Goal: Task Accomplishment & Management: Manage account settings

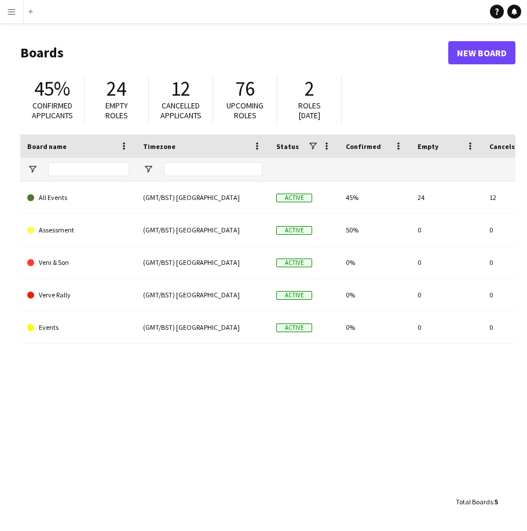
click at [17, 10] on button "Menu" at bounding box center [11, 11] width 23 height 23
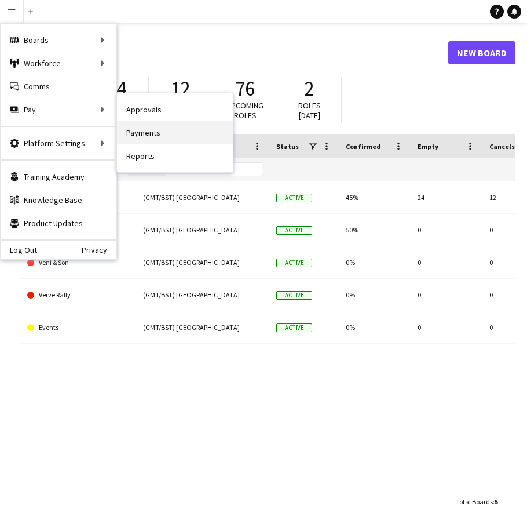
click at [151, 132] on link "Payments" at bounding box center [175, 132] width 116 height 23
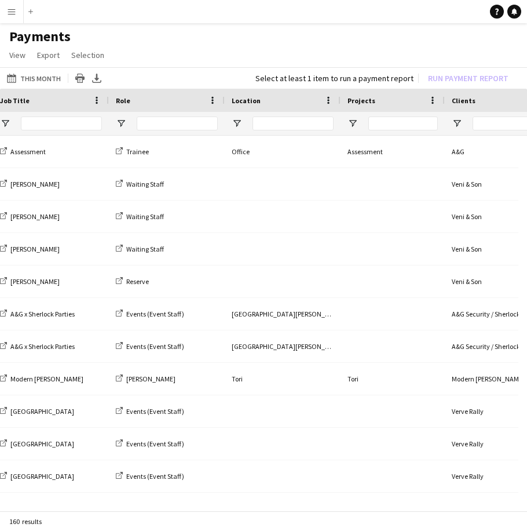
scroll to position [0, 1377]
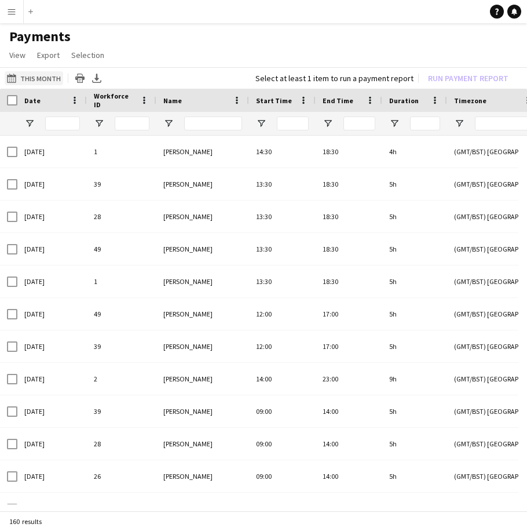
click at [45, 79] on button "This Month This Month" at bounding box center [34, 78] width 59 height 14
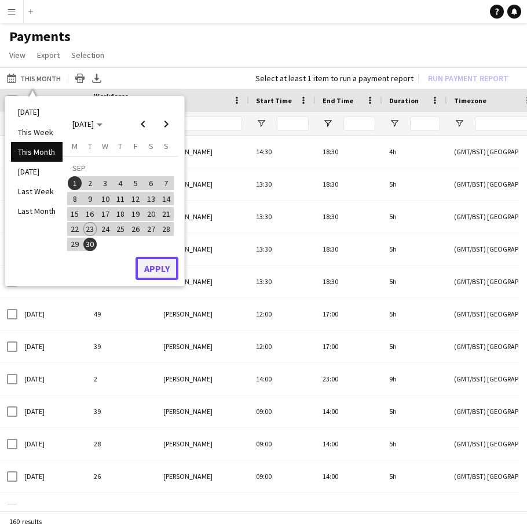
click at [154, 265] on button "Apply" at bounding box center [157, 268] width 43 height 23
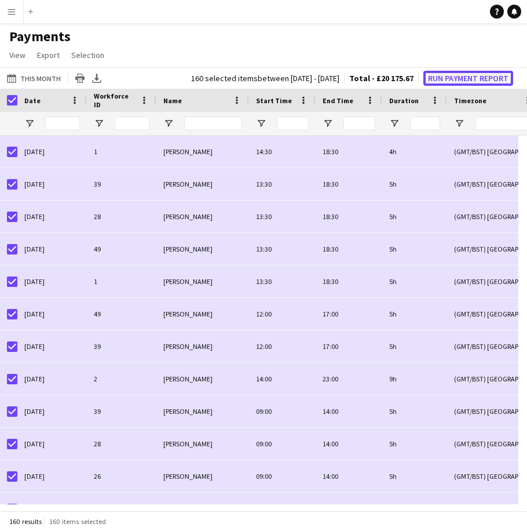
click at [487, 76] on button "Run Payment Report" at bounding box center [469, 78] width 90 height 15
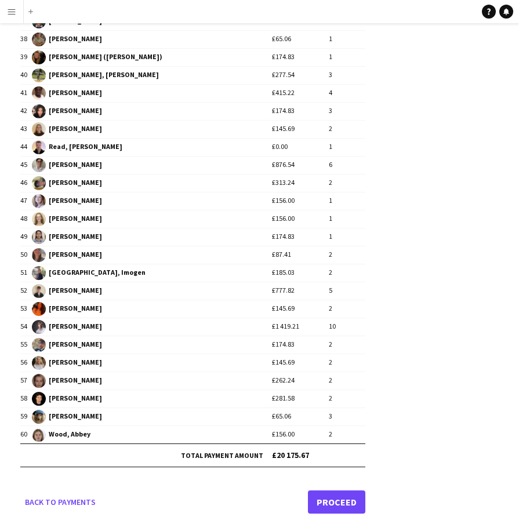
click at [321, 499] on link "Proceed" at bounding box center [336, 501] width 57 height 23
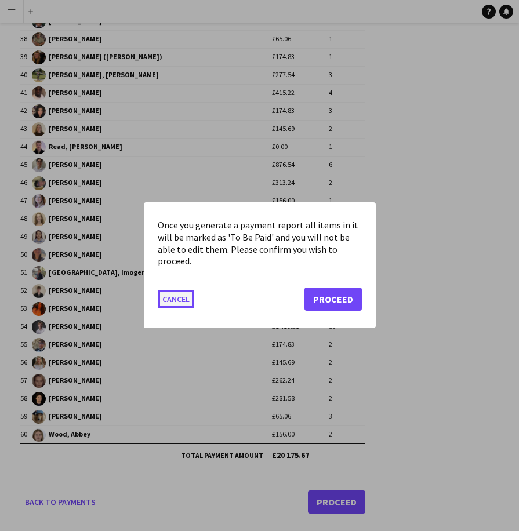
click at [180, 300] on button "Cancel" at bounding box center [176, 299] width 37 height 19
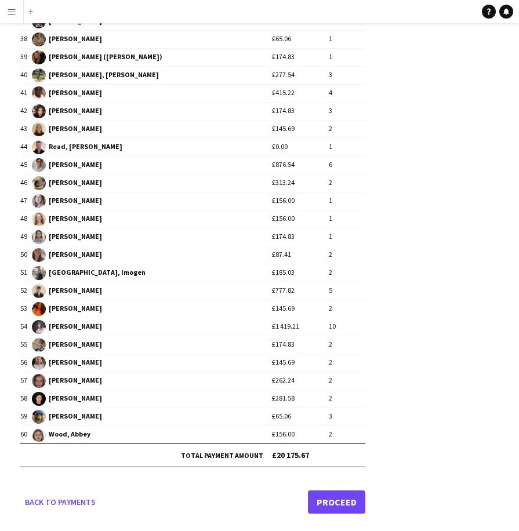
click at [338, 501] on link "Proceed" at bounding box center [336, 501] width 57 height 23
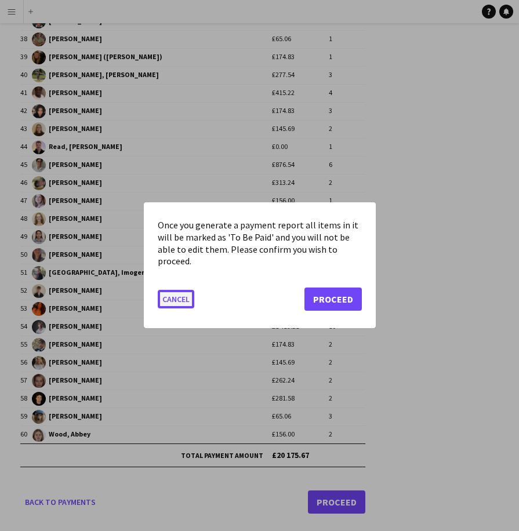
click at [181, 301] on button "Cancel" at bounding box center [176, 299] width 37 height 19
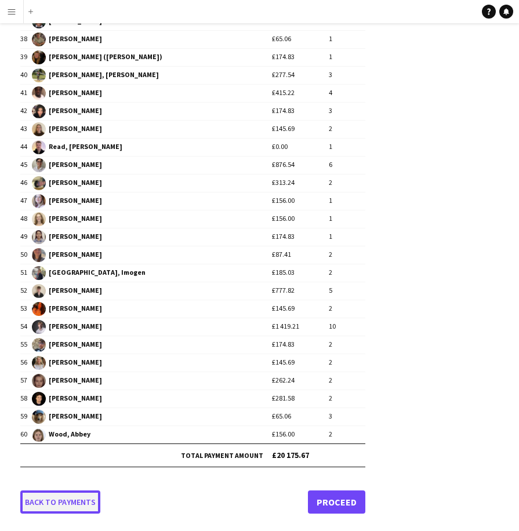
click at [75, 499] on link "Back to payments" at bounding box center [60, 501] width 80 height 23
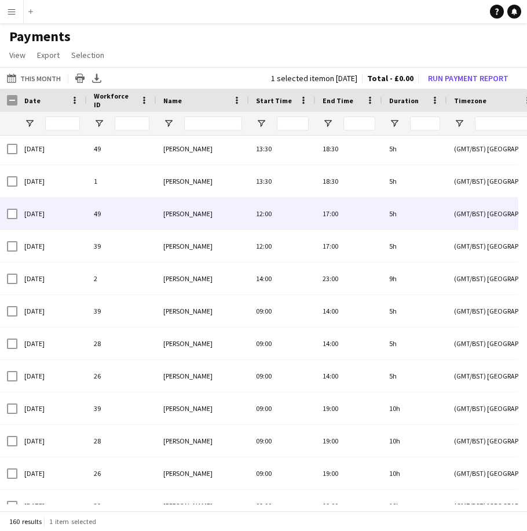
scroll to position [0, 0]
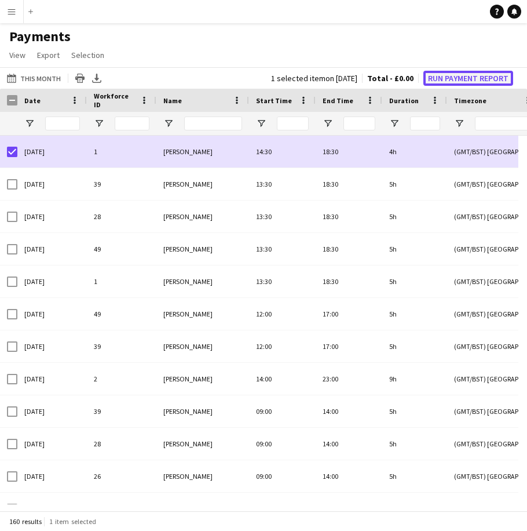
click at [484, 79] on button "Run Payment Report" at bounding box center [469, 78] width 90 height 15
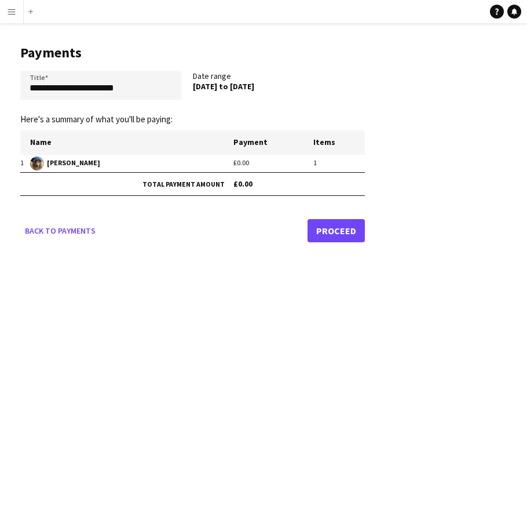
click at [337, 229] on link "Proceed" at bounding box center [336, 230] width 57 height 23
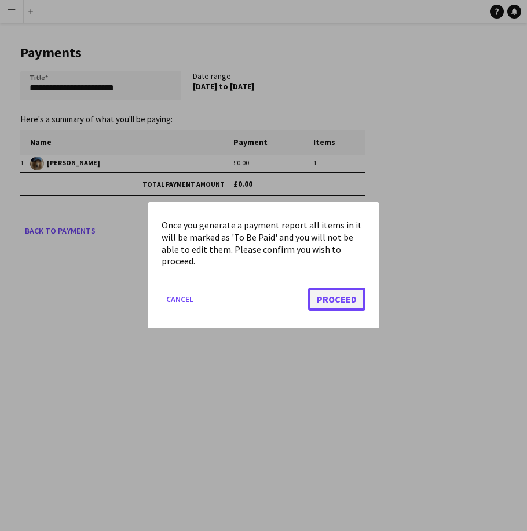
click at [334, 293] on button "Proceed" at bounding box center [336, 299] width 57 height 23
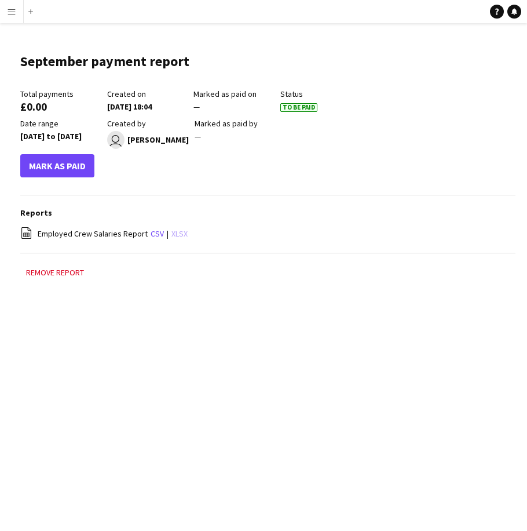
click at [176, 228] on link "xlsx" at bounding box center [179, 233] width 16 height 10
click at [126, 394] on div "Menu Boards Boards Boards All jobs Status Workforce Workforce My Workforce Recr…" at bounding box center [263, 265] width 527 height 531
click at [13, 11] on app-icon "Menu" at bounding box center [11, 11] width 9 height 9
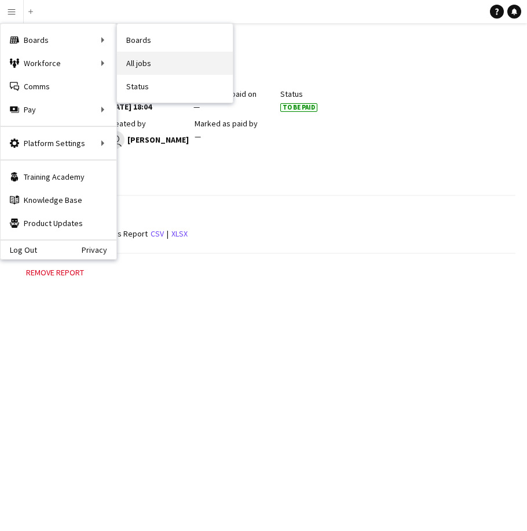
click at [141, 60] on link "All jobs" at bounding box center [175, 63] width 116 height 23
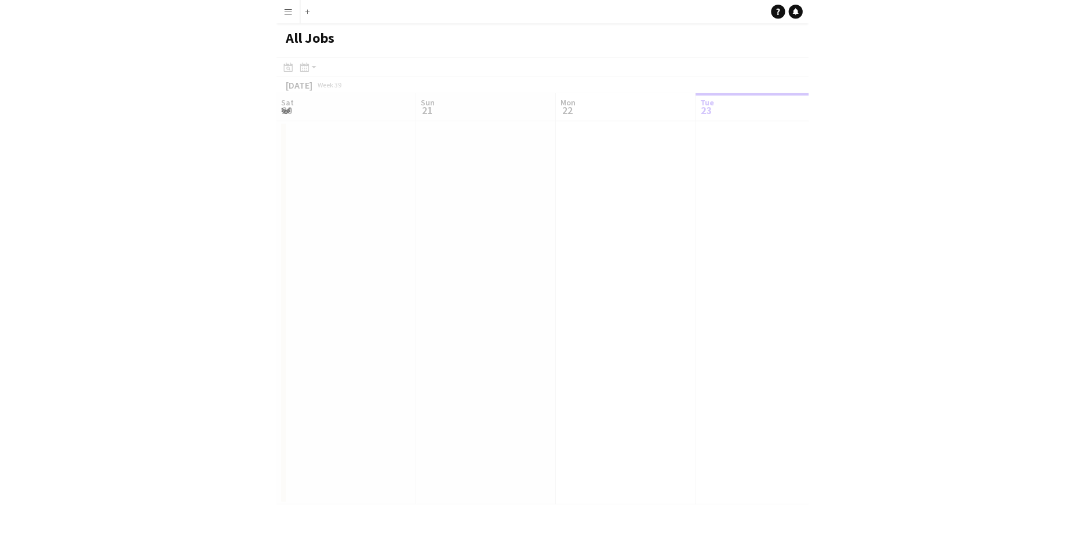
scroll to position [0, 277]
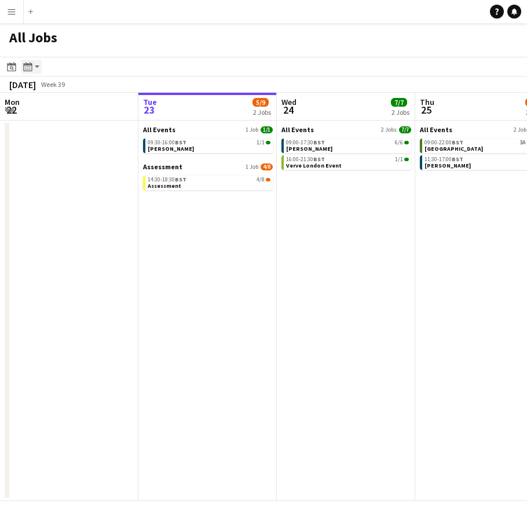
click at [34, 68] on div "Month view / Day view" at bounding box center [28, 67] width 14 height 14
click at [43, 127] on link "Month view" at bounding box center [63, 128] width 64 height 10
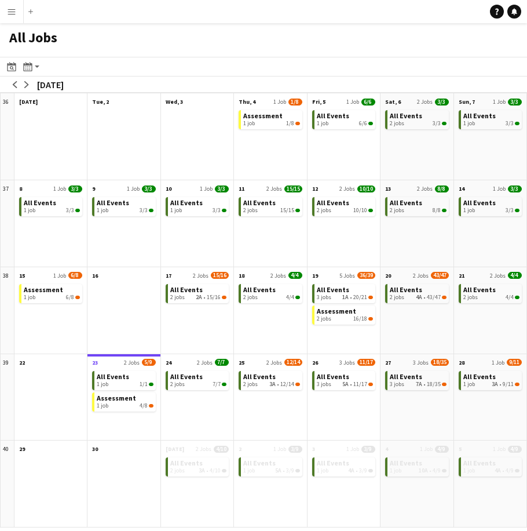
click at [329, 110] on div "All Events 1 job 6/6" at bounding box center [344, 144] width 72 height 72
click at [327, 122] on span "1 job" at bounding box center [323, 123] width 12 height 7
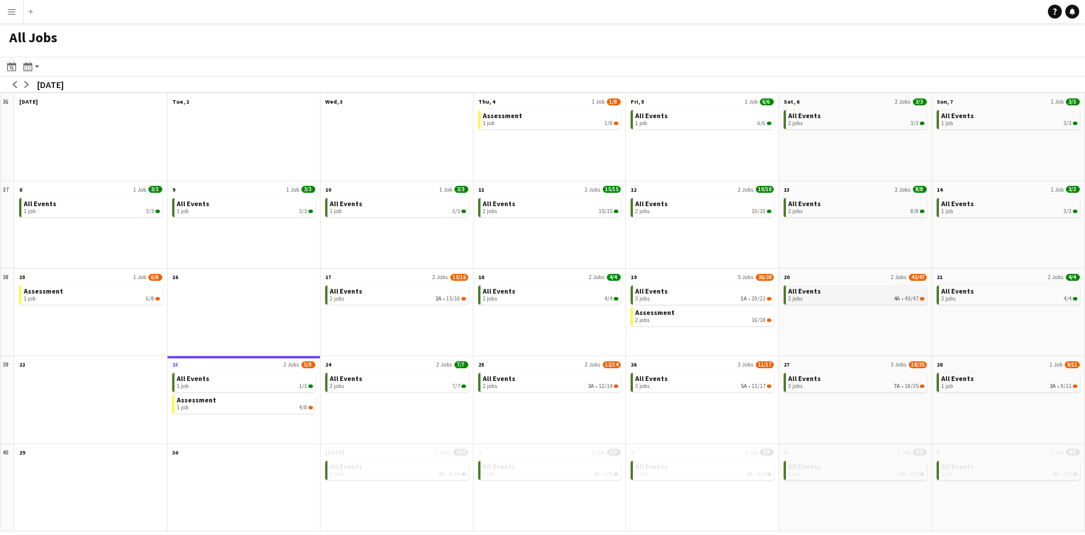
click at [527, 293] on link "All Events 2 jobs 4A • 43/47" at bounding box center [856, 294] width 136 height 17
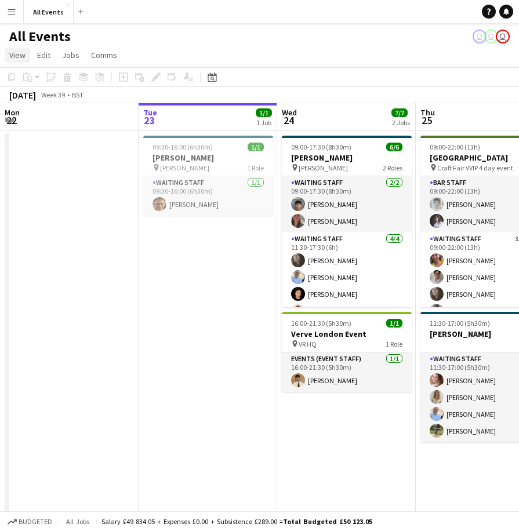
click at [21, 56] on span "View" at bounding box center [17, 55] width 16 height 10
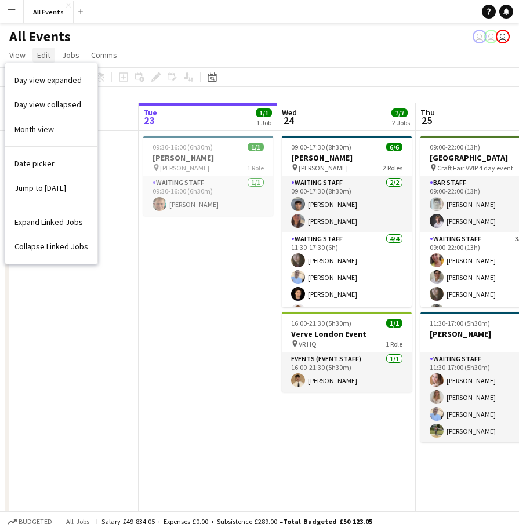
click at [46, 56] on span "Edit" at bounding box center [43, 55] width 13 height 10
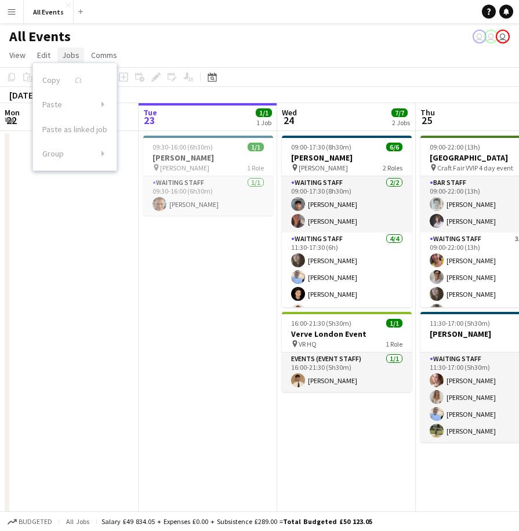
click at [68, 56] on span "Jobs" at bounding box center [70, 55] width 17 height 10
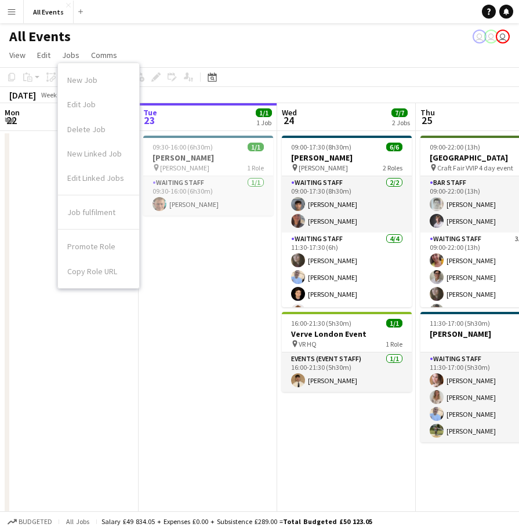
click at [148, 37] on div "All Events user user user" at bounding box center [259, 34] width 519 height 22
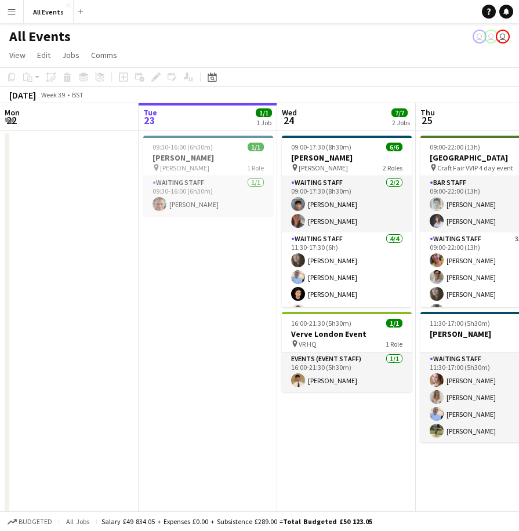
click at [12, 13] on app-icon "Menu" at bounding box center [11, 11] width 9 height 9
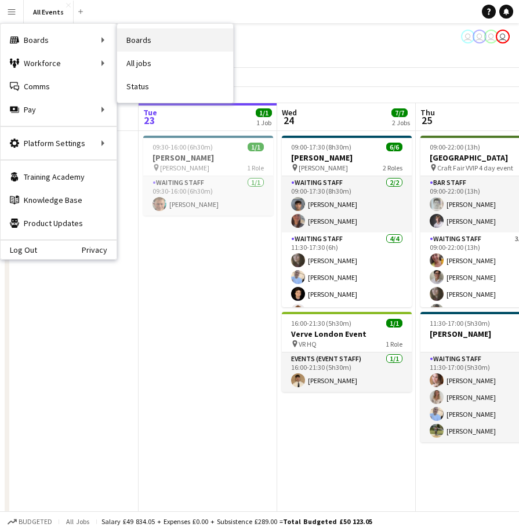
click at [140, 37] on link "Boards" at bounding box center [175, 39] width 116 height 23
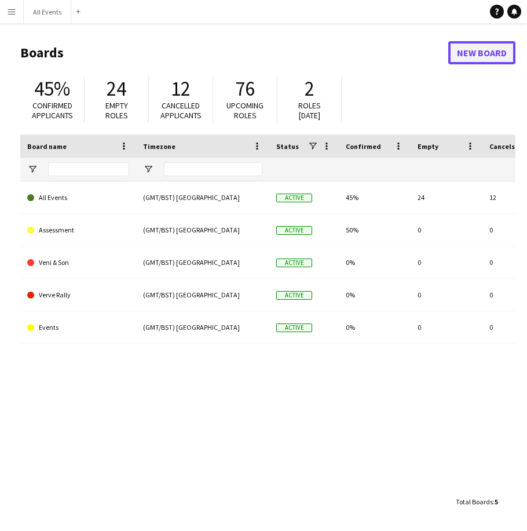
click at [470, 57] on link "New Board" at bounding box center [481, 52] width 67 height 23
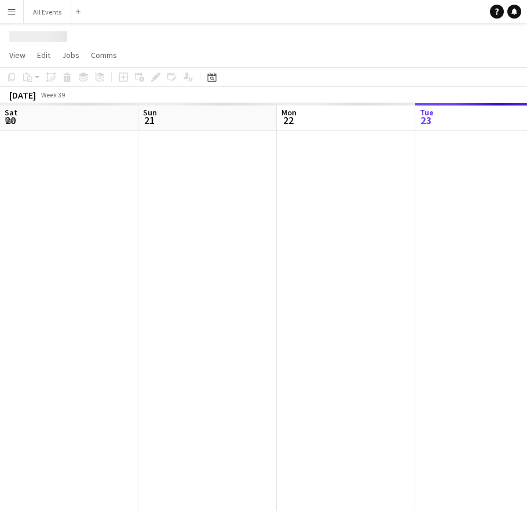
scroll to position [0, 277]
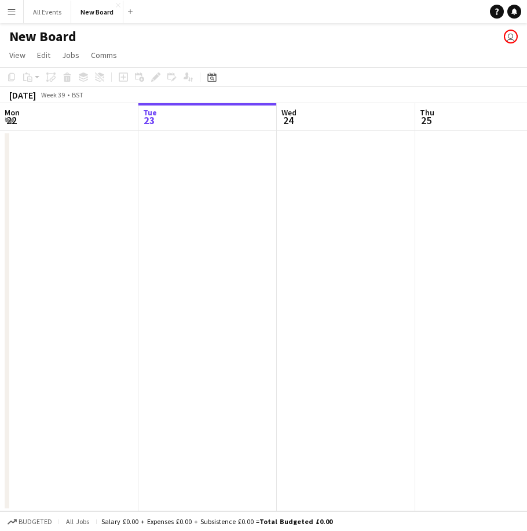
click at [14, 15] on app-icon "Menu" at bounding box center [11, 11] width 9 height 9
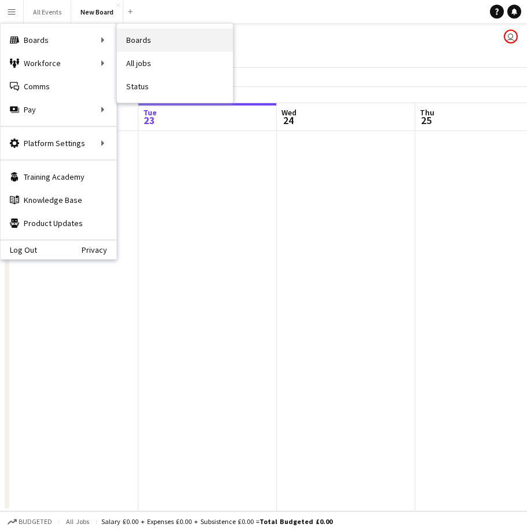
click at [133, 38] on link "Boards" at bounding box center [175, 39] width 116 height 23
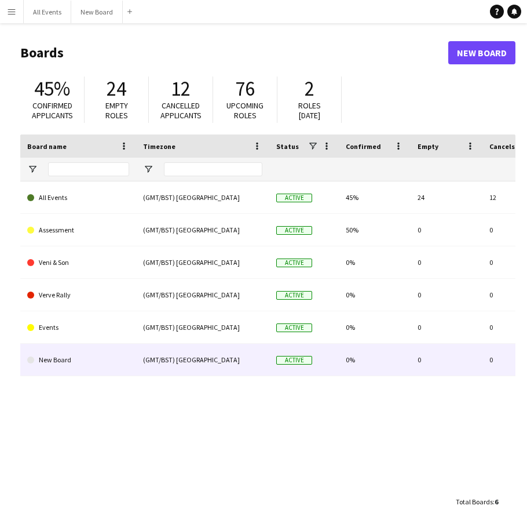
click at [53, 359] on link "New Board" at bounding box center [78, 360] width 102 height 32
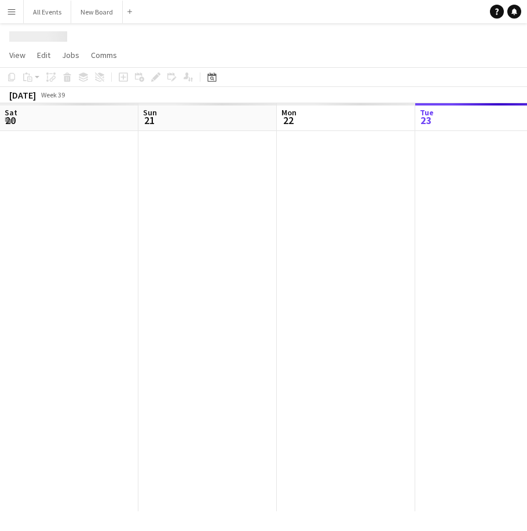
scroll to position [0, 277]
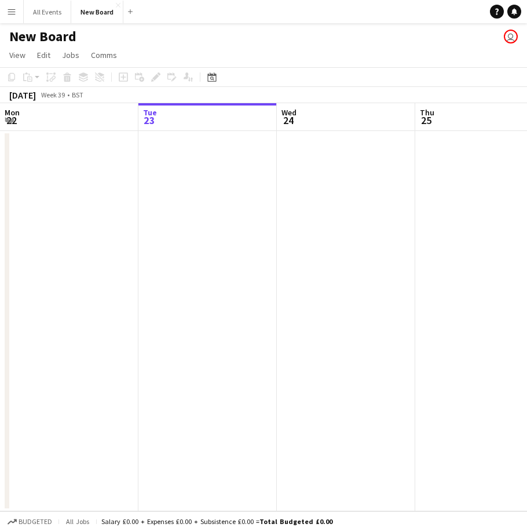
click at [184, 210] on app-date-cell at bounding box center [207, 321] width 138 height 380
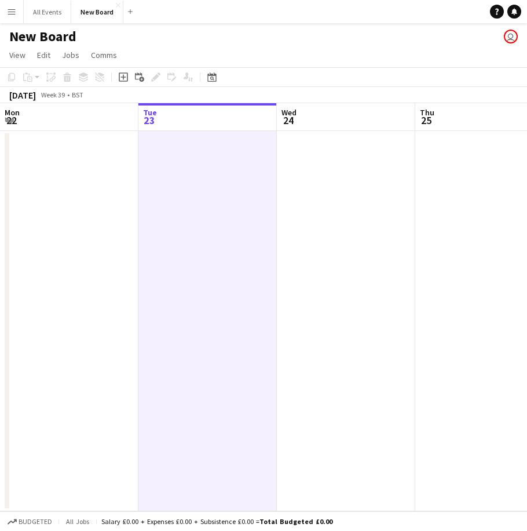
drag, startPoint x: 121, startPoint y: 76, endPoint x: 163, endPoint y: 130, distance: 67.7
click at [121, 76] on icon "Add job" at bounding box center [123, 76] width 9 height 9
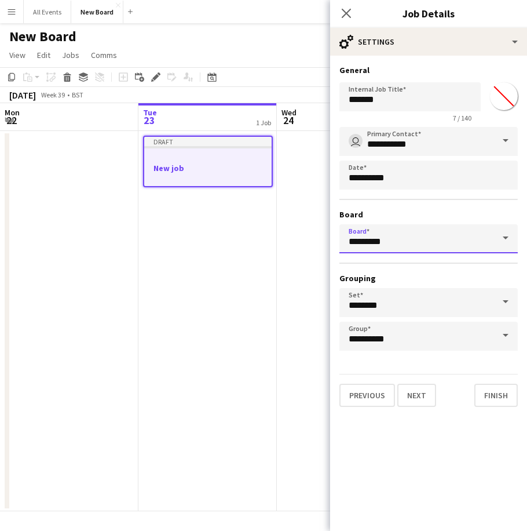
drag, startPoint x: 393, startPoint y: 241, endPoint x: 345, endPoint y: 239, distance: 48.7
click at [345, 239] on input "*********" at bounding box center [429, 238] width 178 height 29
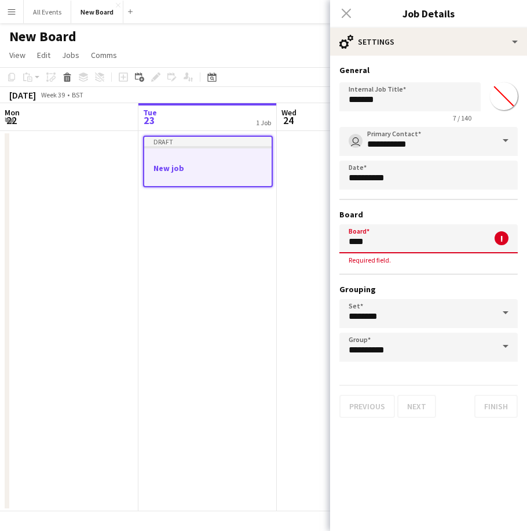
click at [439, 191] on div "**********" at bounding box center [429, 244] width 178 height 235
click at [386, 259] on span "Required field." at bounding box center [370, 260] width 61 height 9
click at [377, 243] on input "****" at bounding box center [429, 238] width 178 height 29
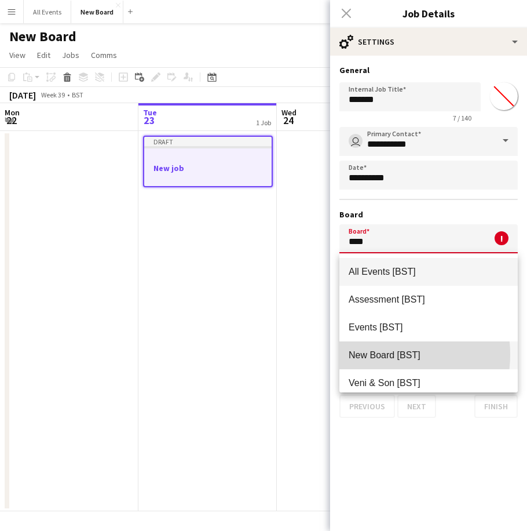
click at [380, 354] on span "New Board [BST]" at bounding box center [385, 355] width 72 height 10
type input "*********"
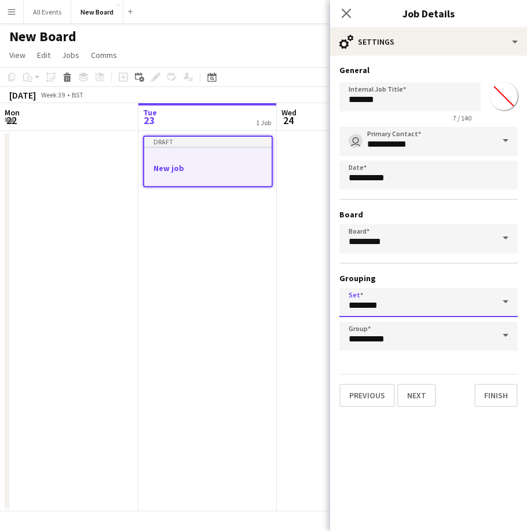
click at [373, 297] on input "********" at bounding box center [429, 302] width 178 height 29
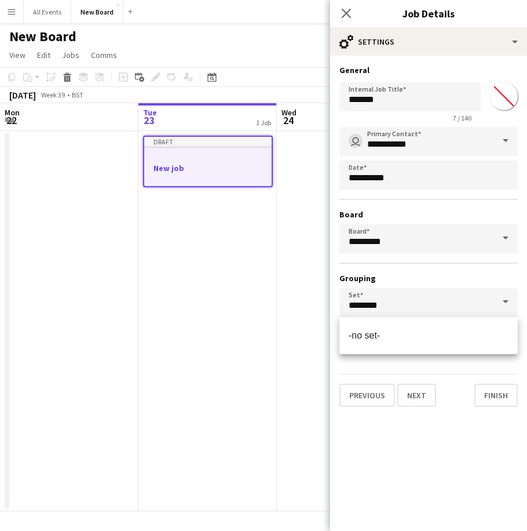
click at [432, 264] on div "**********" at bounding box center [429, 239] width 178 height 224
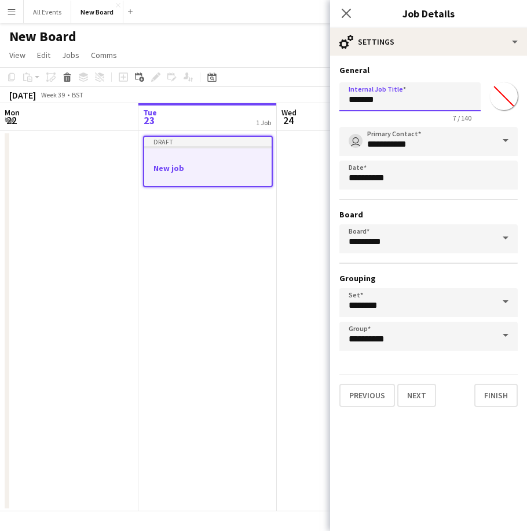
drag, startPoint x: 384, startPoint y: 103, endPoint x: 346, endPoint y: 99, distance: 37.3
click at [346, 99] on input "*******" at bounding box center [410, 96] width 141 height 29
type input "*******"
click at [505, 12] on h3 "Job Details" at bounding box center [428, 13] width 197 height 15
click at [165, 165] on h3 "New job" at bounding box center [207, 168] width 127 height 10
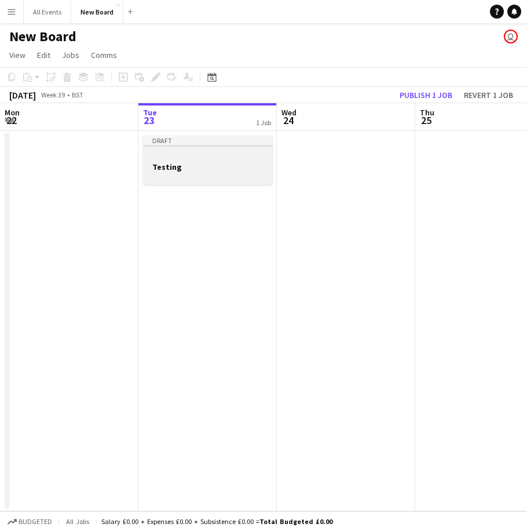
click at [177, 169] on h3 "Testing" at bounding box center [208, 167] width 130 height 10
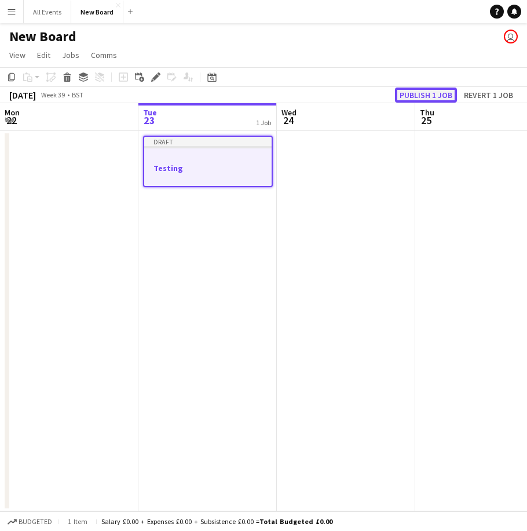
click at [422, 94] on button "Publish 1 job" at bounding box center [426, 94] width 62 height 15
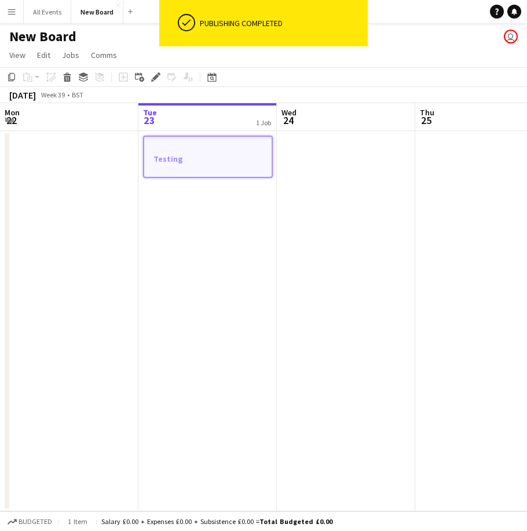
click at [174, 153] on app-job-card "Testing" at bounding box center [208, 157] width 130 height 42
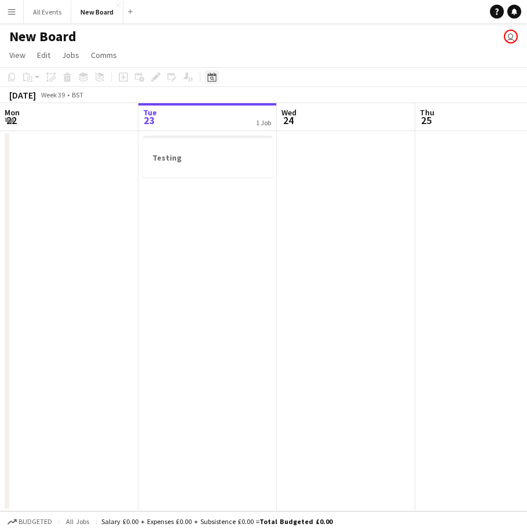
click at [214, 78] on icon "Date picker" at bounding box center [211, 76] width 9 height 9
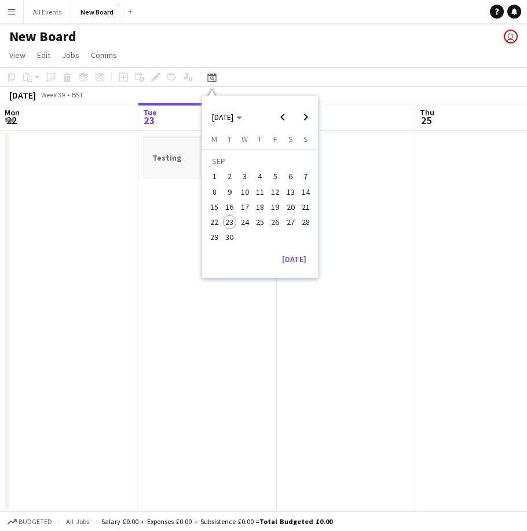
click at [169, 159] on h3 "Testing" at bounding box center [208, 157] width 130 height 10
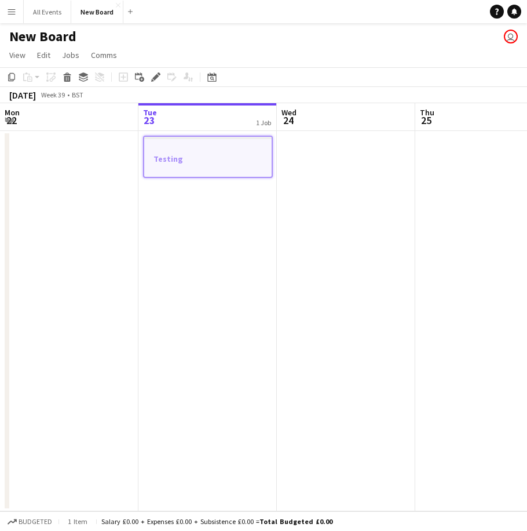
click at [179, 157] on h3 "Testing" at bounding box center [207, 159] width 127 height 10
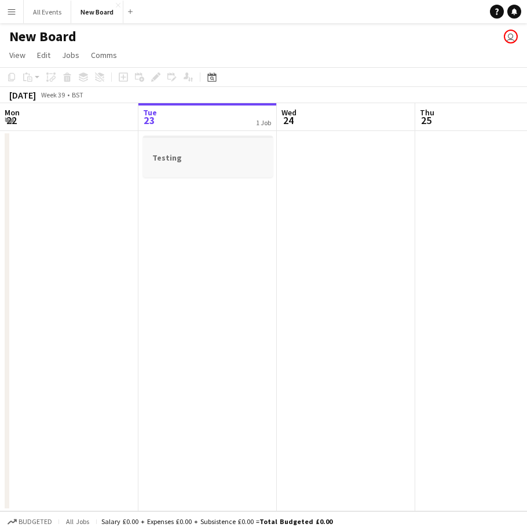
click at [163, 159] on h3 "Testing" at bounding box center [208, 157] width 130 height 10
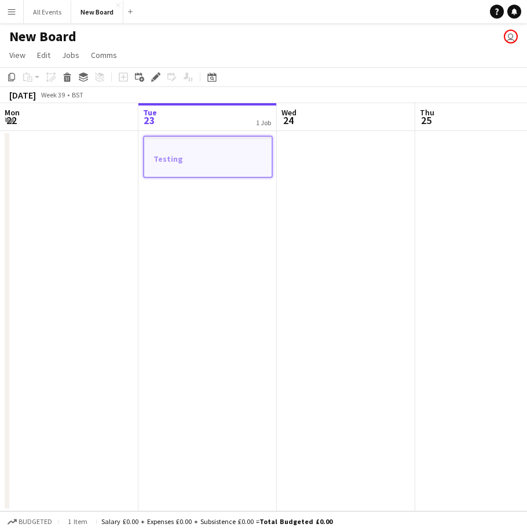
drag, startPoint x: 154, startPoint y: 78, endPoint x: 154, endPoint y: 86, distance: 8.7
click at [154, 86] on app-toolbar "Copy Paste Paste Ctrl+V Paste with crew Ctrl+Shift+V Paste linked Job Delete Gr…" at bounding box center [263, 77] width 527 height 20
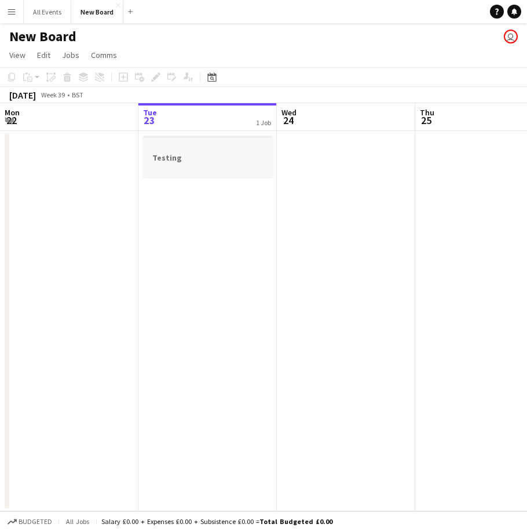
click at [193, 148] on div at bounding box center [208, 147] width 130 height 9
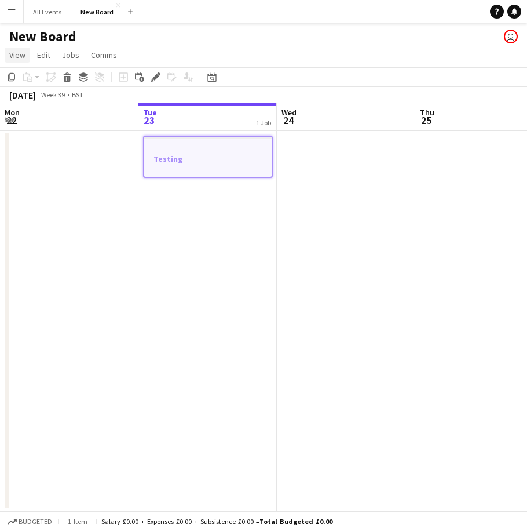
click at [17, 56] on span "View" at bounding box center [17, 55] width 16 height 10
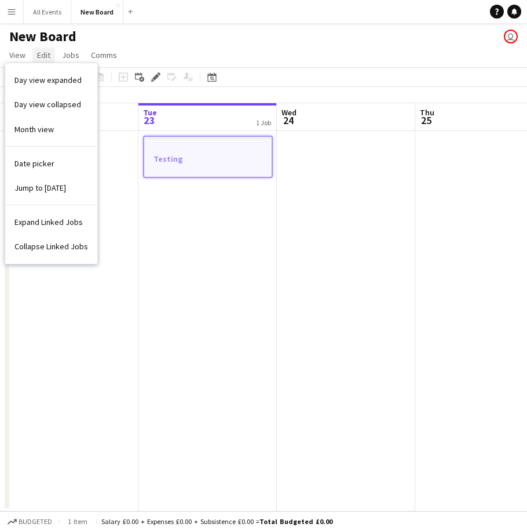
click at [45, 53] on span "Edit" at bounding box center [43, 55] width 13 height 10
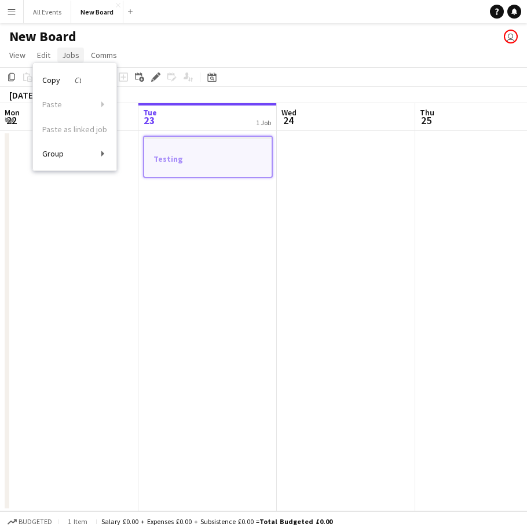
click at [69, 53] on span "Jobs" at bounding box center [70, 55] width 17 height 10
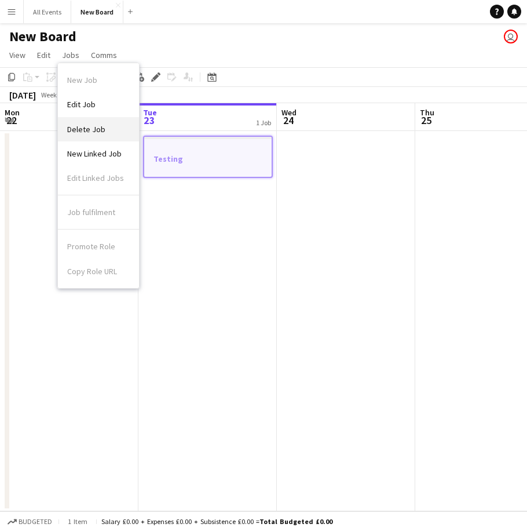
click at [90, 125] on span "Delete Job" at bounding box center [86, 129] width 38 height 10
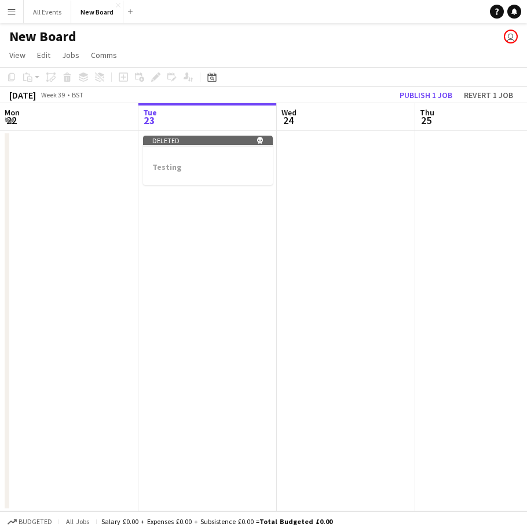
click at [83, 168] on app-date-cell at bounding box center [69, 321] width 138 height 380
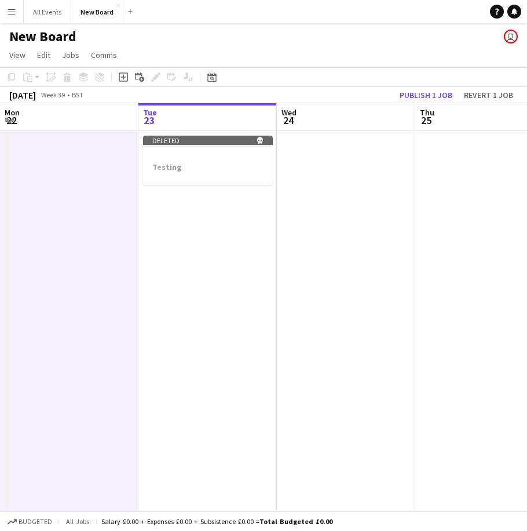
click at [93, 214] on app-date-cell at bounding box center [69, 321] width 138 height 380
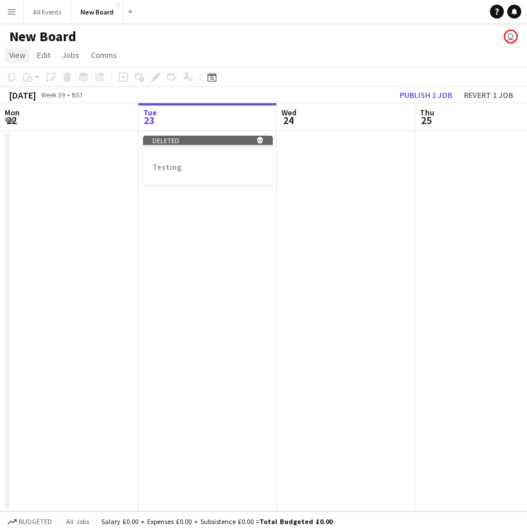
click at [19, 54] on span "View" at bounding box center [17, 55] width 16 height 10
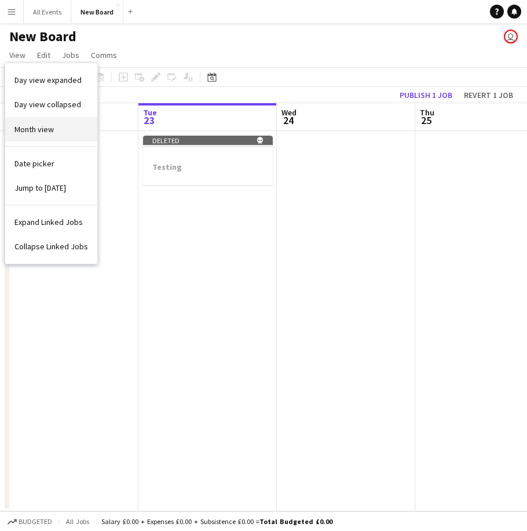
click at [37, 130] on span "Month view" at bounding box center [33, 129] width 39 height 10
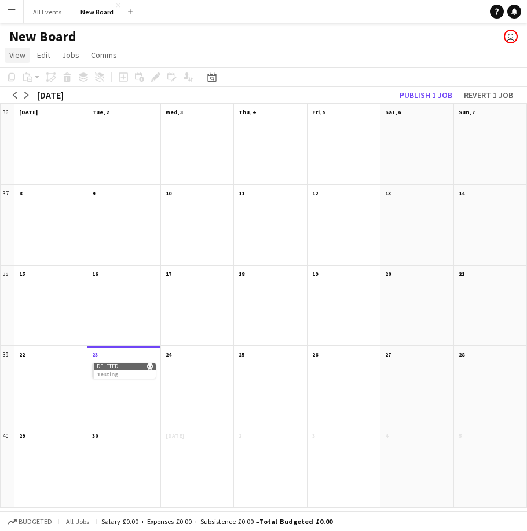
click at [16, 55] on span "View" at bounding box center [17, 55] width 16 height 10
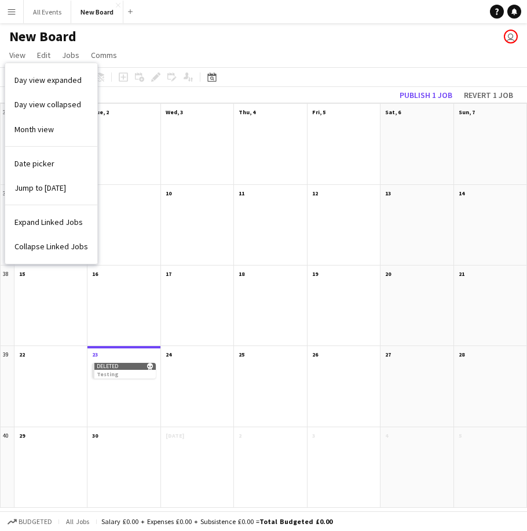
click at [156, 58] on app-page-menu "View Day view expanded Day view collapsed Month view Date picker Jump to today …" at bounding box center [263, 56] width 527 height 22
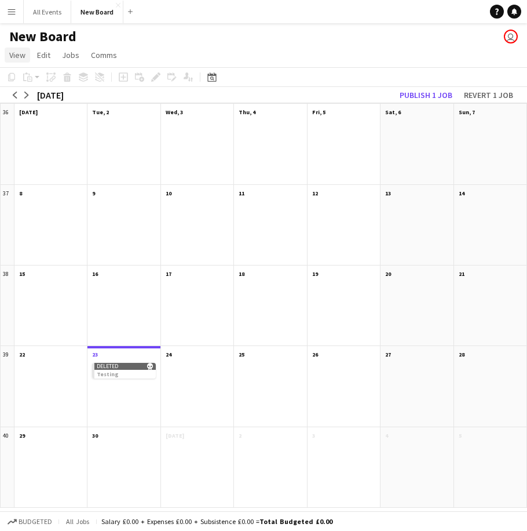
click at [17, 57] on span "View" at bounding box center [17, 55] width 16 height 10
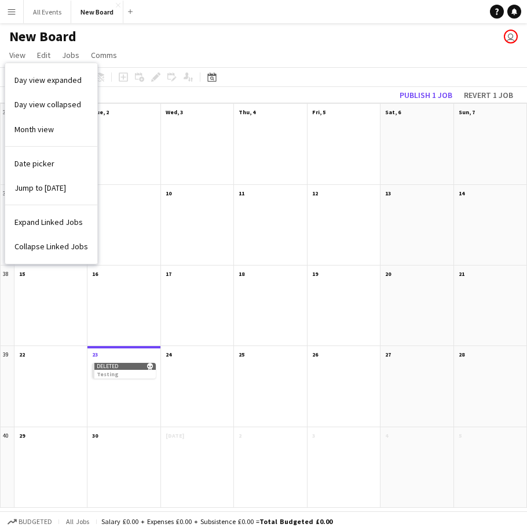
click at [160, 45] on app-page-menu "View Day view expanded Day view collapsed Month view Date picker Jump to today …" at bounding box center [263, 56] width 527 height 22
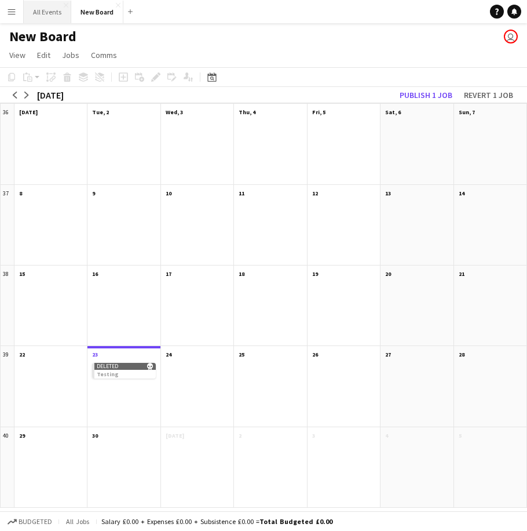
click at [45, 12] on button "All Events Close" at bounding box center [48, 12] width 48 height 23
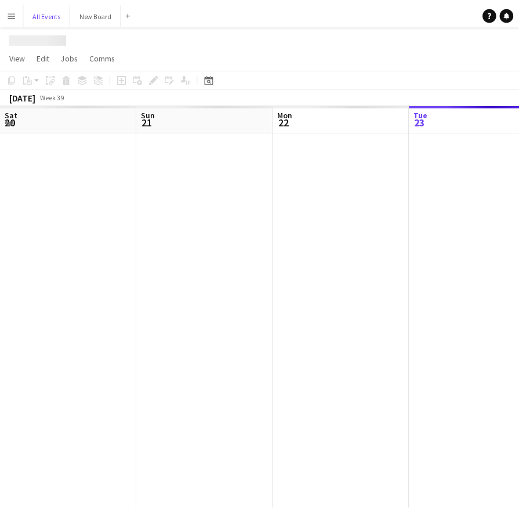
scroll to position [0, 277]
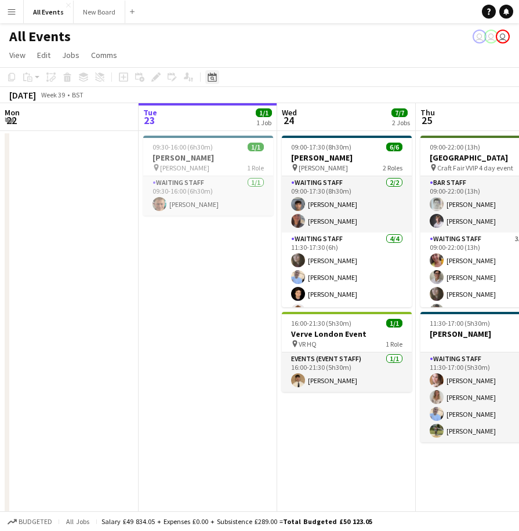
click at [209, 75] on icon at bounding box center [211, 76] width 9 height 9
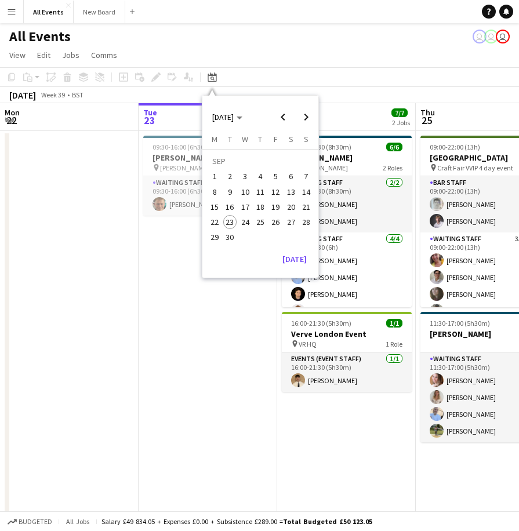
click at [229, 237] on span "30" at bounding box center [230, 238] width 14 height 14
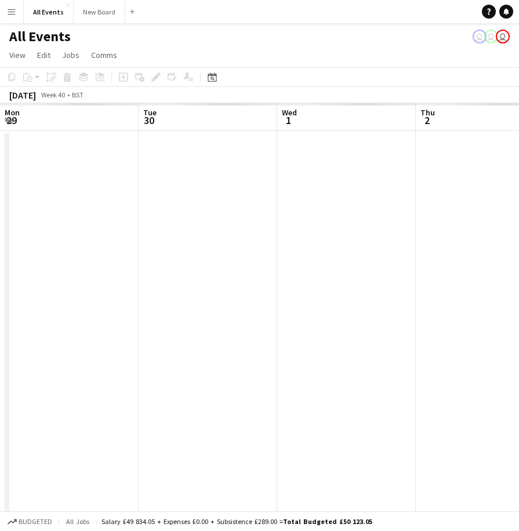
scroll to position [0, 399]
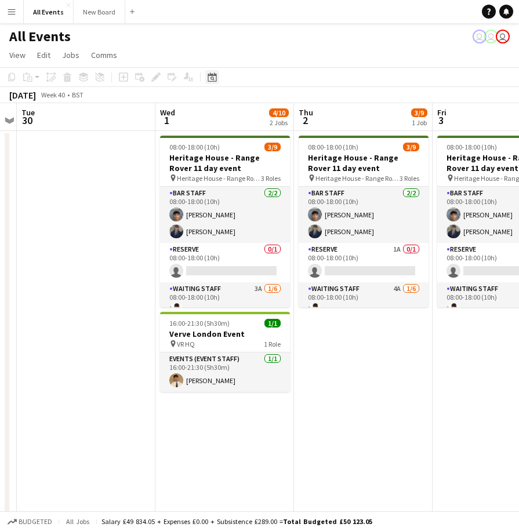
click at [208, 79] on icon at bounding box center [211, 76] width 9 height 9
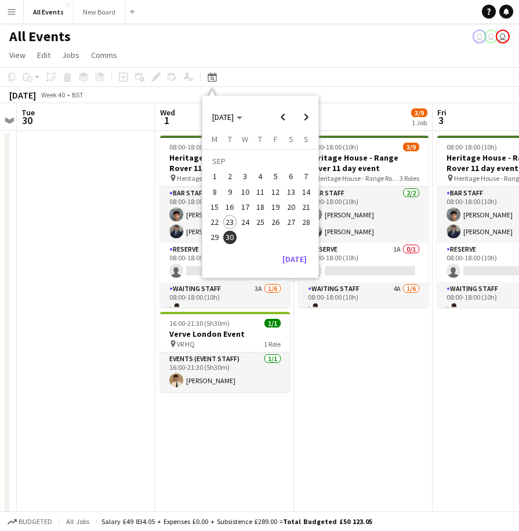
click at [228, 220] on span "23" at bounding box center [230, 222] width 14 height 14
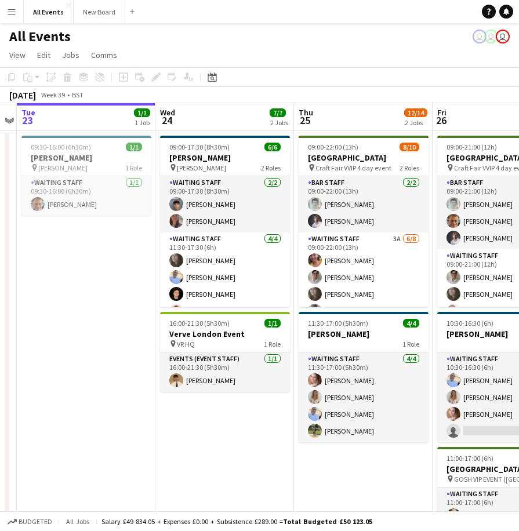
click at [95, 291] on app-date-cell "09:30-16:00 (6h30m) 1/1 [PERSON_NAME] pin [PERSON_NAME] 1 Role Waiting Staff [D…" at bounding box center [86, 403] width 138 height 545
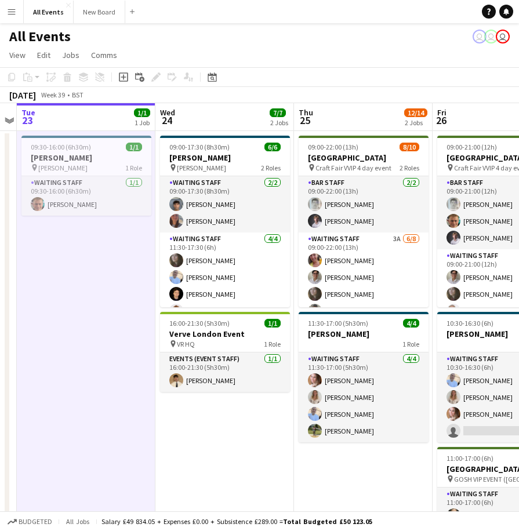
click at [79, 116] on app-board-header-date "Tue 23 1/1 1 Job" at bounding box center [86, 117] width 138 height 28
click at [121, 77] on icon "Add job" at bounding box center [123, 76] width 9 height 9
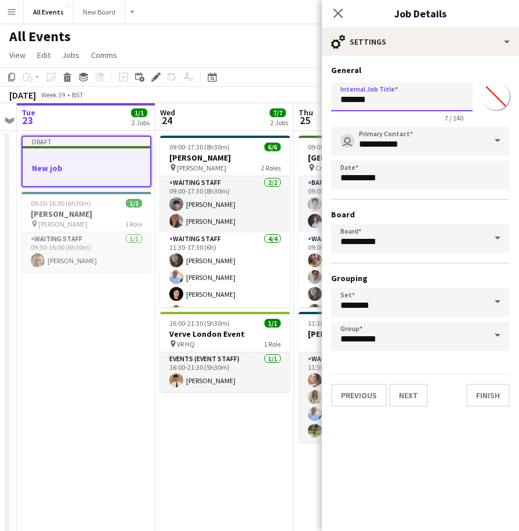
drag, startPoint x: 371, startPoint y: 100, endPoint x: 341, endPoint y: 98, distance: 30.2
click at [341, 98] on input "*******" at bounding box center [401, 96] width 141 height 29
type input "*******"
click at [497, 94] on input "*******" at bounding box center [496, 96] width 42 height 42
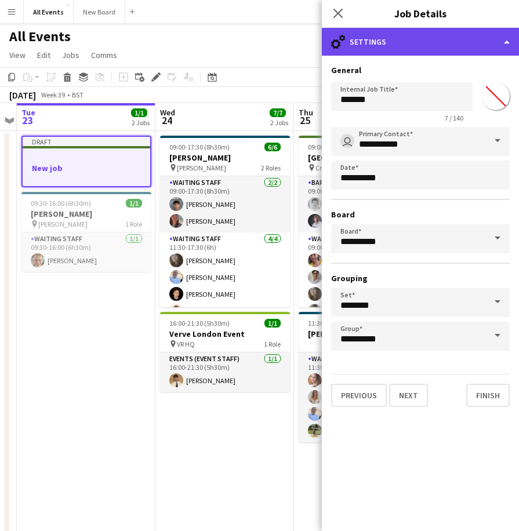
click at [462, 41] on div "cog-double-3 Settings" at bounding box center [420, 42] width 197 height 28
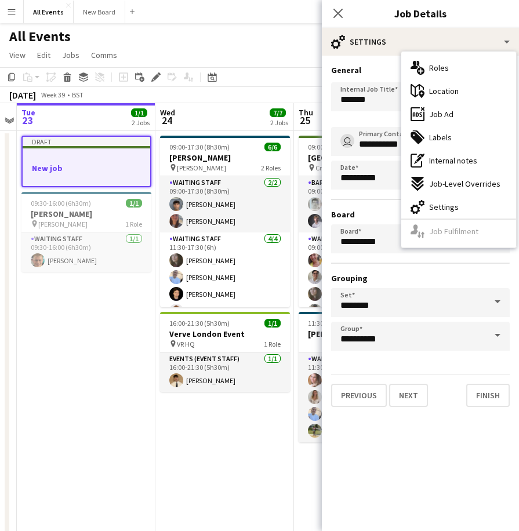
click at [444, 366] on form "**********" at bounding box center [420, 236] width 197 height 342
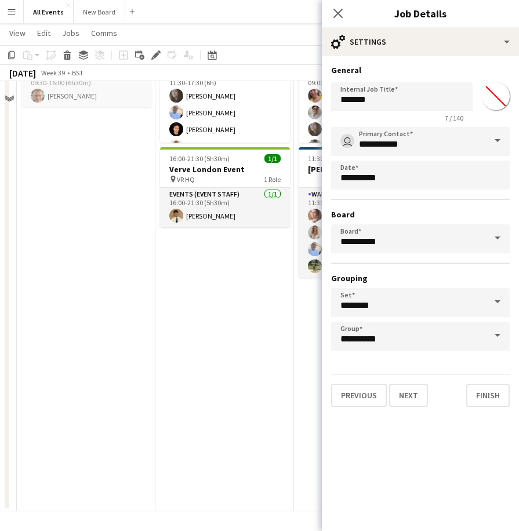
scroll to position [0, 0]
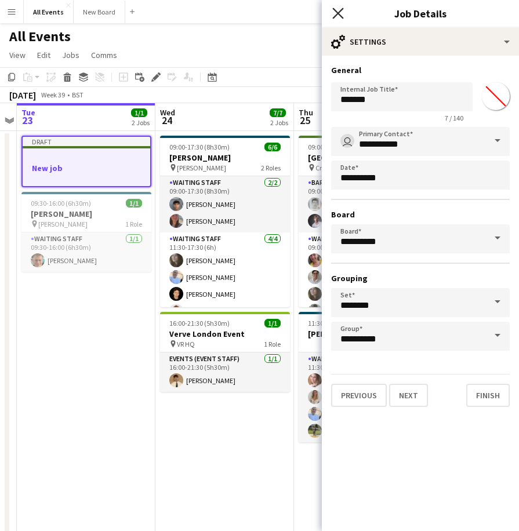
click at [338, 13] on icon at bounding box center [337, 13] width 11 height 11
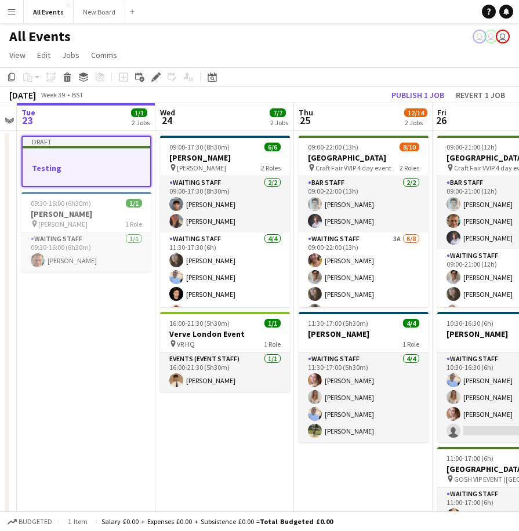
click at [49, 167] on h3 "Testing" at bounding box center [86, 168] width 127 height 10
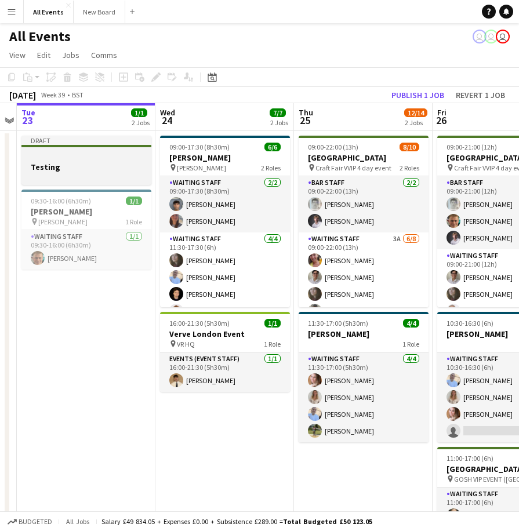
click at [49, 166] on h3 "Testing" at bounding box center [86, 167] width 130 height 10
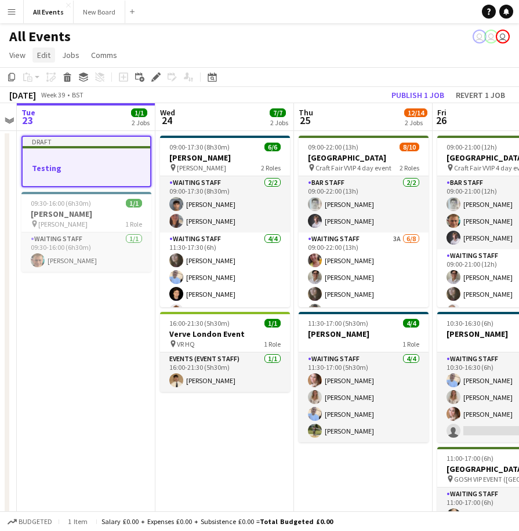
click at [41, 52] on span "Edit" at bounding box center [43, 55] width 13 height 10
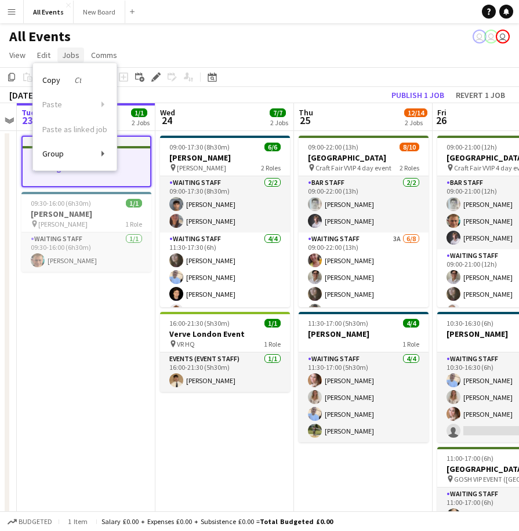
click at [72, 53] on span "Jobs" at bounding box center [70, 55] width 17 height 10
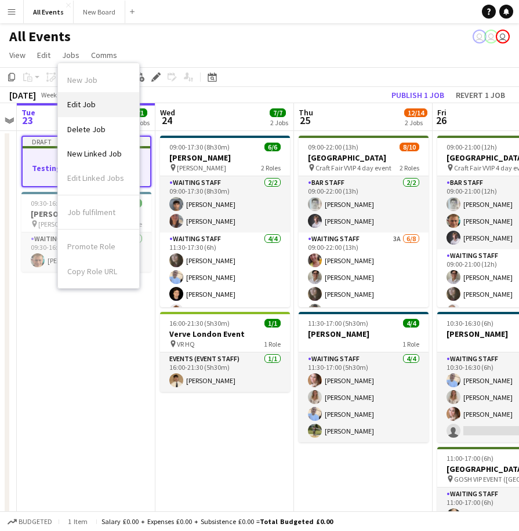
click at [82, 102] on span "Edit Job" at bounding box center [81, 104] width 28 height 10
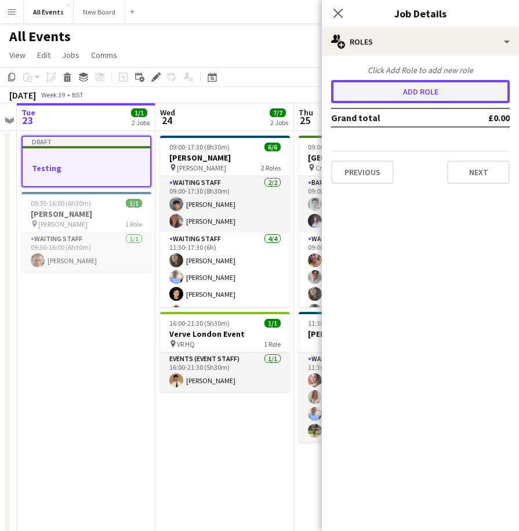
click at [408, 92] on button "Add role" at bounding box center [420, 91] width 178 height 23
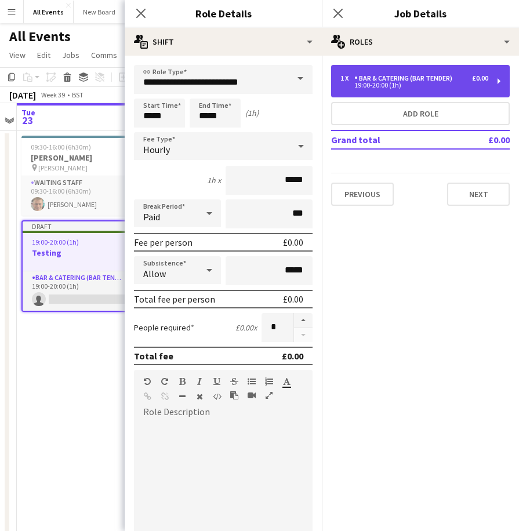
click at [393, 80] on div "Bar & Catering (Bar Tender)" at bounding box center [405, 78] width 103 height 8
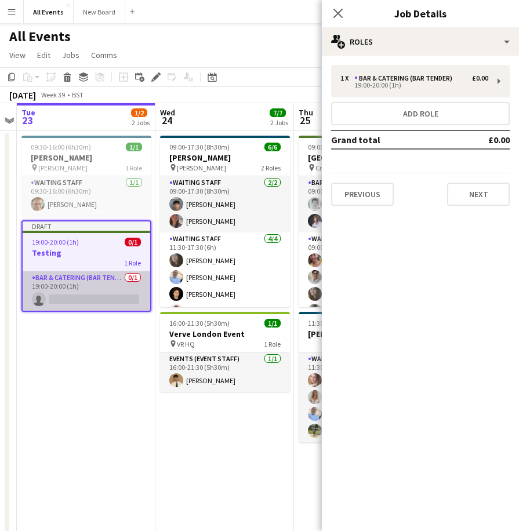
click at [81, 276] on app-card-role "Bar & Catering (Bar Tender) 0/1 19:00-20:00 (1h) single-neutral-actions" at bounding box center [86, 290] width 127 height 39
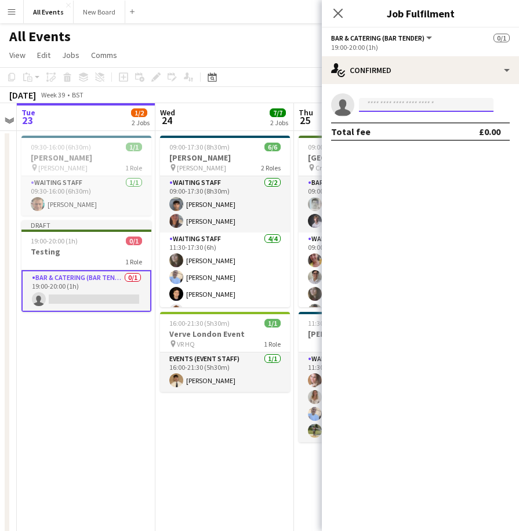
click at [411, 106] on input at bounding box center [426, 105] width 134 height 14
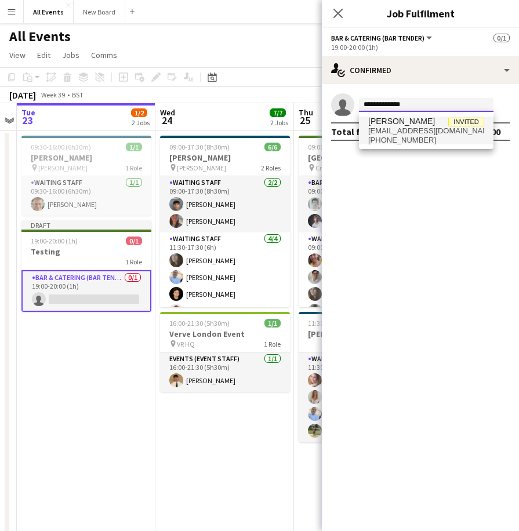
type input "**********"
click at [416, 127] on span "lucyh@securityandevents.com" at bounding box center [426, 130] width 116 height 9
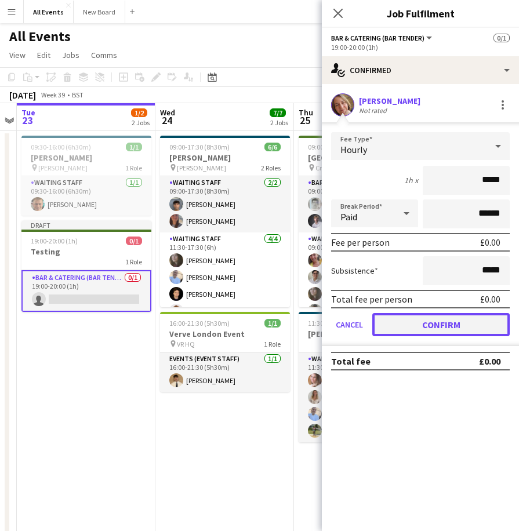
click at [444, 321] on button "Confirm" at bounding box center [440, 324] width 137 height 23
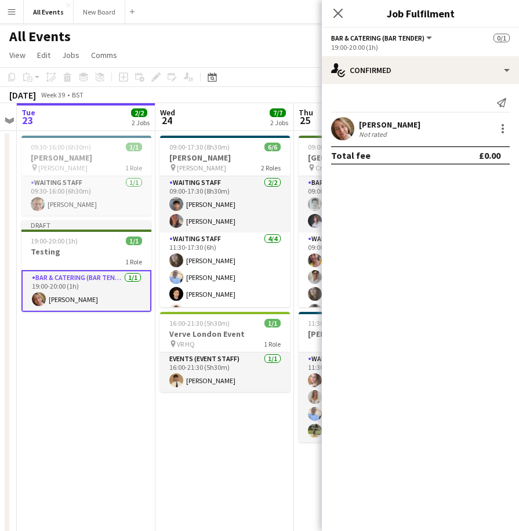
click at [71, 276] on app-card-role "Bar & Catering (Bar Tender) 1/1 19:00-20:00 (1h) Lucy Ibbotson" at bounding box center [86, 291] width 130 height 42
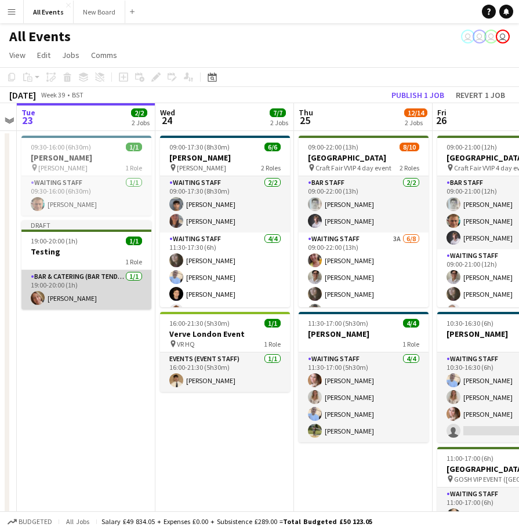
click at [71, 288] on app-card-role "Bar & Catering (Bar Tender) 1/1 19:00-20:00 (1h) Lucy Ibbotson" at bounding box center [86, 289] width 130 height 39
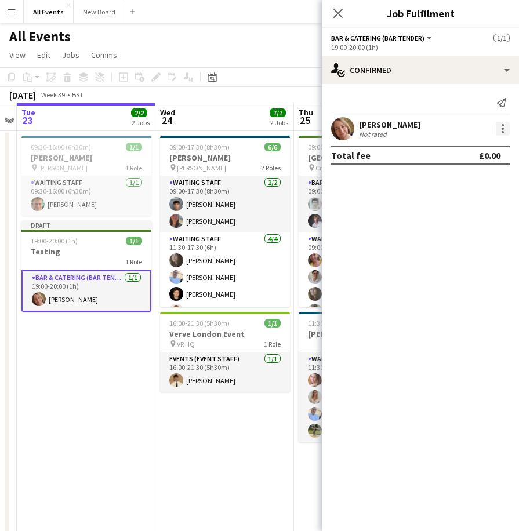
click at [501, 123] on div at bounding box center [502, 129] width 14 height 14
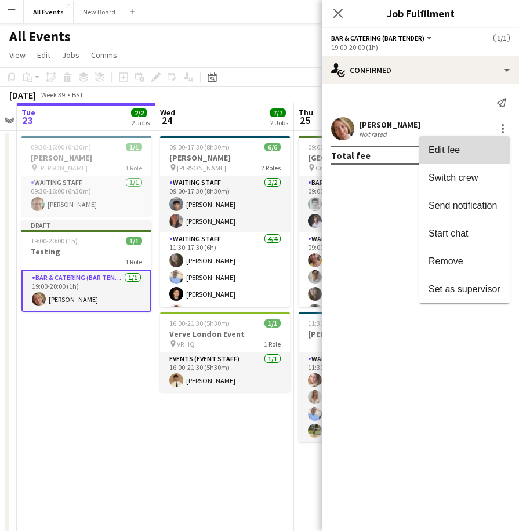
click at [446, 150] on span "Edit fee" at bounding box center [443, 150] width 31 height 10
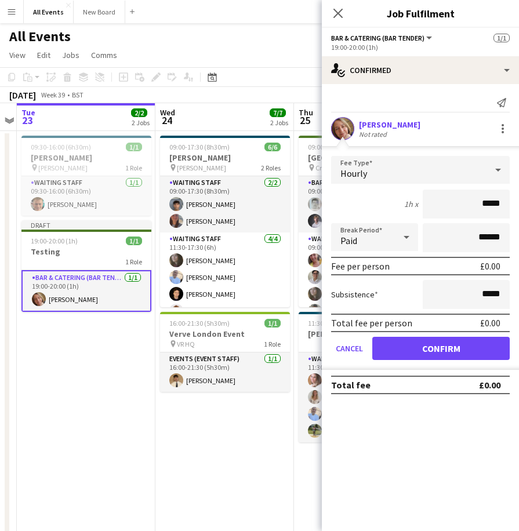
drag, startPoint x: 477, startPoint y: 207, endPoint x: 501, endPoint y: 205, distance: 24.4
click at [501, 205] on input "*****" at bounding box center [465, 203] width 87 height 29
type input "**"
type input "*******"
click at [490, 292] on input "*****" at bounding box center [465, 294] width 87 height 29
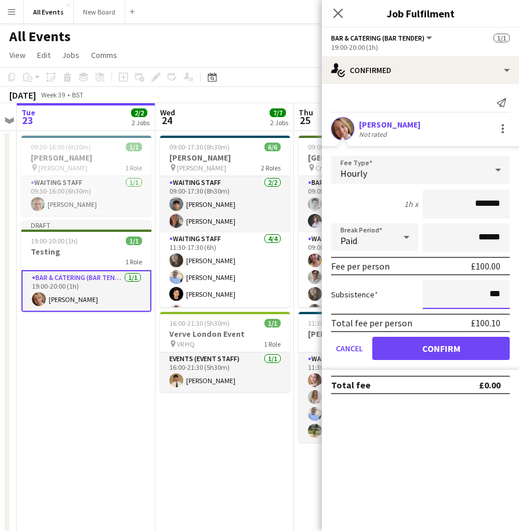
type input "**"
type input "****"
click at [479, 432] on mat-expansion-panel "check Confirmed Send notification Lucy Ibbotson Not rated Fee Type Hourly 1h x …" at bounding box center [420, 307] width 197 height 447
click at [433, 302] on input "****" at bounding box center [465, 294] width 87 height 29
click at [405, 237] on icon at bounding box center [406, 237] width 6 height 3
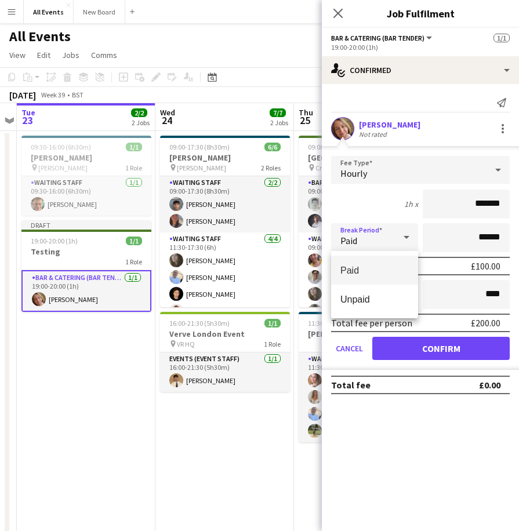
click at [459, 104] on div at bounding box center [259, 265] width 519 height 531
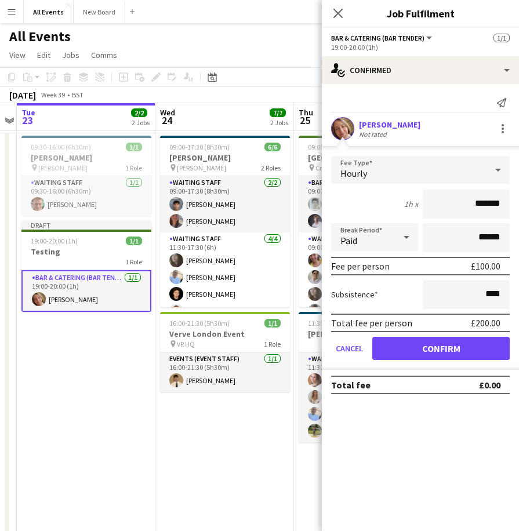
click at [497, 170] on icon at bounding box center [498, 170] width 6 height 3
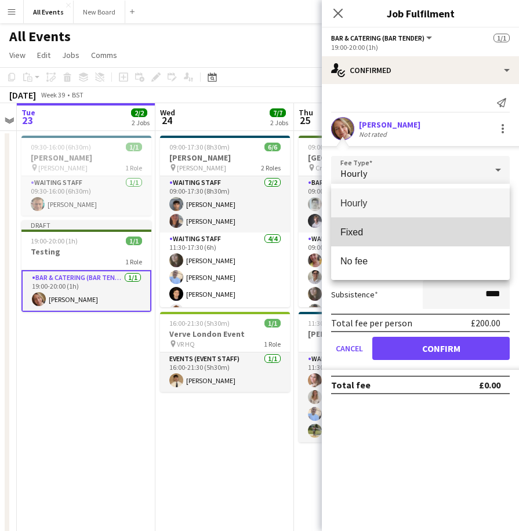
click at [356, 231] on span "Fixed" at bounding box center [420, 232] width 160 height 11
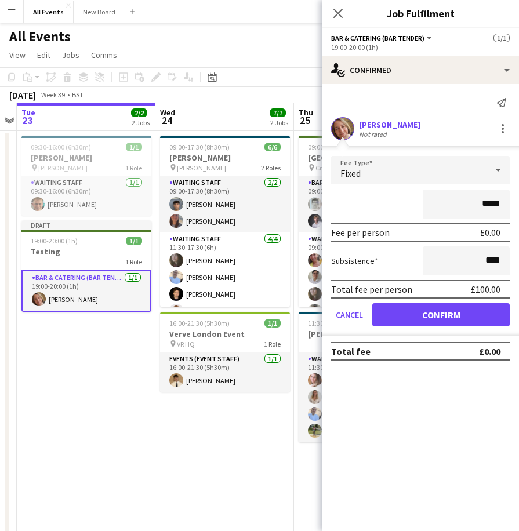
click at [494, 167] on icon at bounding box center [498, 169] width 14 height 23
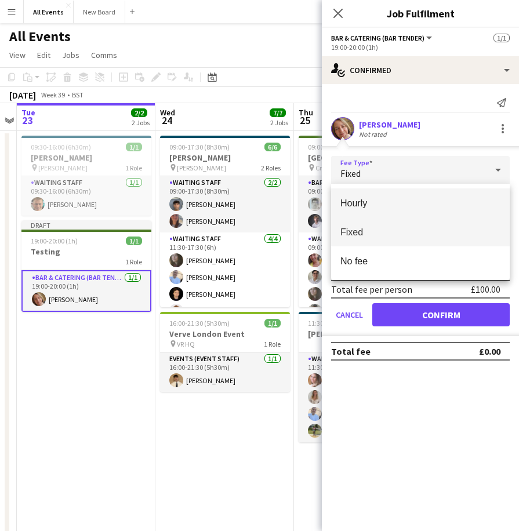
click at [351, 201] on span "Hourly" at bounding box center [420, 203] width 160 height 11
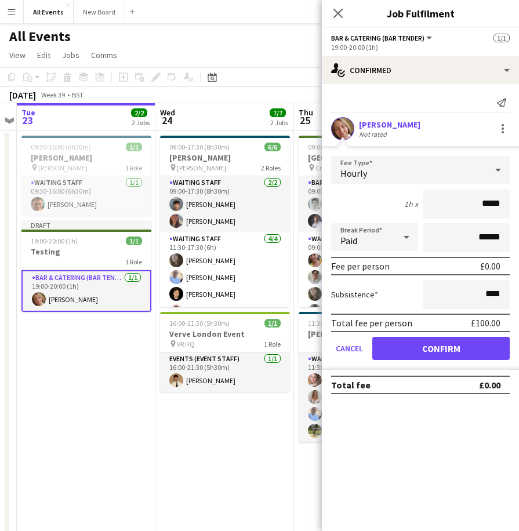
drag, startPoint x: 499, startPoint y: 202, endPoint x: 477, endPoint y: 202, distance: 22.0
click at [477, 202] on input "*****" at bounding box center [465, 203] width 87 height 29
type input "****"
click at [458, 147] on app-edit-fee "Fee Type Hourly 1h x **** Break Period Paid ****** Fee per person £100.00 Subsi…" at bounding box center [420, 258] width 197 height 224
click at [446, 343] on button "Confirm" at bounding box center [440, 348] width 137 height 23
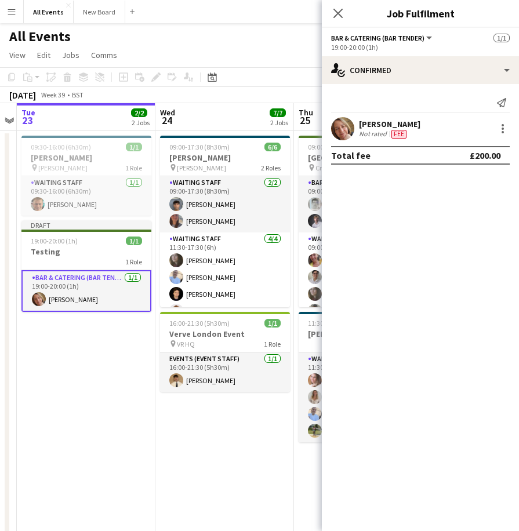
click at [397, 132] on span "Fee" at bounding box center [398, 134] width 15 height 9
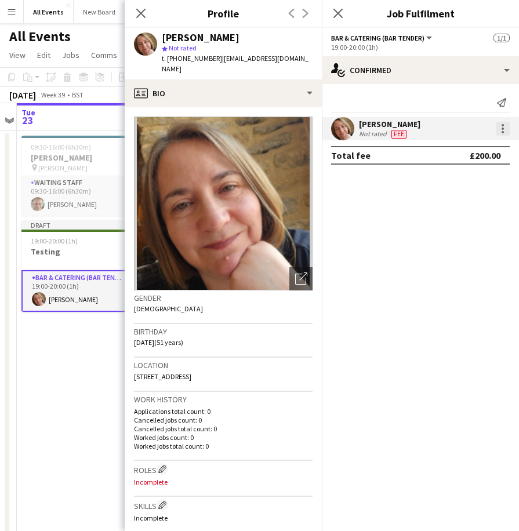
click at [499, 126] on div at bounding box center [502, 129] width 14 height 14
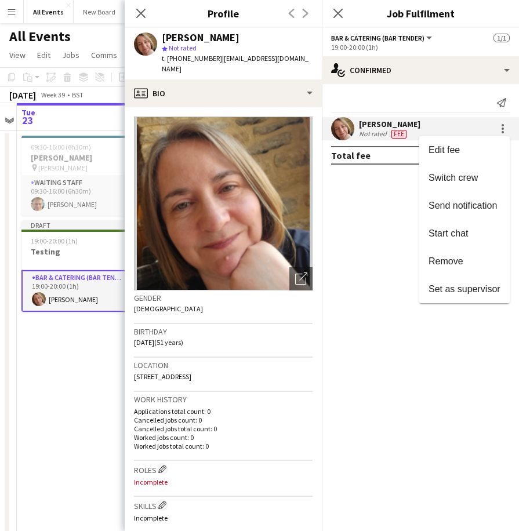
click at [386, 242] on div at bounding box center [259, 265] width 519 height 531
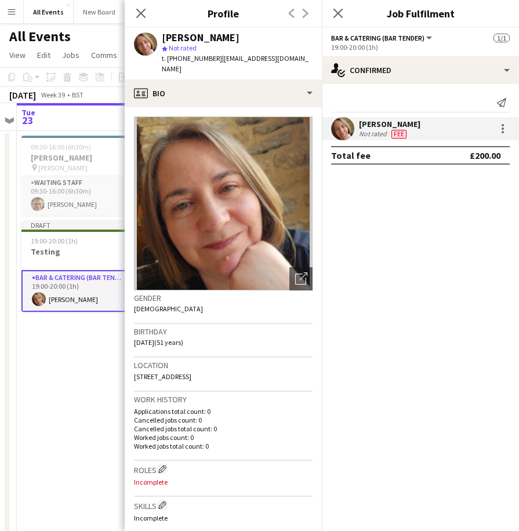
click at [399, 38] on span "Bar & Catering (Bar Tender)" at bounding box center [377, 38] width 93 height 9
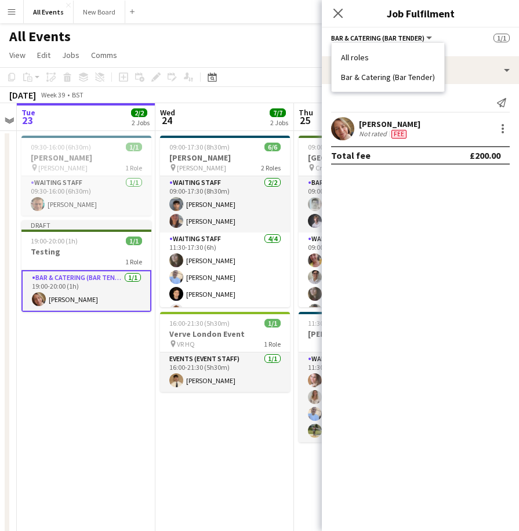
click at [85, 378] on app-date-cell "09:30-16:00 (6h30m) 1/1 E.J. Churchill pin E.J. Churchill 1 Role Waiting Staff …" at bounding box center [86, 403] width 138 height 545
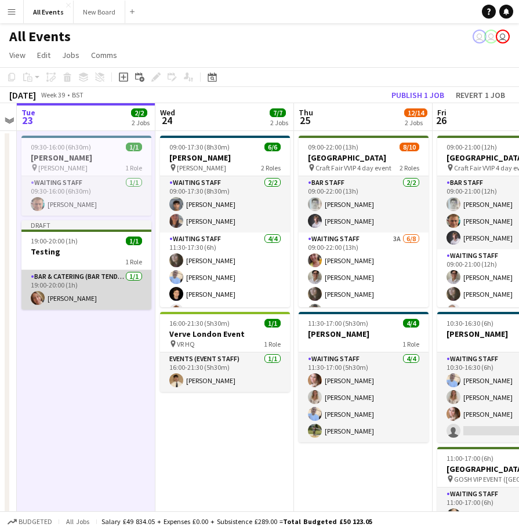
click at [85, 283] on app-card-role "Bar & Catering (Bar Tender) 1/1 19:00-20:00 (1h) Lucy Ibbotson" at bounding box center [86, 289] width 130 height 39
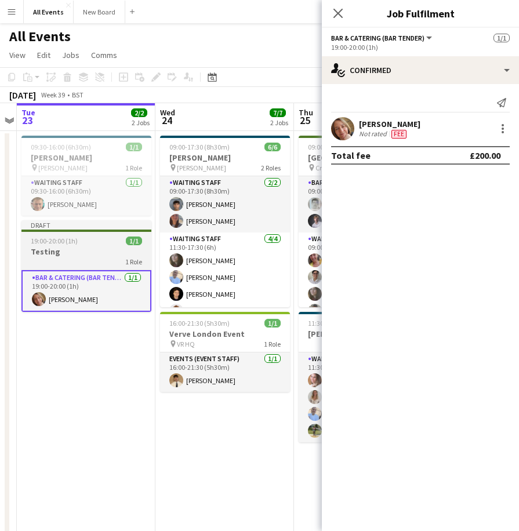
click at [96, 247] on h3 "Testing" at bounding box center [86, 251] width 130 height 10
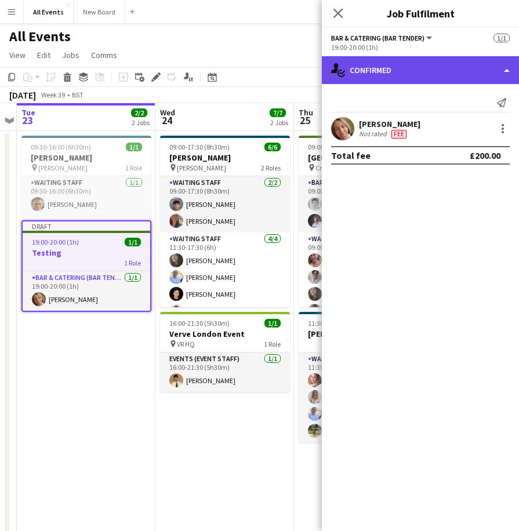
click at [506, 68] on div "single-neutral-actions-check-2 Confirmed" at bounding box center [420, 70] width 197 height 28
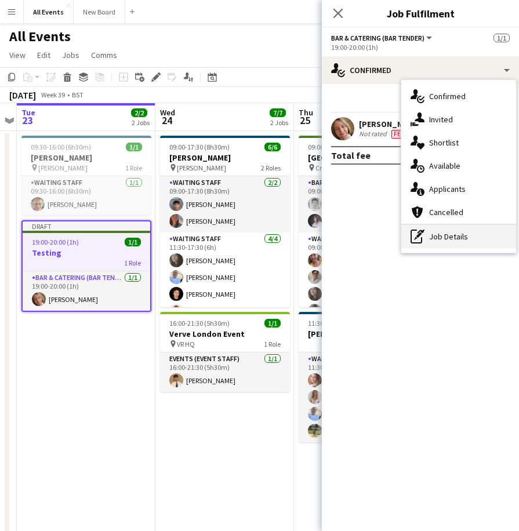
click at [429, 233] on div "pen-write Job Details" at bounding box center [458, 236] width 115 height 23
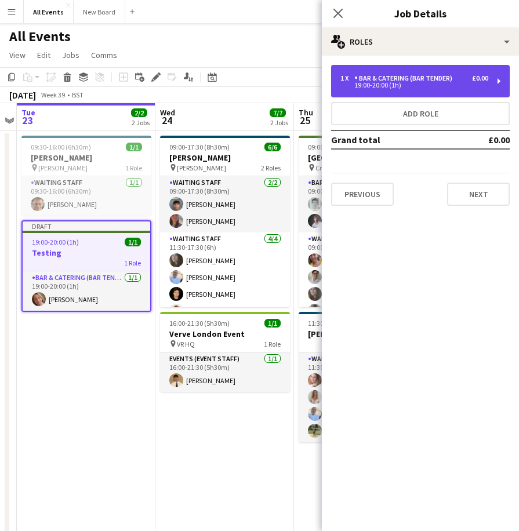
click at [498, 76] on div "1 x Bar & Catering (Bar Tender) £0.00 19:00-20:00 (1h)" at bounding box center [420, 81] width 178 height 32
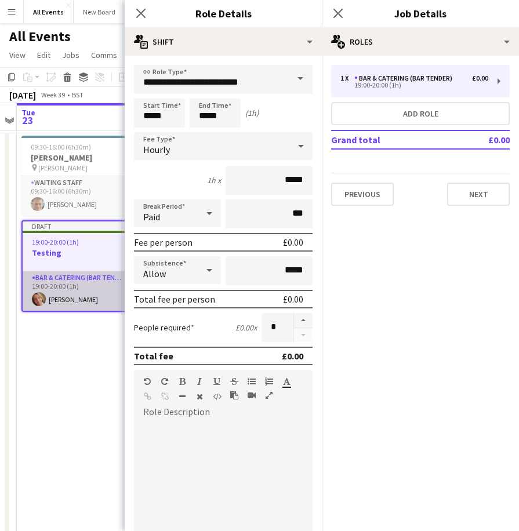
click at [73, 279] on app-card-role "Bar & Catering (Bar Tender) 1/1 19:00-20:00 (1h) Lucy Ibbotson" at bounding box center [86, 290] width 127 height 39
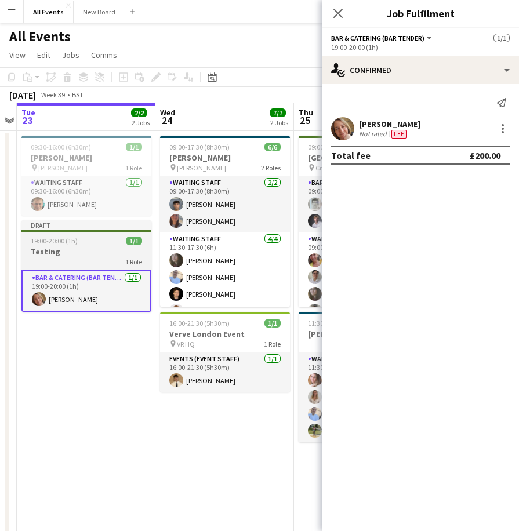
click at [72, 253] on h3 "Testing" at bounding box center [86, 251] width 130 height 10
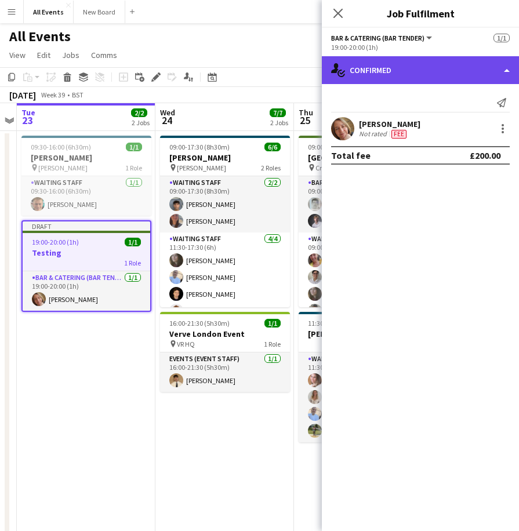
click at [508, 72] on div "single-neutral-actions-check-2 Confirmed" at bounding box center [420, 70] width 197 height 28
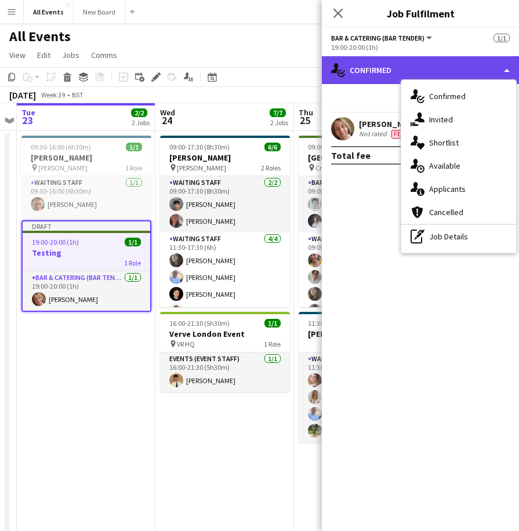
click at [508, 72] on div "single-neutral-actions-check-2 Confirmed" at bounding box center [420, 70] width 197 height 28
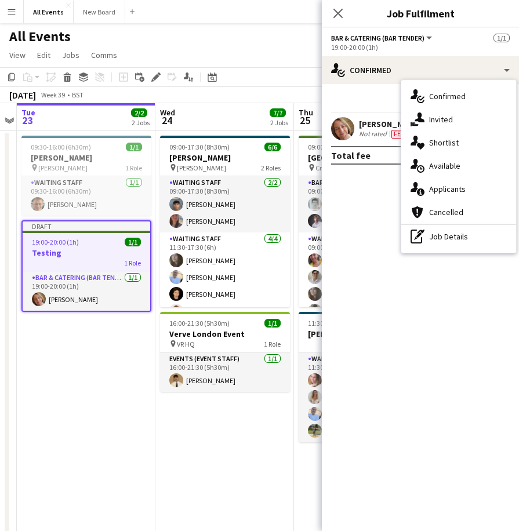
click at [83, 247] on h3 "Testing" at bounding box center [86, 252] width 127 height 10
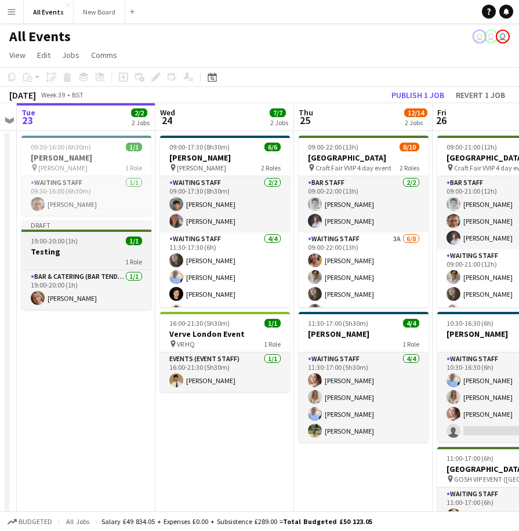
click at [83, 247] on h3 "Testing" at bounding box center [86, 251] width 130 height 10
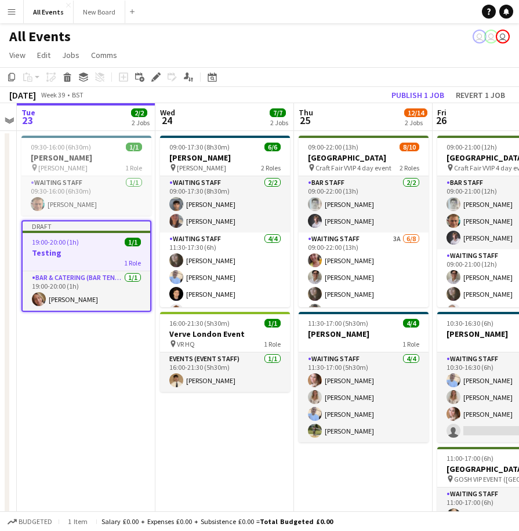
click at [134, 262] on span "1 Role" at bounding box center [132, 262] width 17 height 9
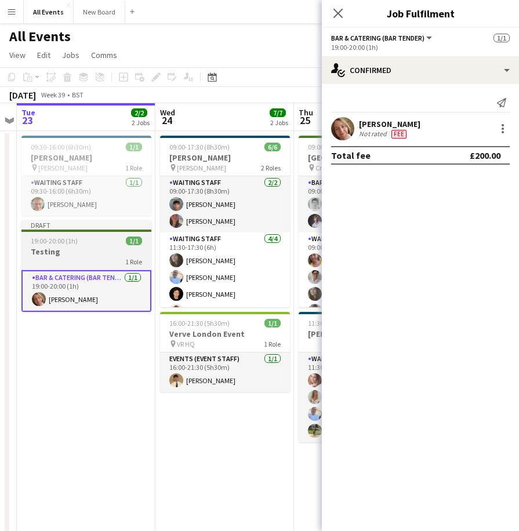
click at [98, 257] on div "1 Role" at bounding box center [86, 261] width 130 height 9
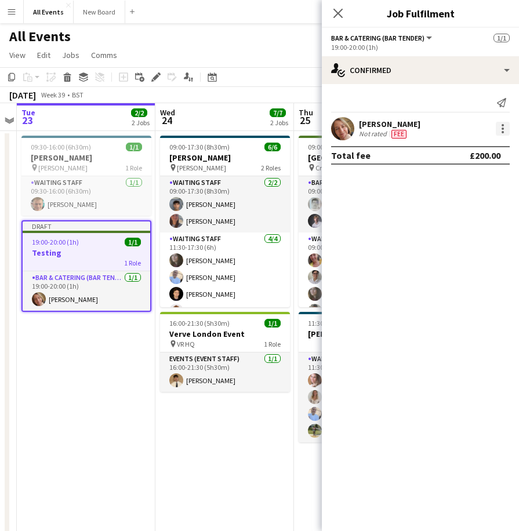
click at [501, 127] on div at bounding box center [502, 129] width 14 height 14
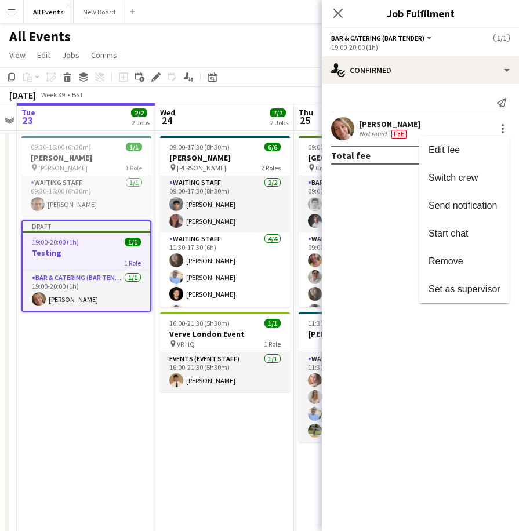
click at [386, 35] on div at bounding box center [259, 265] width 519 height 531
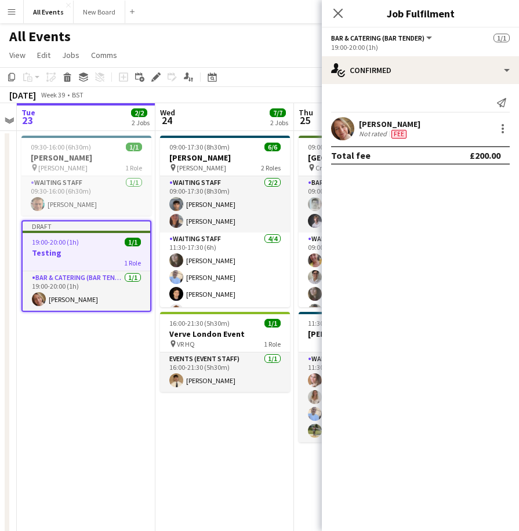
click at [411, 37] on span "Bar & Catering (Bar Tender)" at bounding box center [377, 38] width 93 height 9
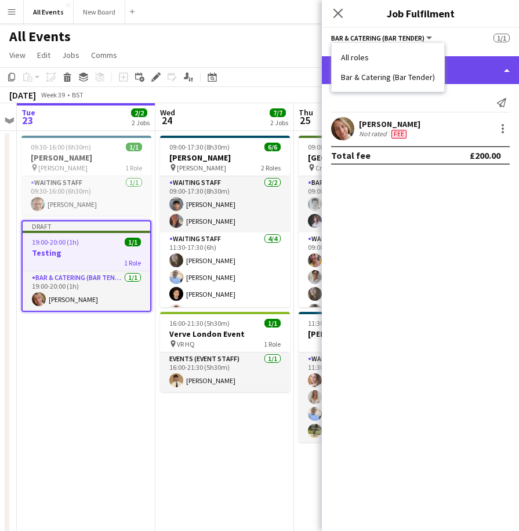
click at [487, 79] on div "single-neutral-actions-check-2 Confirmed" at bounding box center [420, 70] width 197 height 28
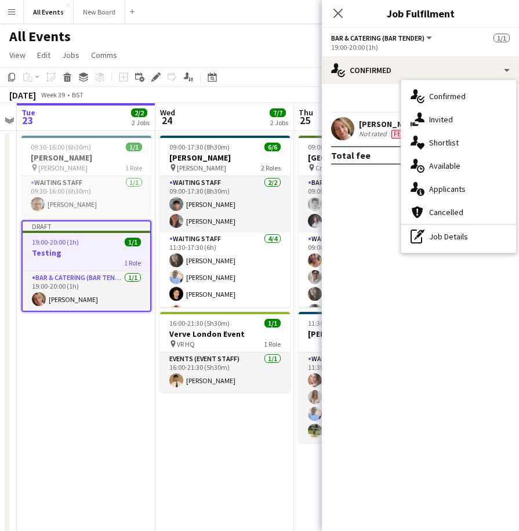
click at [375, 99] on div "Send notification" at bounding box center [420, 102] width 178 height 19
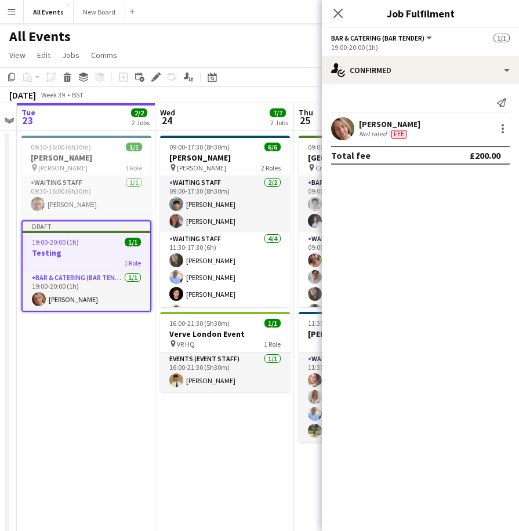
click at [45, 247] on app-job-card "Draft 19:00-20:00 (1h) 1/1 Testing 1 Role Bar & Catering (Bar Tender) 1/1 19:00…" at bounding box center [86, 266] width 130 height 92
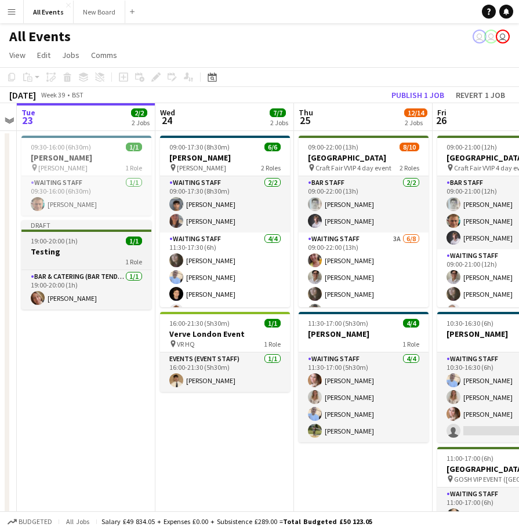
click at [45, 247] on h3 "Testing" at bounding box center [86, 251] width 130 height 10
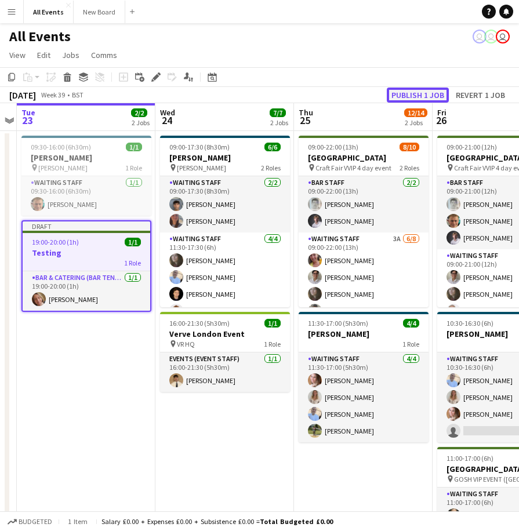
click at [416, 94] on button "Publish 1 job" at bounding box center [417, 94] width 62 height 15
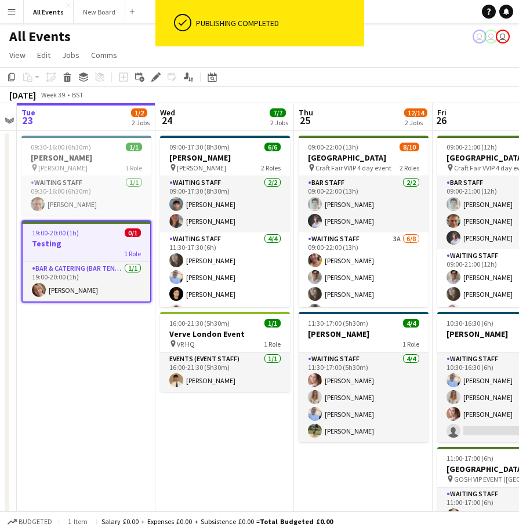
click at [89, 249] on div "1 Role" at bounding box center [86, 253] width 127 height 9
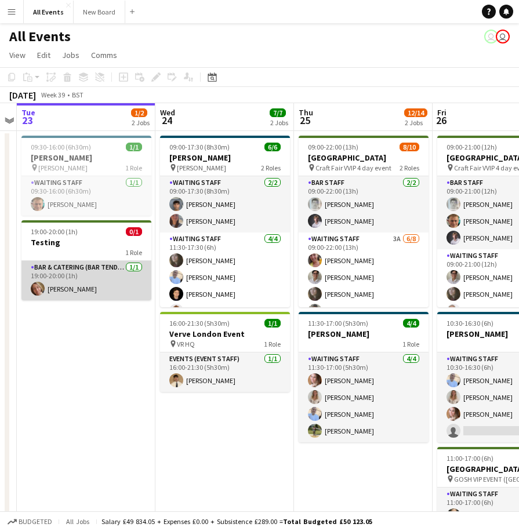
click at [93, 266] on app-card-role "Bar & Catering (Bar Tender) 1/1 19:00-20:00 (1h) Lucy Ibbotson" at bounding box center [86, 280] width 130 height 39
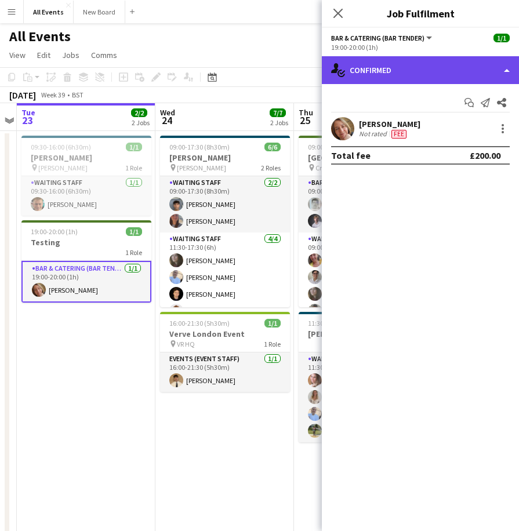
click at [505, 65] on div "single-neutral-actions-check-2 Confirmed" at bounding box center [420, 70] width 197 height 28
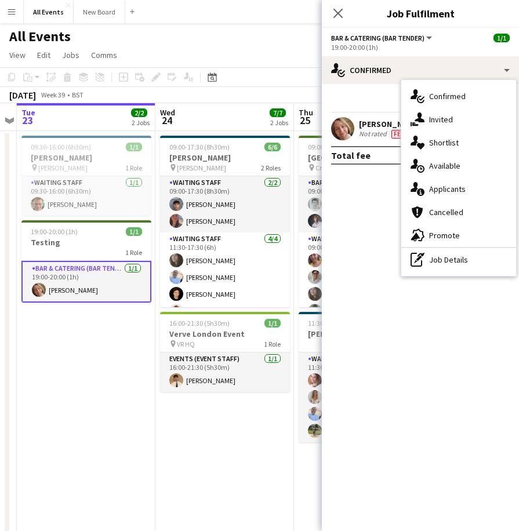
click at [428, 38] on button "Bar & Catering (Bar Tender)" at bounding box center [382, 38] width 103 height 9
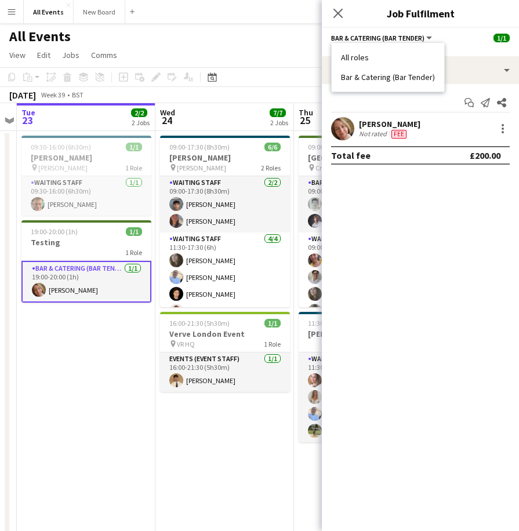
click at [472, 35] on div "Bar & Catering (Bar Tender) All roles Bar & Catering (Bar Tender) 1/1" at bounding box center [420, 37] width 178 height 10
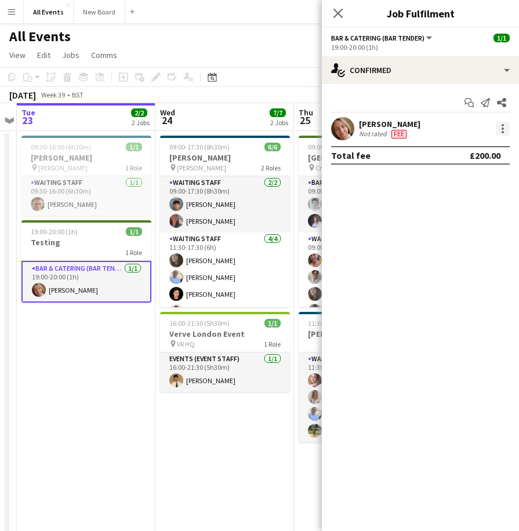
click at [504, 125] on div at bounding box center [502, 129] width 14 height 14
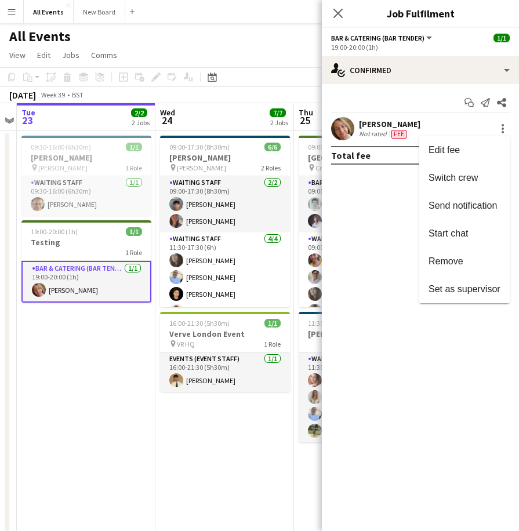
click at [70, 397] on div at bounding box center [259, 265] width 519 height 531
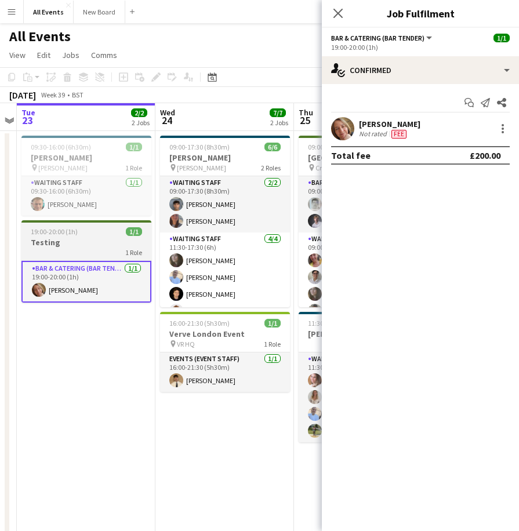
click at [52, 239] on h3 "Testing" at bounding box center [86, 242] width 130 height 10
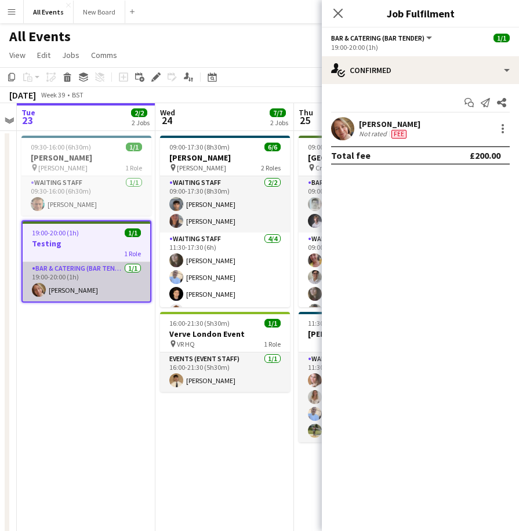
click at [82, 279] on app-card-role "Bar & Catering (Bar Tender) 1/1 19:00-20:00 (1h) Lucy Ibbotson" at bounding box center [86, 281] width 127 height 39
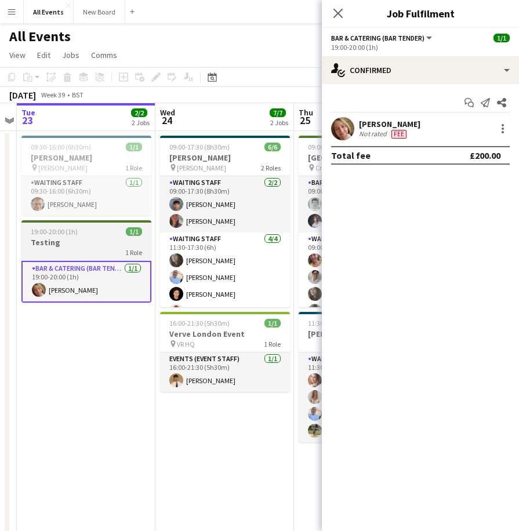
click at [82, 244] on h3 "Testing" at bounding box center [86, 242] width 130 height 10
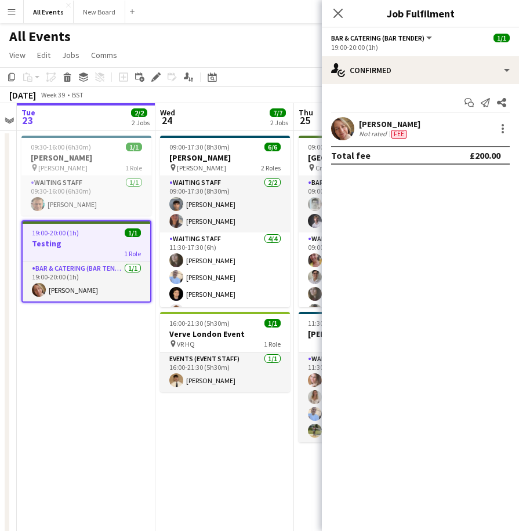
click at [82, 244] on h3 "Testing" at bounding box center [86, 243] width 127 height 10
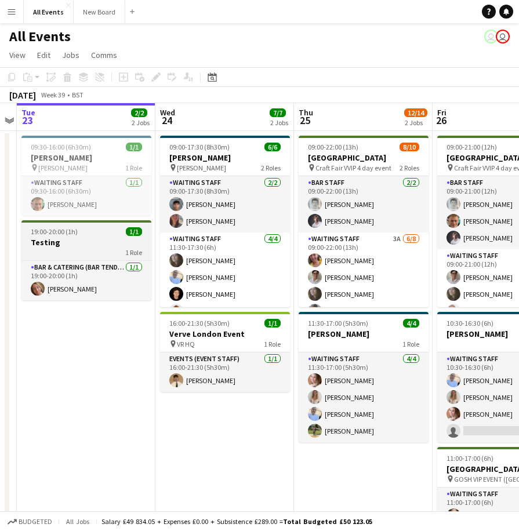
click at [82, 244] on h3 "Testing" at bounding box center [86, 242] width 130 height 10
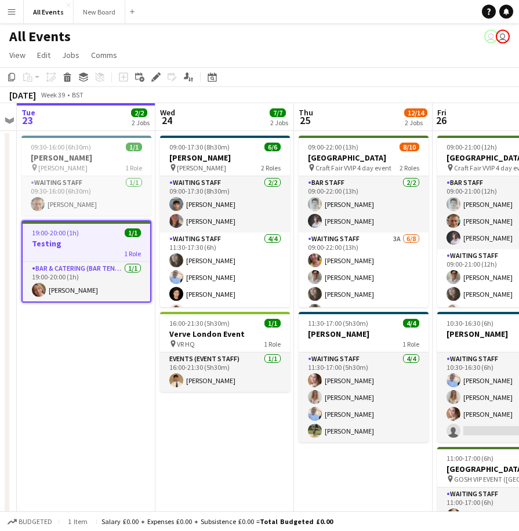
click at [85, 239] on h3 "Testing" at bounding box center [86, 243] width 127 height 10
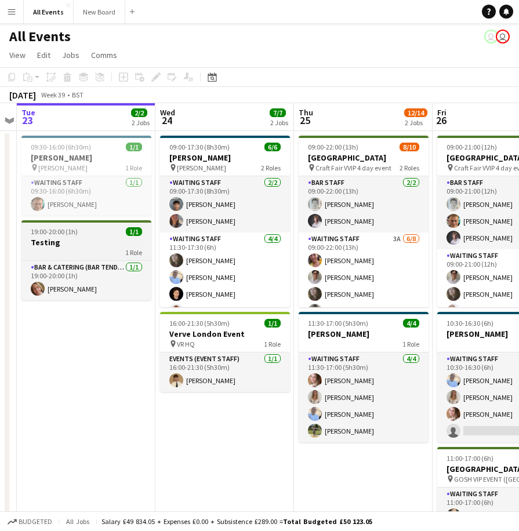
click at [85, 239] on h3 "Testing" at bounding box center [86, 242] width 130 height 10
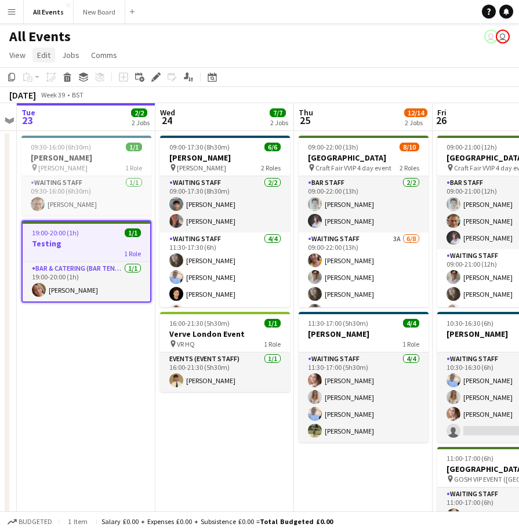
click at [45, 53] on span "Edit" at bounding box center [43, 55] width 13 height 10
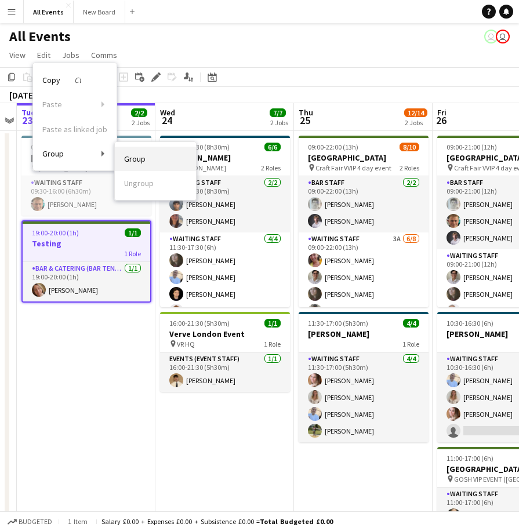
click at [146, 159] on link "Group" at bounding box center [155, 159] width 81 height 24
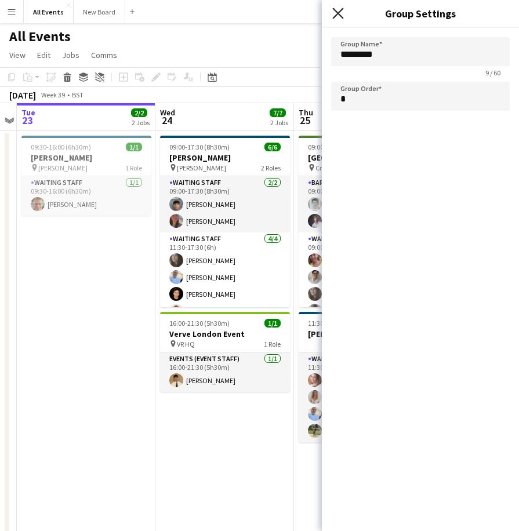
click at [334, 15] on icon "Close pop-in" at bounding box center [337, 13] width 11 height 11
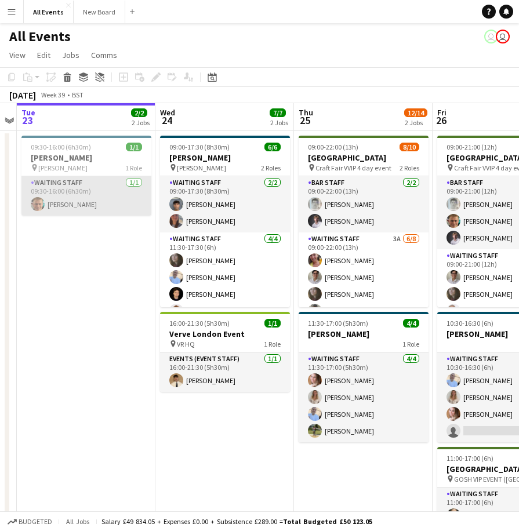
click at [70, 191] on app-card-role "Waiting Staff [DATE] 09:30-16:00 (6h30m) [PERSON_NAME]" at bounding box center [86, 195] width 130 height 39
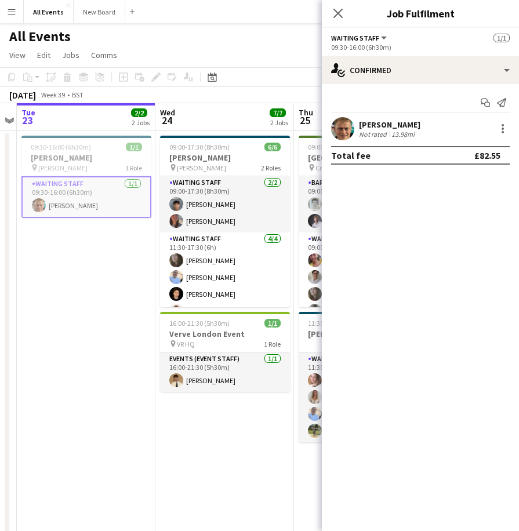
click at [70, 278] on app-date-cell "09:30-16:00 (6h30m) 1/1 [PERSON_NAME] pin [PERSON_NAME] 1 Role Waiting Staff [D…" at bounding box center [86, 403] width 138 height 545
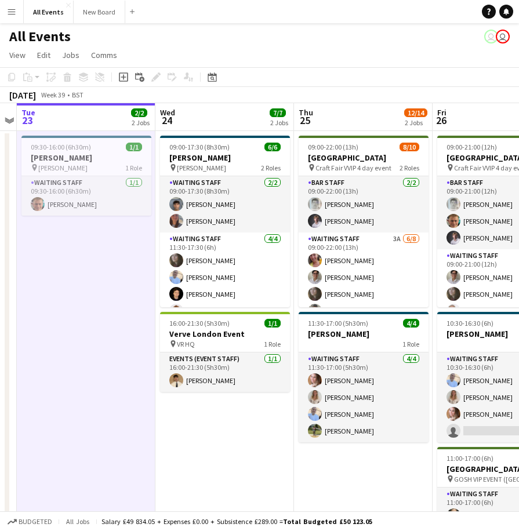
click at [102, 114] on app-board-header-date "Tue 23 2/2 2 Jobs" at bounding box center [86, 117] width 138 height 28
click at [12, 121] on app-icon "Expand/collapse" at bounding box center [9, 119] width 9 height 11
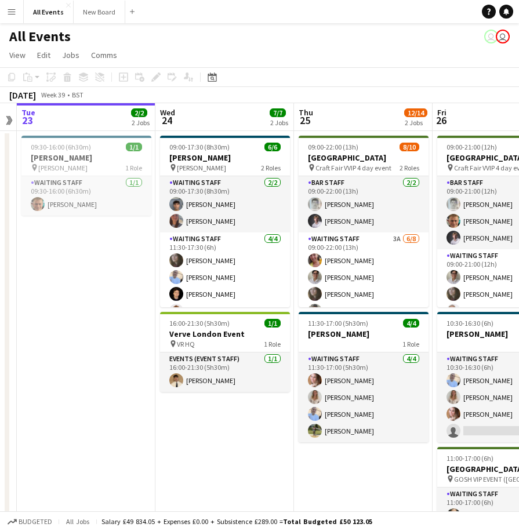
click at [82, 114] on app-board-header-date "Tue 23 2/2 2 Jobs" at bounding box center [86, 117] width 138 height 28
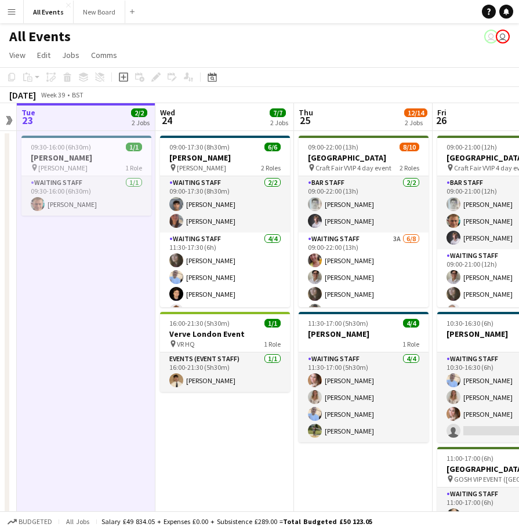
click at [139, 125] on div "2 Jobs" at bounding box center [141, 122] width 18 height 9
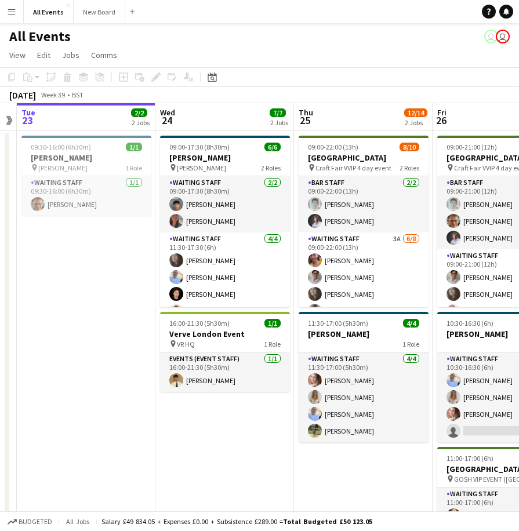
click at [104, 388] on app-date-cell "09:30-16:00 (6h30m) 1/1 [PERSON_NAME] pin [PERSON_NAME] 1 Role Waiting Staff [D…" at bounding box center [86, 403] width 138 height 545
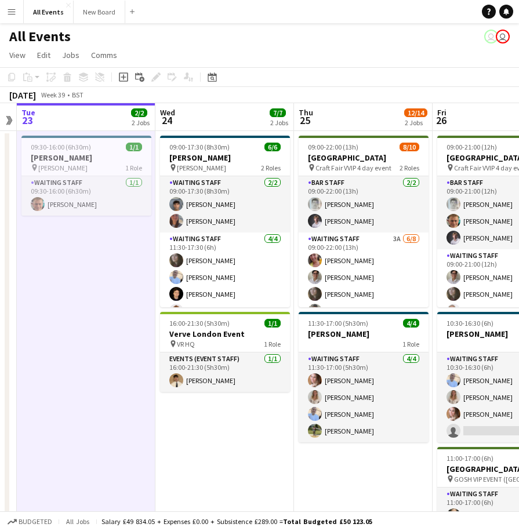
click at [180, 43] on div "All Events user user" at bounding box center [259, 34] width 519 height 22
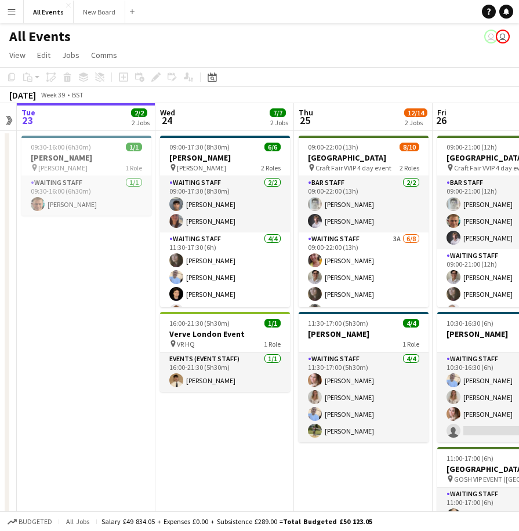
click at [64, 337] on app-date-cell "09:30-16:00 (6h30m) 1/1 [PERSON_NAME] pin [PERSON_NAME] 1 Role Waiting Staff [D…" at bounding box center [86, 403] width 138 height 545
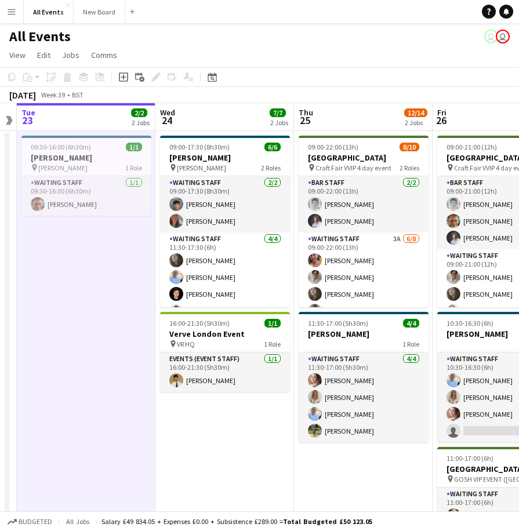
click at [65, 272] on app-date-cell "09:30-16:00 (6h30m) 1/1 [PERSON_NAME] pin [PERSON_NAME] 1 Role Waiting Staff [D…" at bounding box center [86, 403] width 138 height 545
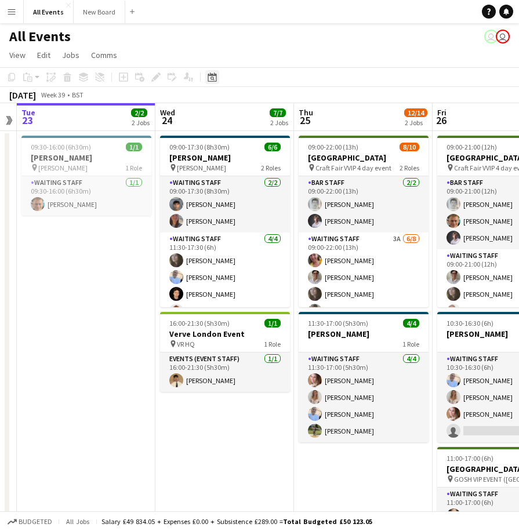
click at [211, 78] on icon at bounding box center [212, 78] width 4 height 4
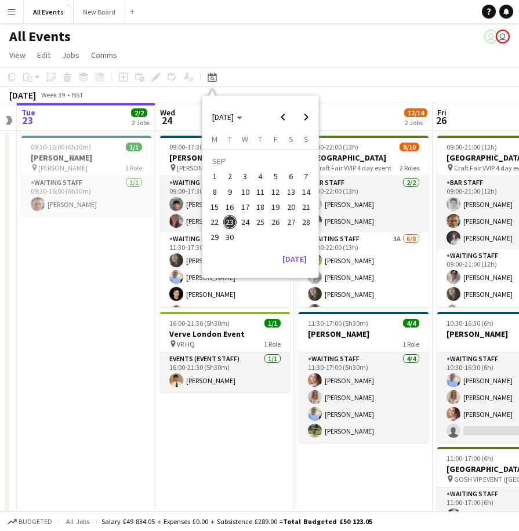
click at [232, 222] on span "23" at bounding box center [230, 222] width 14 height 14
click at [243, 220] on span "24" at bounding box center [245, 222] width 14 height 14
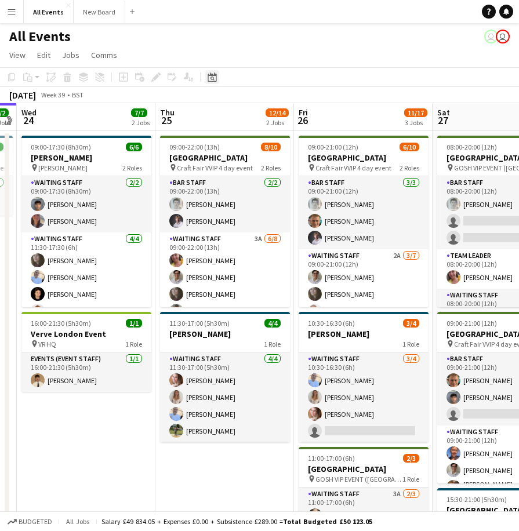
click at [212, 78] on icon "Date picker" at bounding box center [211, 76] width 9 height 9
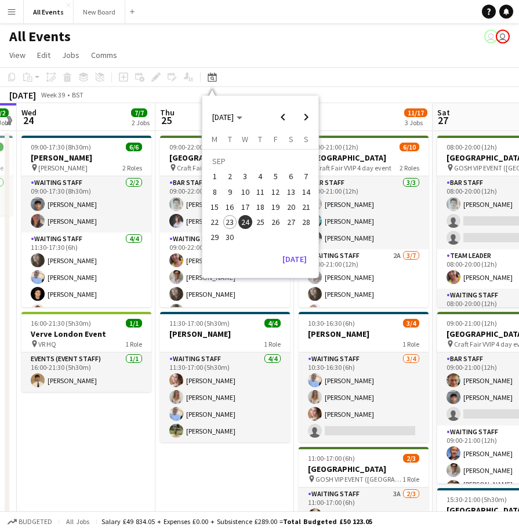
click at [228, 222] on span "23" at bounding box center [230, 222] width 14 height 14
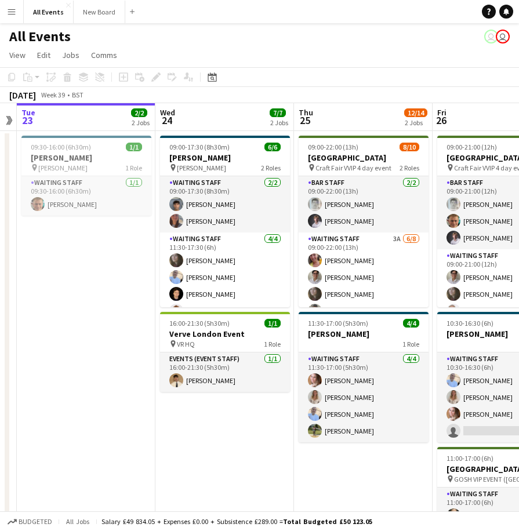
click at [85, 362] on app-date-cell "09:30-16:00 (6h30m) 1/1 [PERSON_NAME] pin [PERSON_NAME] 1 Role Waiting Staff [D…" at bounding box center [86, 403] width 138 height 545
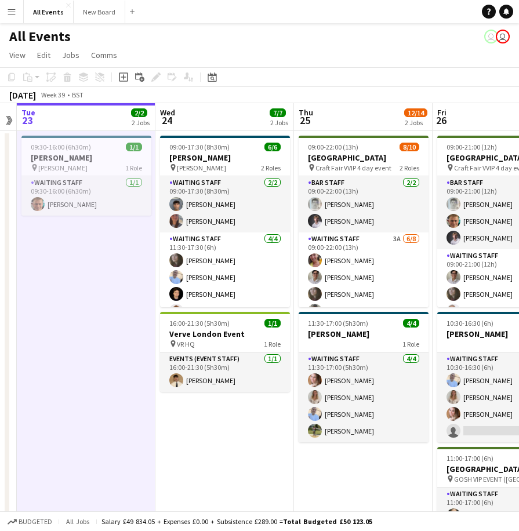
click at [101, 271] on app-date-cell "09:30-16:00 (6h30m) 1/1 [PERSON_NAME] pin [PERSON_NAME] 1 Role Waiting Staff [D…" at bounding box center [86, 403] width 138 height 545
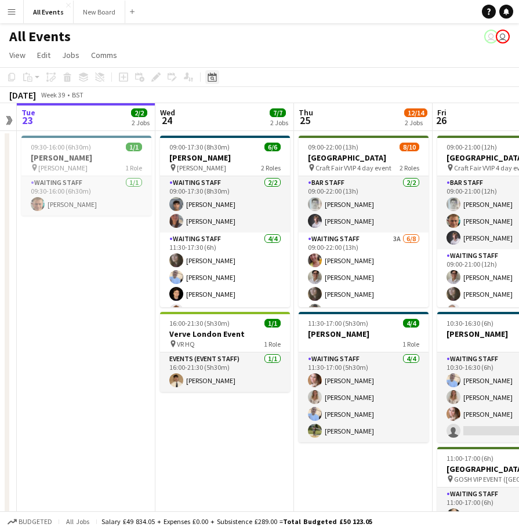
click at [210, 76] on icon at bounding box center [211, 76] width 9 height 9
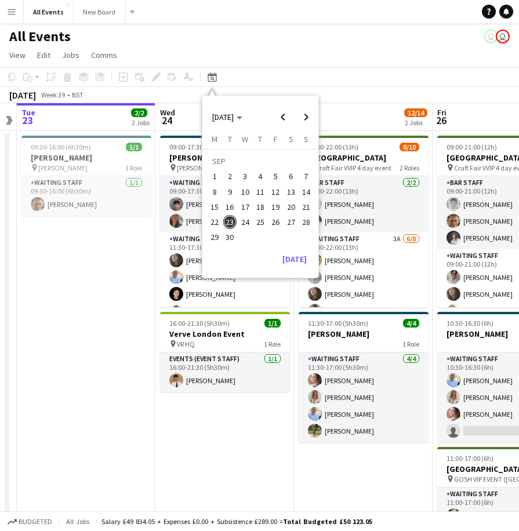
click at [218, 238] on span "29" at bounding box center [214, 238] width 14 height 14
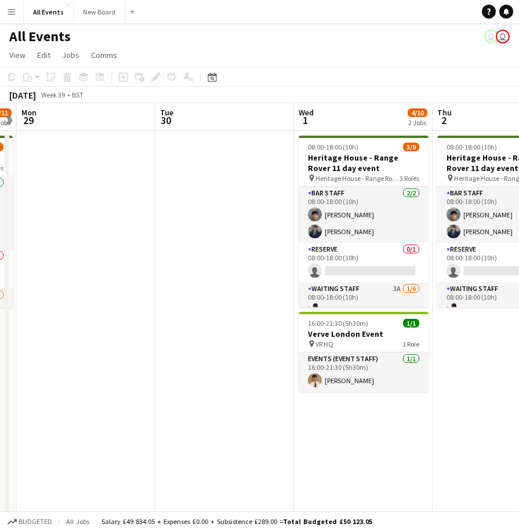
click at [66, 260] on app-date-cell at bounding box center [86, 403] width 138 height 545
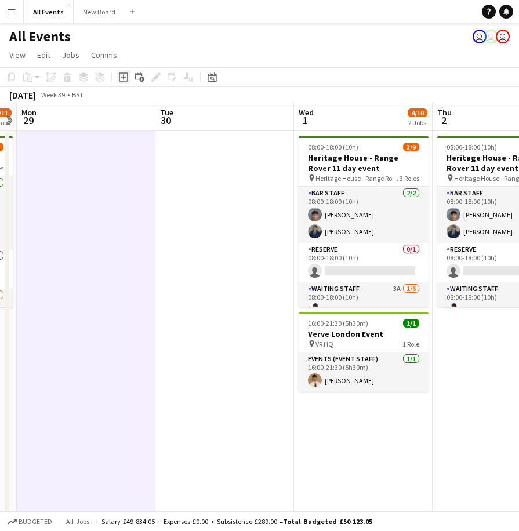
click at [122, 77] on icon at bounding box center [123, 77] width 5 height 5
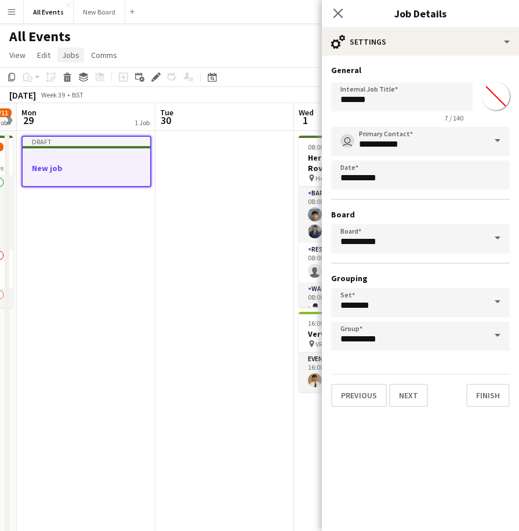
click at [65, 52] on span "Jobs" at bounding box center [70, 55] width 17 height 10
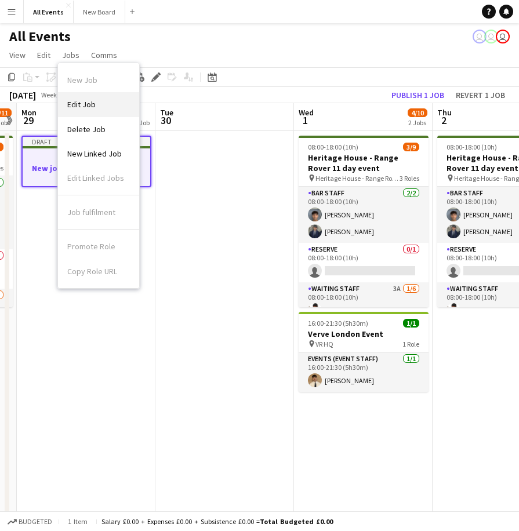
click at [74, 102] on span "Edit Job" at bounding box center [81, 104] width 28 height 10
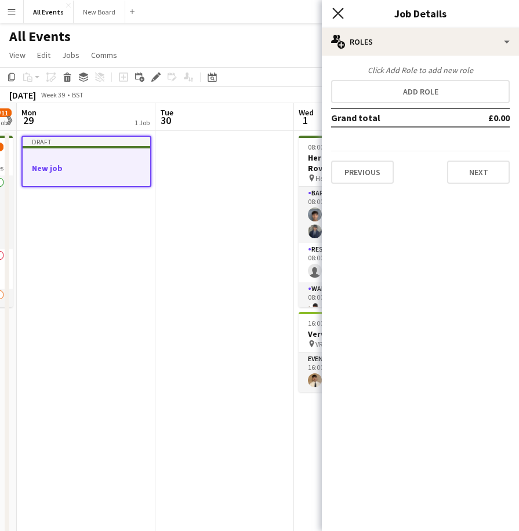
click at [337, 13] on icon at bounding box center [337, 13] width 11 height 11
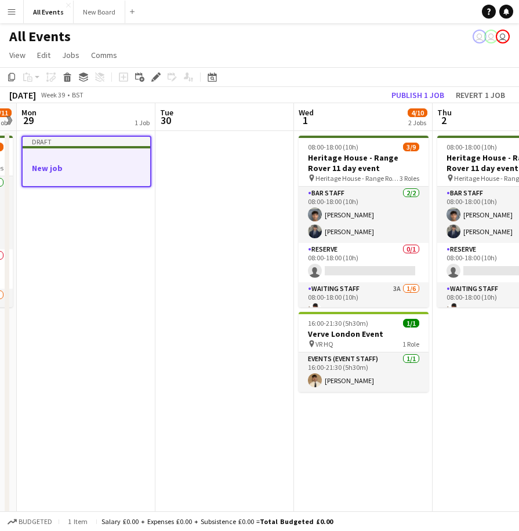
click at [118, 160] on div at bounding box center [86, 157] width 127 height 9
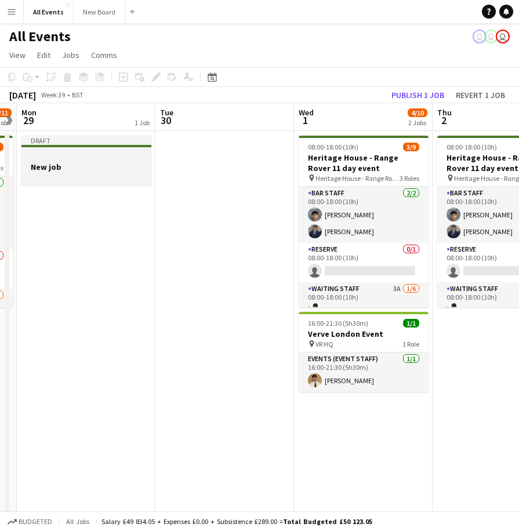
click at [115, 159] on div at bounding box center [86, 156] width 130 height 9
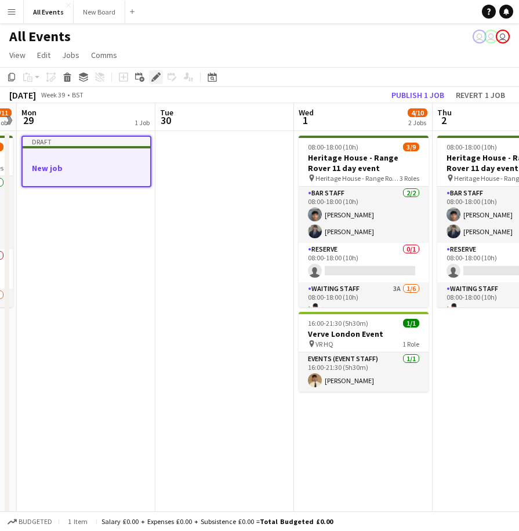
click at [154, 76] on icon "Edit" at bounding box center [155, 76] width 9 height 9
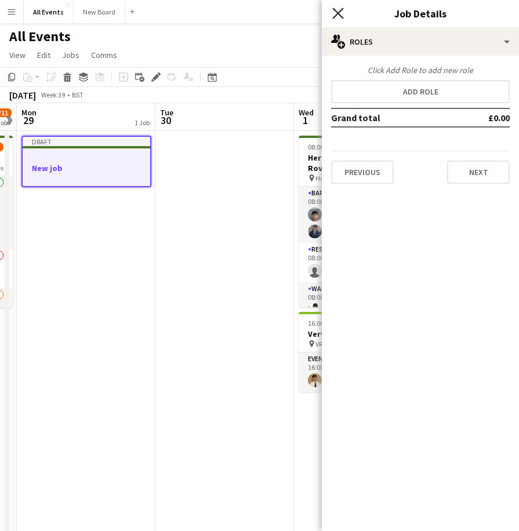
click at [341, 13] on icon "Close pop-in" at bounding box center [337, 13] width 11 height 11
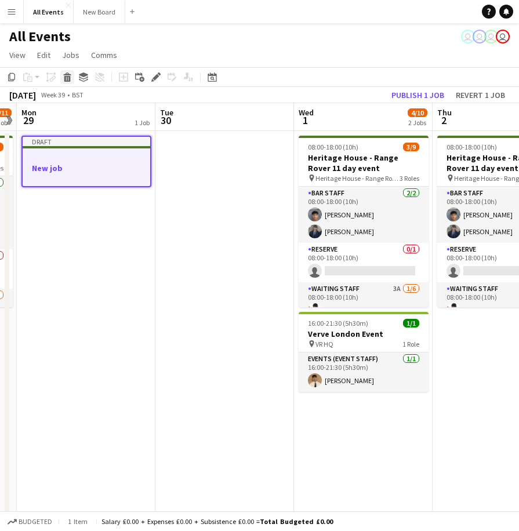
click at [67, 78] on icon at bounding box center [67, 79] width 6 height 6
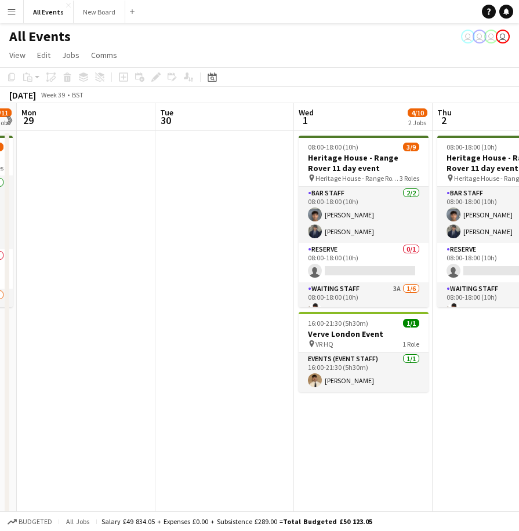
click at [66, 174] on app-date-cell at bounding box center [86, 403] width 138 height 545
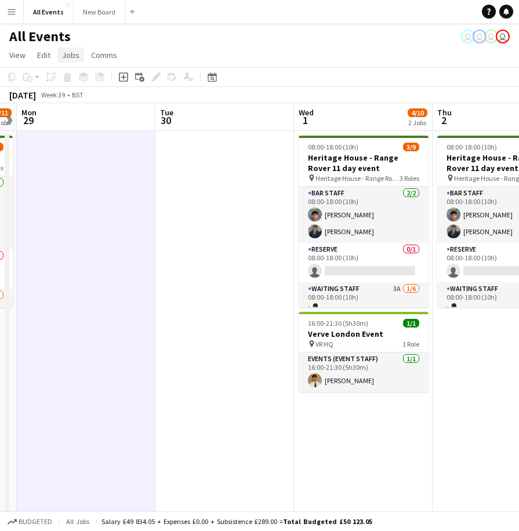
click at [70, 55] on span "Jobs" at bounding box center [70, 55] width 17 height 10
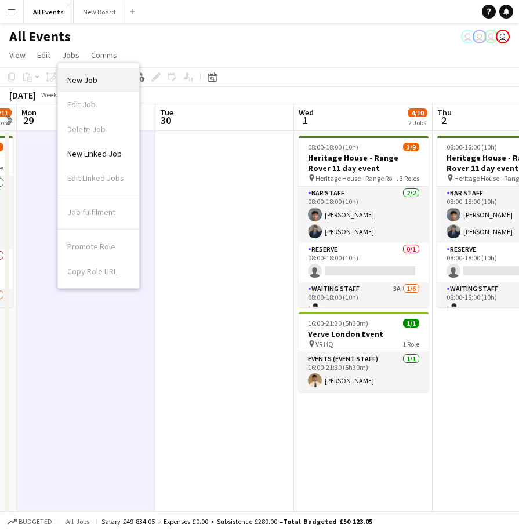
click at [84, 82] on span "New Job" at bounding box center [82, 80] width 30 height 10
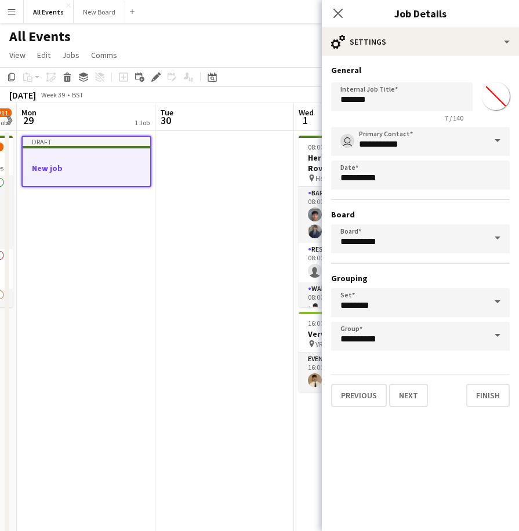
click at [498, 240] on span at bounding box center [497, 238] width 24 height 28
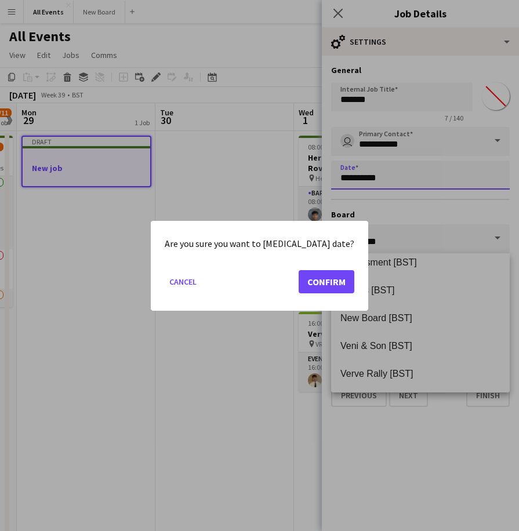
click at [414, 185] on body "Menu Boards Boards Boards All jobs Status Workforce Workforce My Workforce Recr…" at bounding box center [259, 357] width 519 height 714
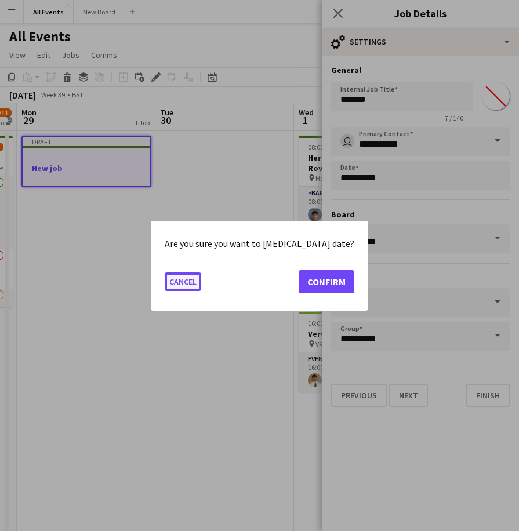
click at [195, 282] on button "Cancel" at bounding box center [183, 281] width 37 height 19
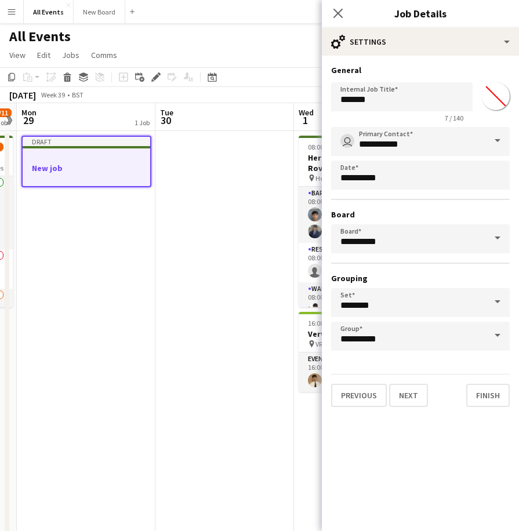
drag, startPoint x: 495, startPoint y: 96, endPoint x: 502, endPoint y: 93, distance: 8.1
click at [502, 93] on input "*******" at bounding box center [496, 96] width 42 height 42
click at [452, 74] on h3 "General" at bounding box center [420, 70] width 178 height 10
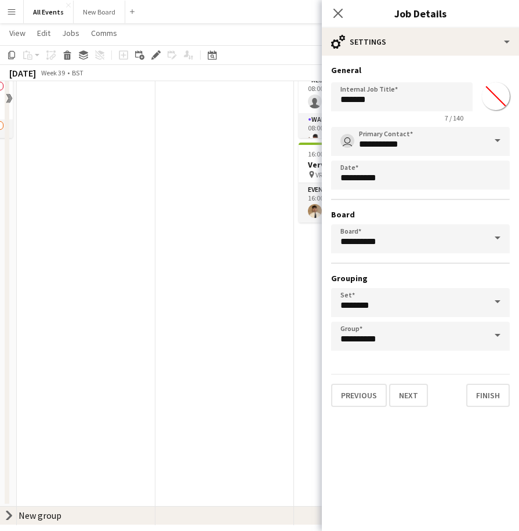
scroll to position [174, 0]
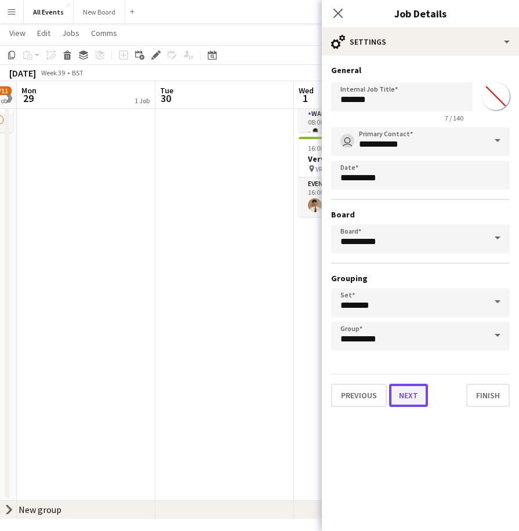
click at [410, 398] on button "Next" at bounding box center [408, 395] width 39 height 23
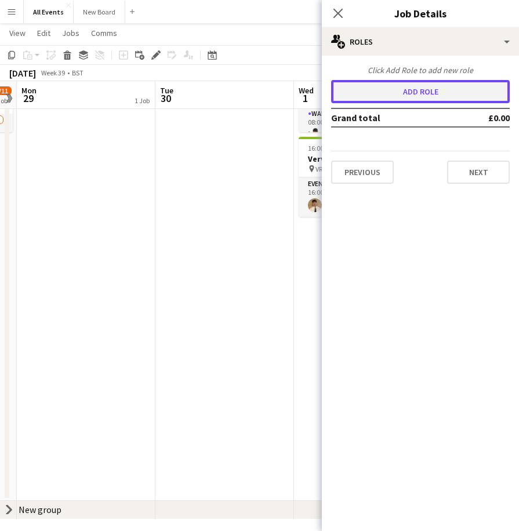
click at [419, 92] on button "Add role" at bounding box center [420, 91] width 178 height 23
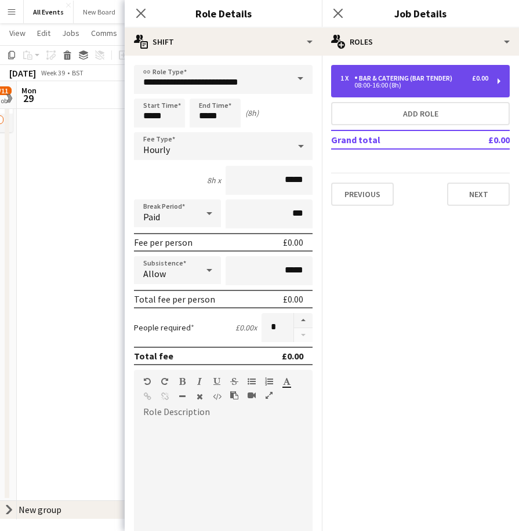
click at [431, 78] on div "Bar & Catering (Bar Tender)" at bounding box center [405, 78] width 103 height 8
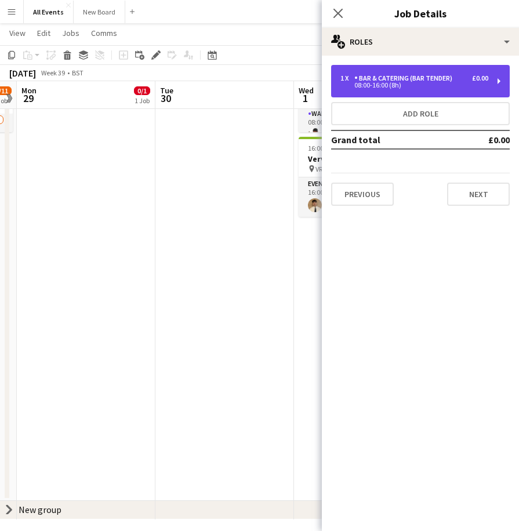
click at [431, 78] on div "Bar & Catering (Bar Tender)" at bounding box center [405, 78] width 103 height 8
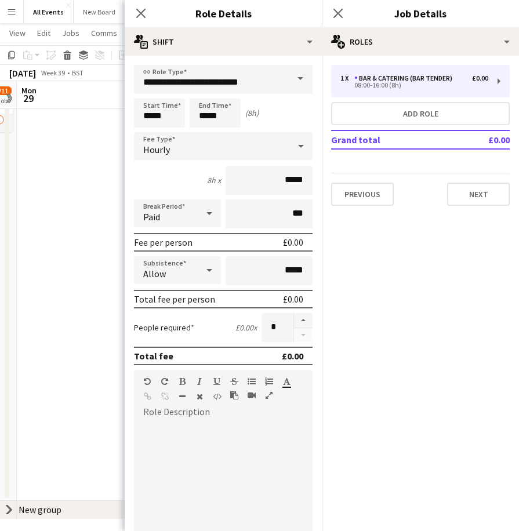
click at [288, 81] on span at bounding box center [300, 79] width 24 height 28
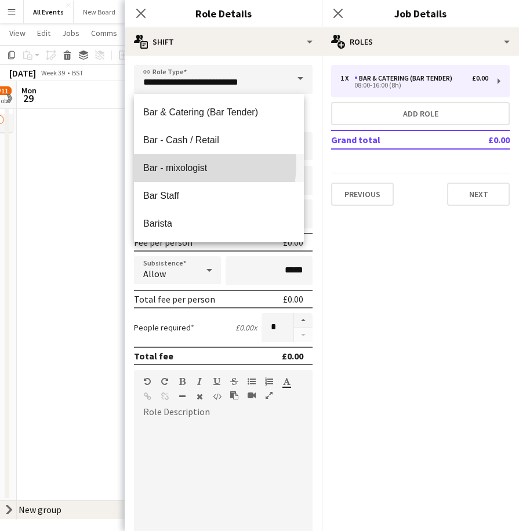
click at [183, 164] on span "Bar - mixologist" at bounding box center [218, 167] width 151 height 11
type input "**********"
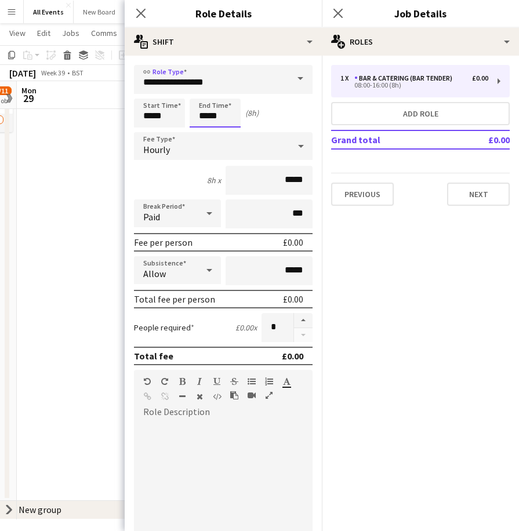
click at [205, 114] on input "*****" at bounding box center [214, 112] width 51 height 29
click at [205, 130] on div at bounding box center [203, 133] width 23 height 12
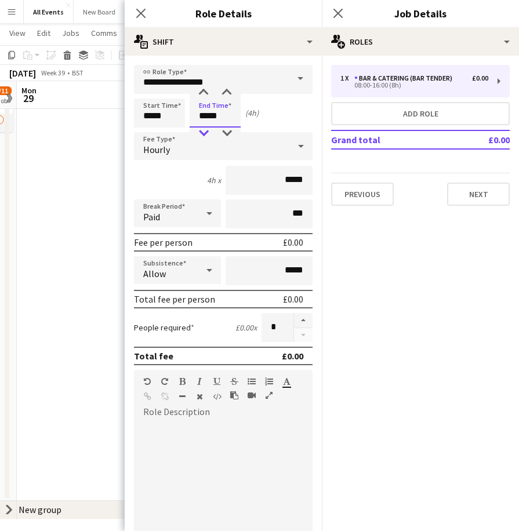
click at [205, 130] on div at bounding box center [203, 133] width 23 height 12
type input "*****"
click at [205, 130] on div at bounding box center [203, 133] width 23 height 12
click at [206, 271] on icon at bounding box center [209, 269] width 14 height 23
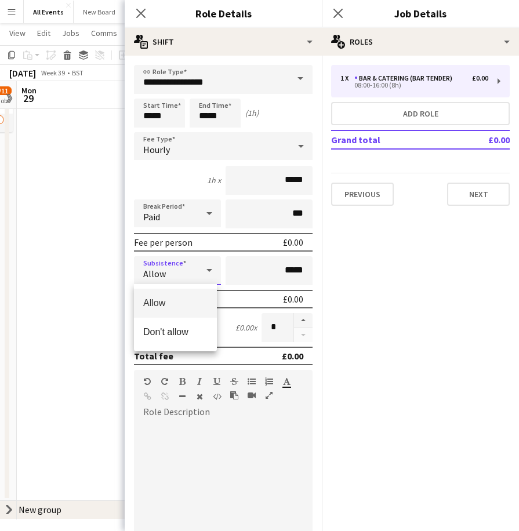
click at [206, 271] on div at bounding box center [259, 265] width 519 height 531
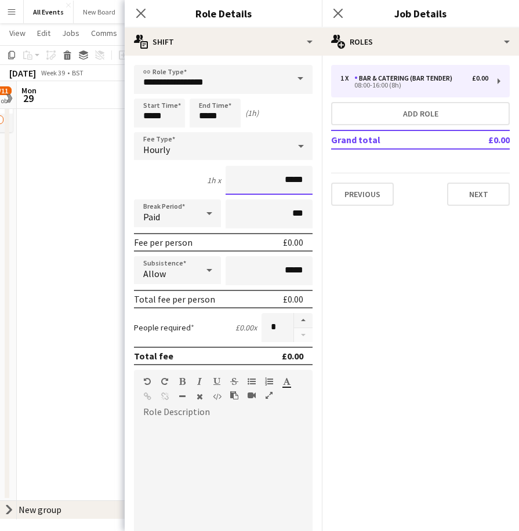
click at [280, 180] on input "*****" at bounding box center [268, 180] width 87 height 29
type input "*******"
click at [134, 178] on div "1h x *******" at bounding box center [223, 180] width 178 height 29
click at [278, 272] on input "*****" at bounding box center [268, 270] width 87 height 29
type input "******"
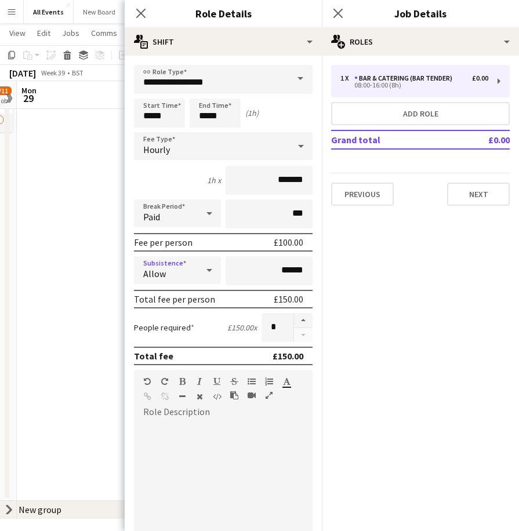
click at [207, 269] on icon at bounding box center [209, 270] width 6 height 3
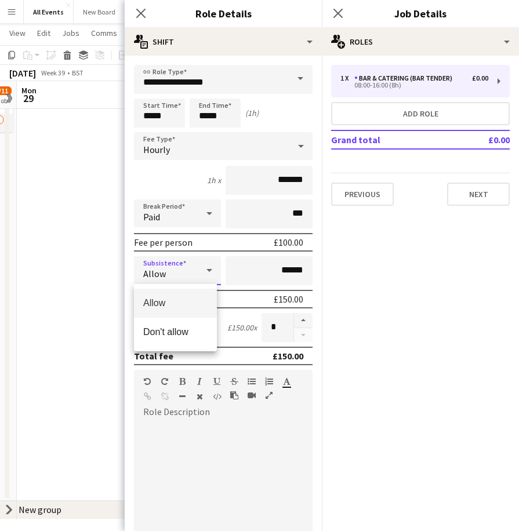
click at [207, 269] on div at bounding box center [259, 265] width 519 height 531
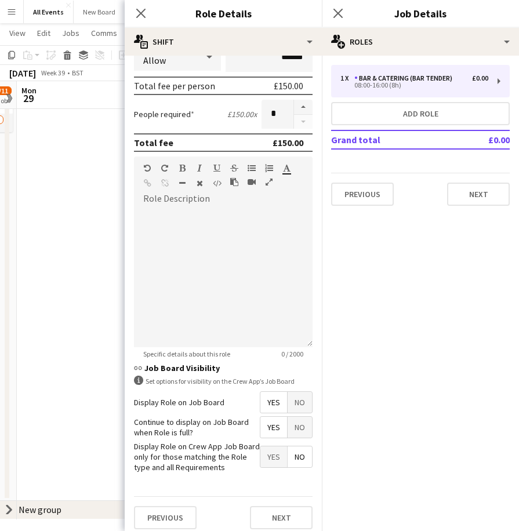
scroll to position [221, 0]
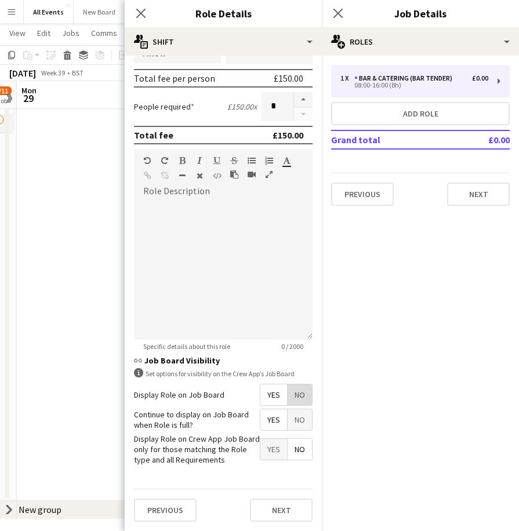
click at [287, 395] on span "No" at bounding box center [299, 394] width 24 height 21
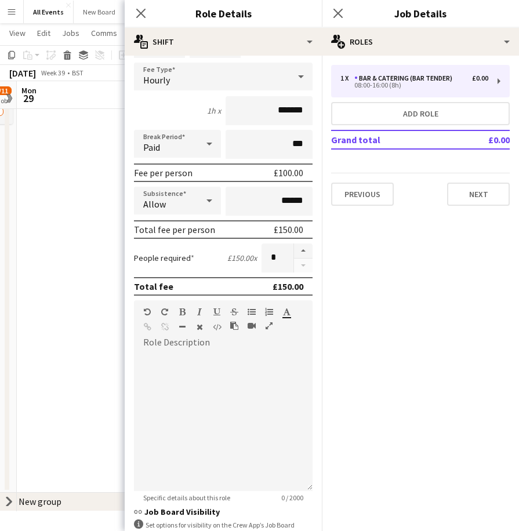
scroll to position [45, 0]
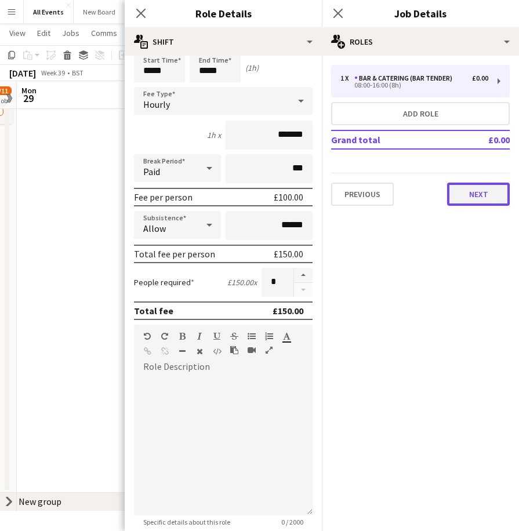
click at [474, 192] on button "Next" at bounding box center [478, 194] width 63 height 23
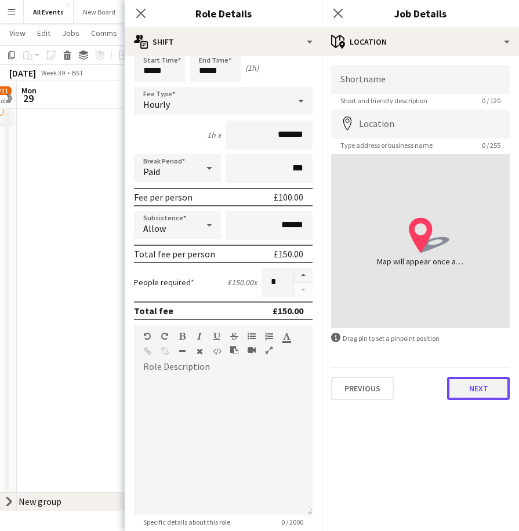
click at [473, 389] on button "Next" at bounding box center [478, 388] width 63 height 23
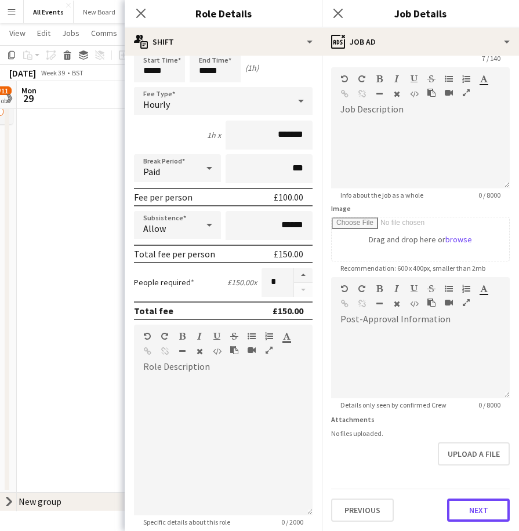
scroll to position [42, 0]
click at [462, 469] on form "Headline ******* 7 / 140 Job Description default Heading 1 Heading 2 Heading 3 …" at bounding box center [420, 272] width 197 height 499
click at [472, 509] on button "Next" at bounding box center [478, 509] width 63 height 23
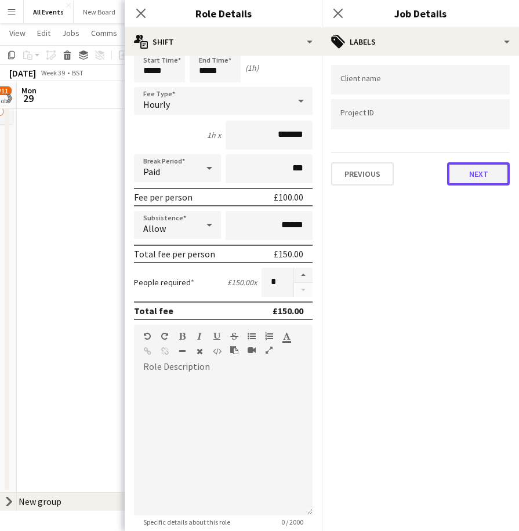
click at [470, 169] on button "Next" at bounding box center [478, 173] width 63 height 23
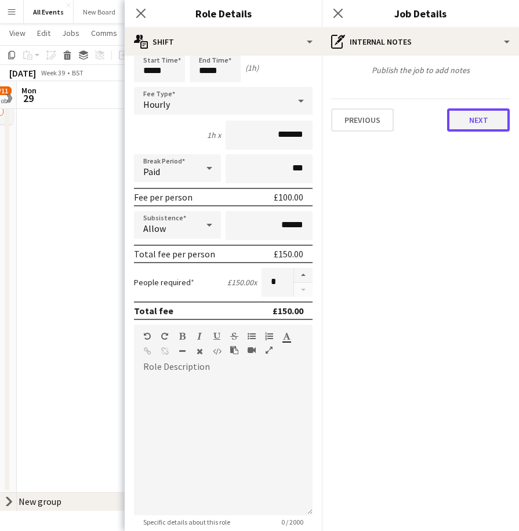
click at [480, 118] on button "Next" at bounding box center [478, 119] width 63 height 23
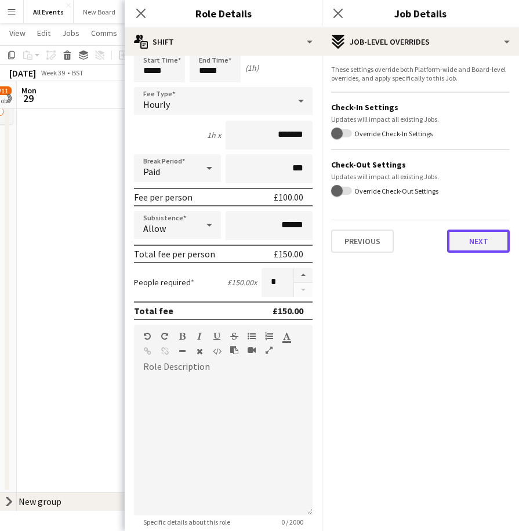
click at [477, 240] on button "Next" at bounding box center [478, 240] width 63 height 23
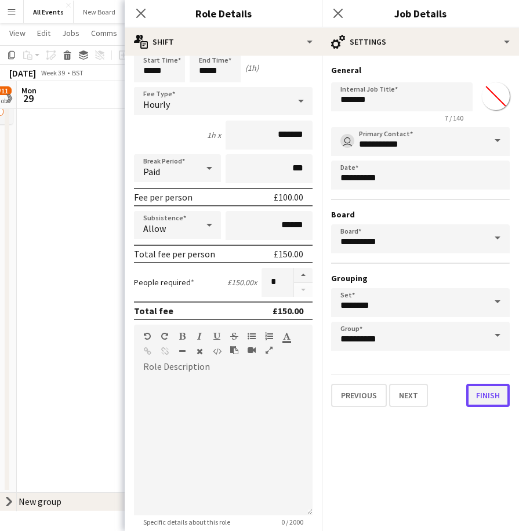
click at [487, 395] on button "Finish" at bounding box center [487, 395] width 43 height 23
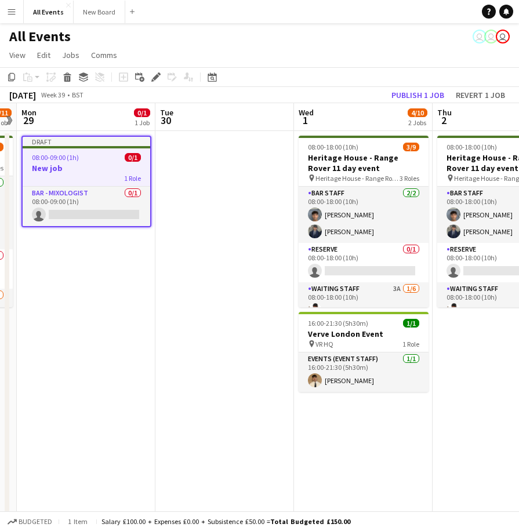
click at [79, 172] on h3 "New job" at bounding box center [86, 168] width 127 height 10
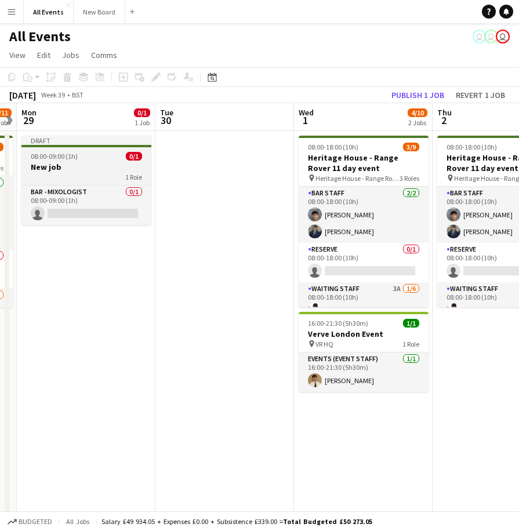
click at [79, 172] on div "1 Role" at bounding box center [86, 176] width 130 height 9
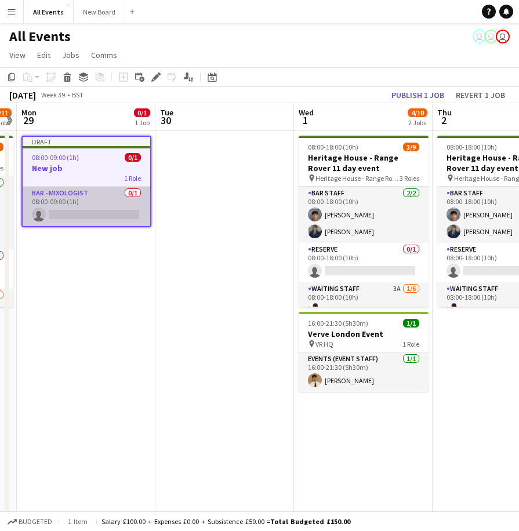
click at [64, 214] on app-card-role "Bar - mixologist 0/1 08:00-09:00 (1h) single-neutral-actions" at bounding box center [86, 206] width 127 height 39
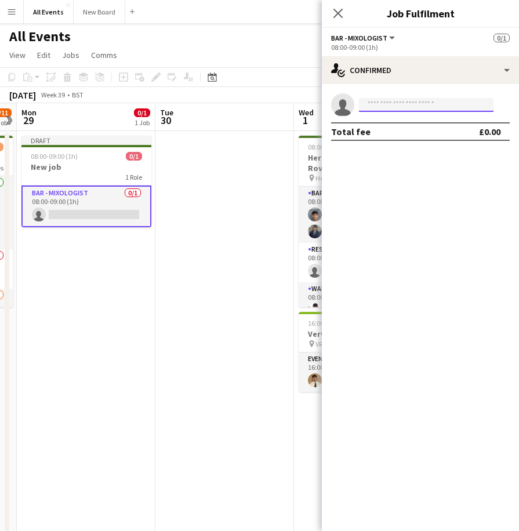
click at [411, 102] on input at bounding box center [426, 105] width 134 height 14
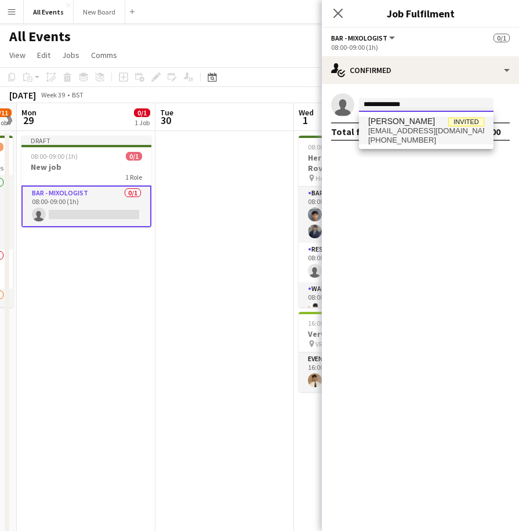
type input "**********"
click at [409, 128] on span "lucyh@securityandevents.com" at bounding box center [426, 130] width 116 height 9
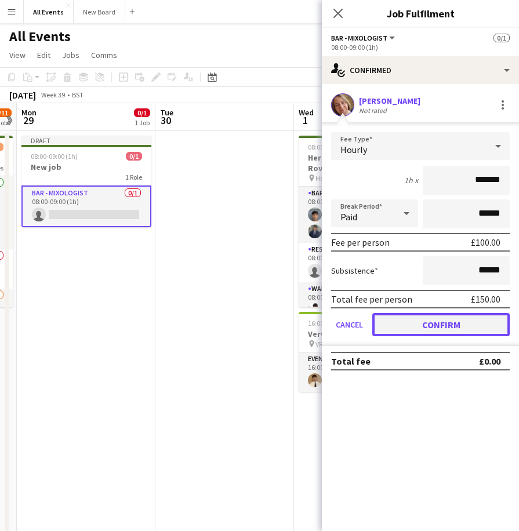
click at [445, 325] on button "Confirm" at bounding box center [440, 324] width 137 height 23
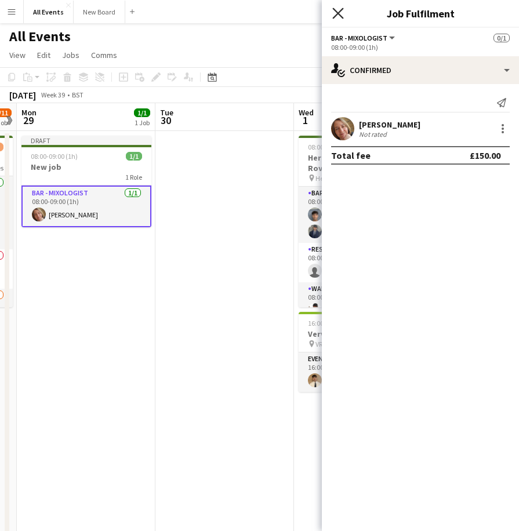
click at [341, 16] on icon at bounding box center [337, 13] width 11 height 11
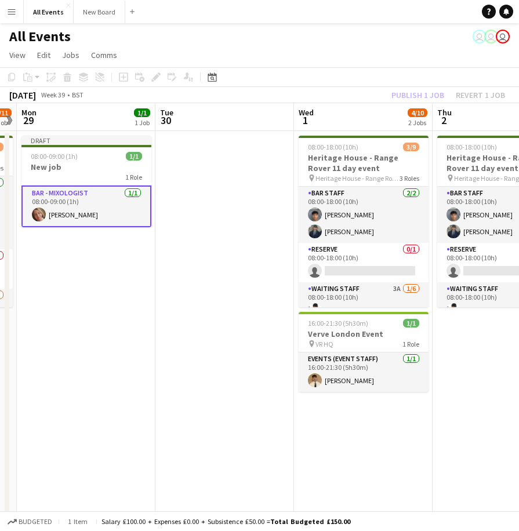
click at [103, 211] on app-card-role "Bar - mixologist 1/1 08:00-09:00 (1h) Lucy Ibbotson" at bounding box center [86, 206] width 130 height 42
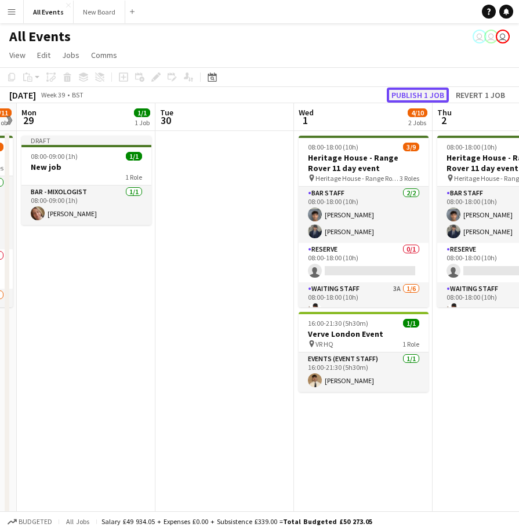
click at [408, 92] on button "Publish 1 job" at bounding box center [417, 94] width 62 height 15
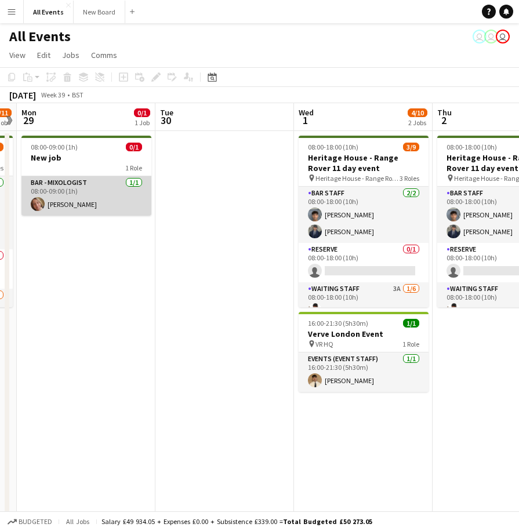
click at [79, 184] on app-card-role "Bar - mixologist 1/1 08:00-09:00 (1h) Lucy Ibbotson" at bounding box center [86, 195] width 130 height 39
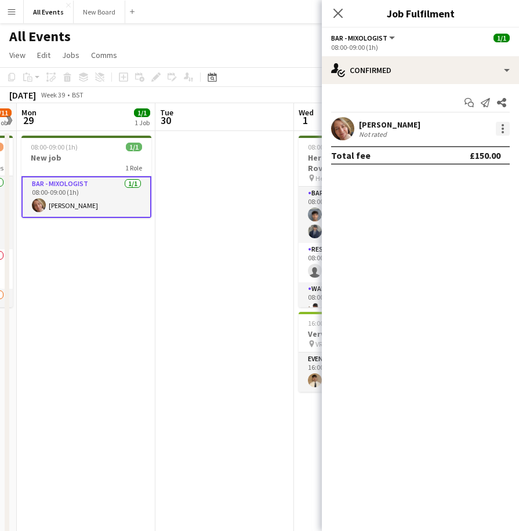
click at [502, 127] on div at bounding box center [502, 128] width 2 height 2
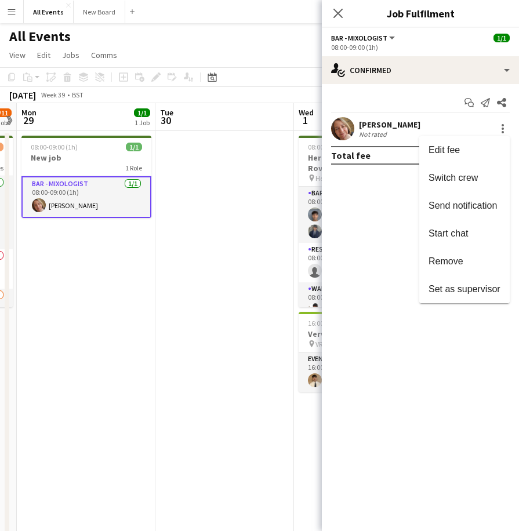
click at [185, 247] on div at bounding box center [259, 265] width 519 height 531
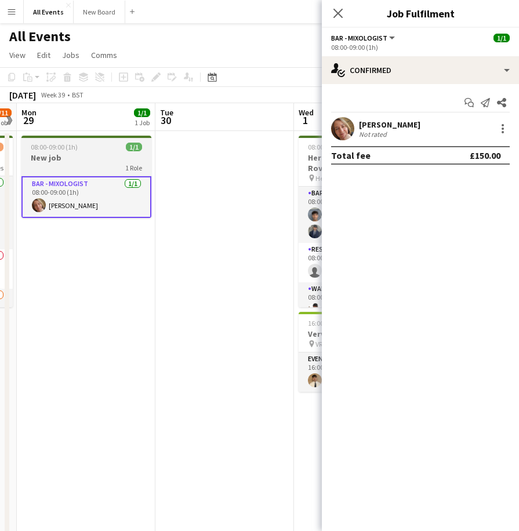
click at [69, 152] on h3 "New job" at bounding box center [86, 157] width 130 height 10
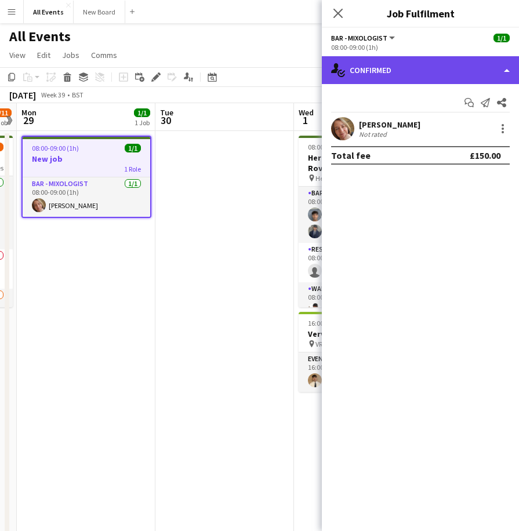
click at [503, 68] on div "single-neutral-actions-check-2 Confirmed" at bounding box center [420, 70] width 197 height 28
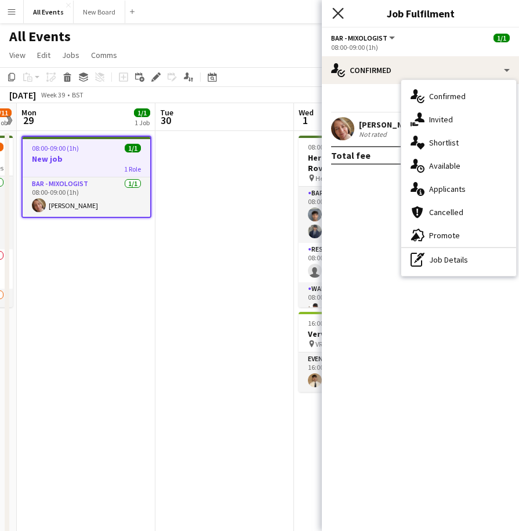
click at [335, 13] on icon "Close pop-in" at bounding box center [337, 13] width 11 height 11
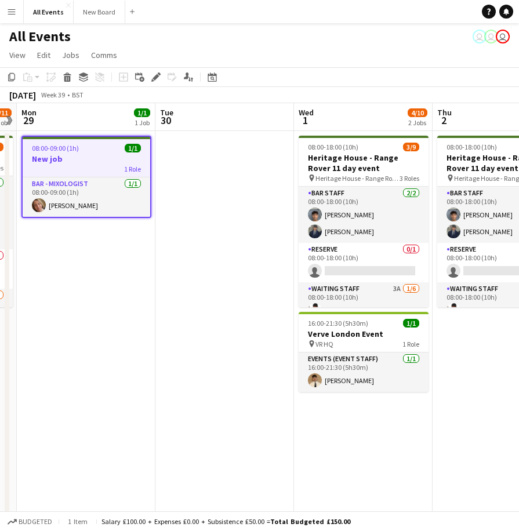
click at [146, 322] on app-date-cell "08:00-09:00 (1h) 1/1 New job 1 Role Bar - mixologist 1/1 08:00-09:00 (1h) Lucy …" at bounding box center [86, 403] width 138 height 545
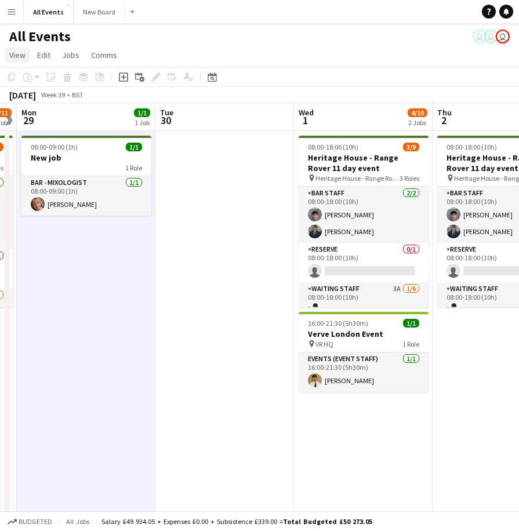
click at [15, 56] on span "View" at bounding box center [17, 55] width 16 height 10
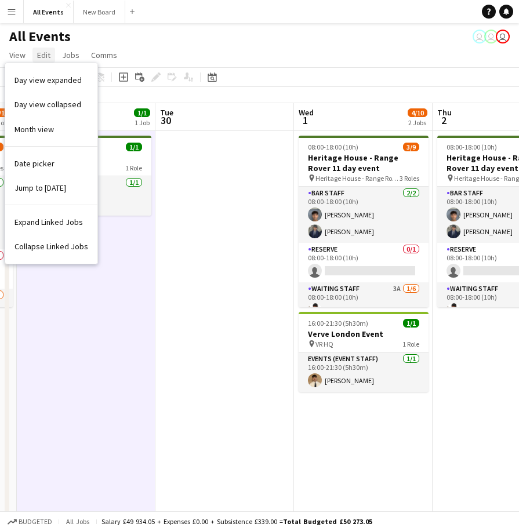
click at [47, 56] on span "Edit" at bounding box center [43, 55] width 13 height 10
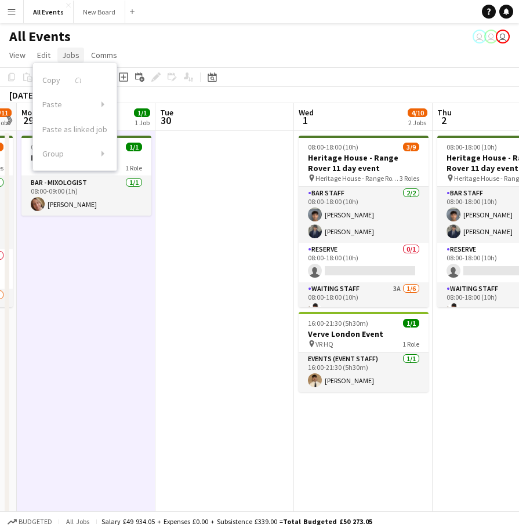
click at [69, 52] on span "Jobs" at bounding box center [70, 55] width 17 height 10
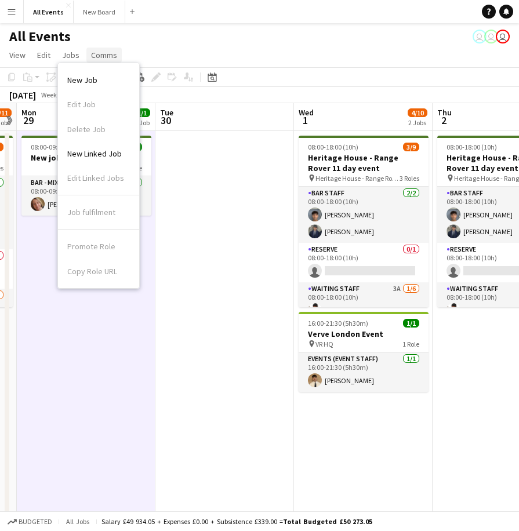
click at [107, 56] on span "Comms" at bounding box center [104, 55] width 26 height 10
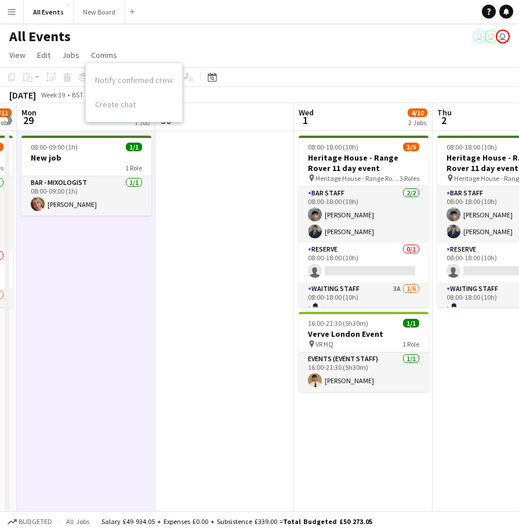
click at [212, 11] on app-navbar "Menu Boards Boards Boards All jobs Status Workforce Workforce My Workforce Recr…" at bounding box center [259, 11] width 519 height 23
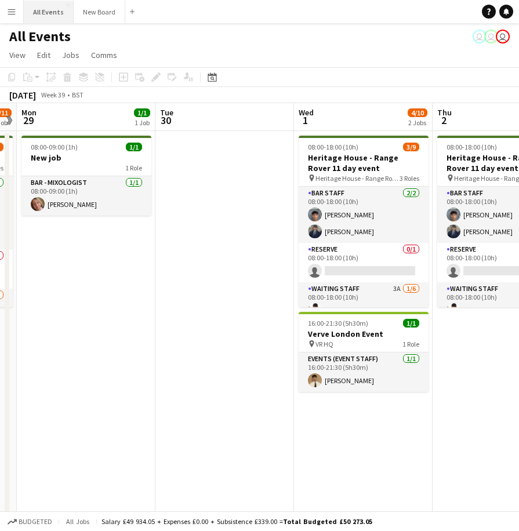
click at [48, 12] on button "All Events Close" at bounding box center [49, 12] width 50 height 23
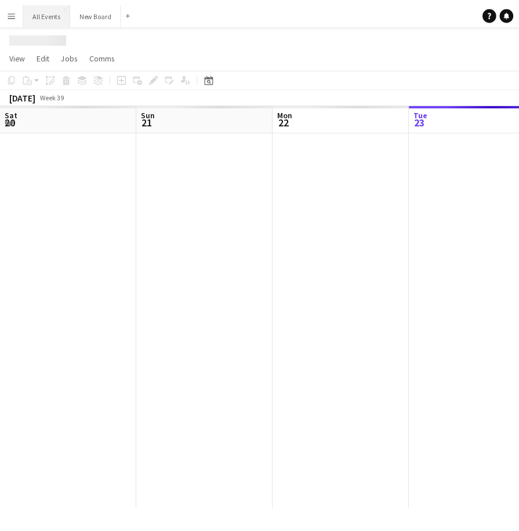
scroll to position [0, 277]
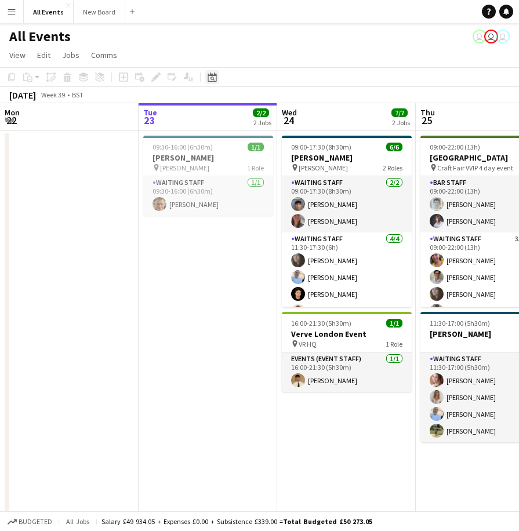
click at [212, 74] on icon at bounding box center [211, 76] width 9 height 9
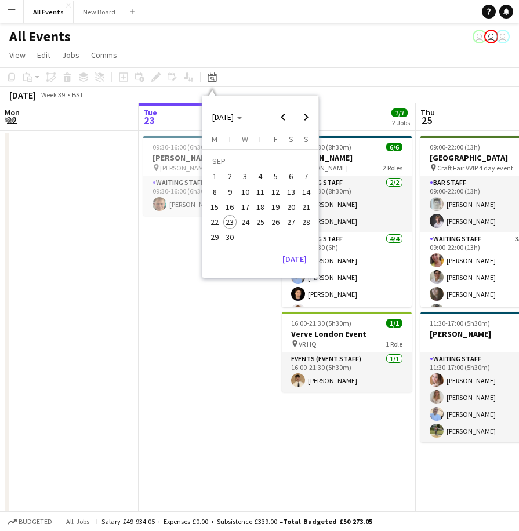
click at [213, 233] on span "29" at bounding box center [214, 238] width 14 height 14
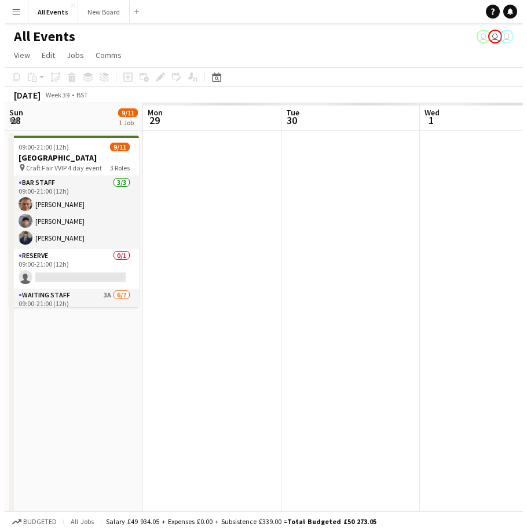
scroll to position [0, 399]
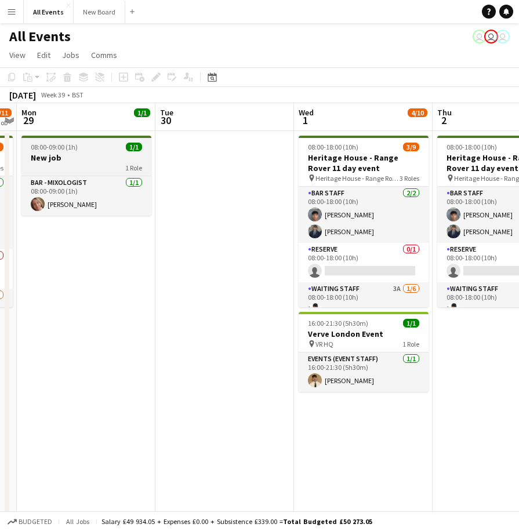
click at [54, 155] on h3 "New job" at bounding box center [86, 157] width 130 height 10
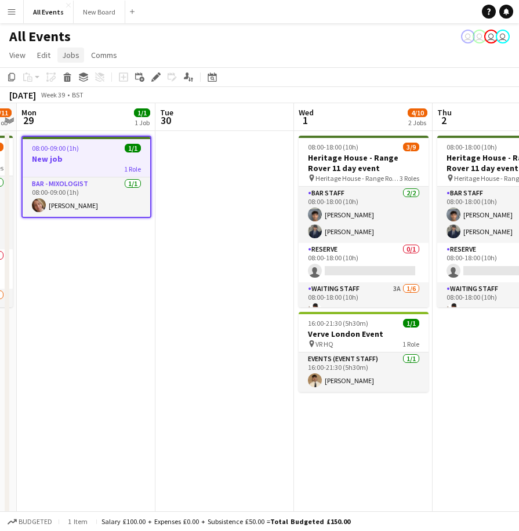
click at [70, 55] on span "Jobs" at bounding box center [70, 55] width 17 height 10
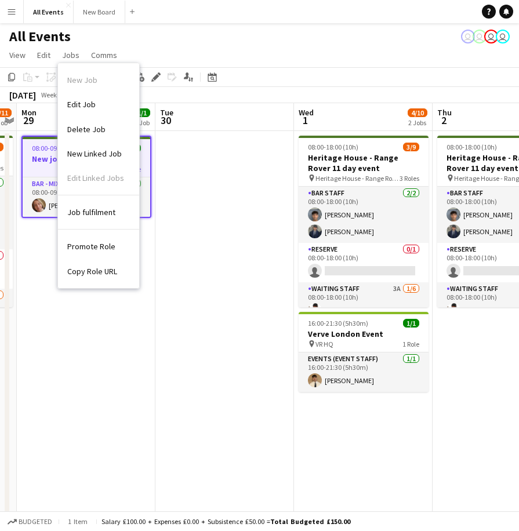
click at [176, 454] on app-date-cell at bounding box center [224, 403] width 138 height 545
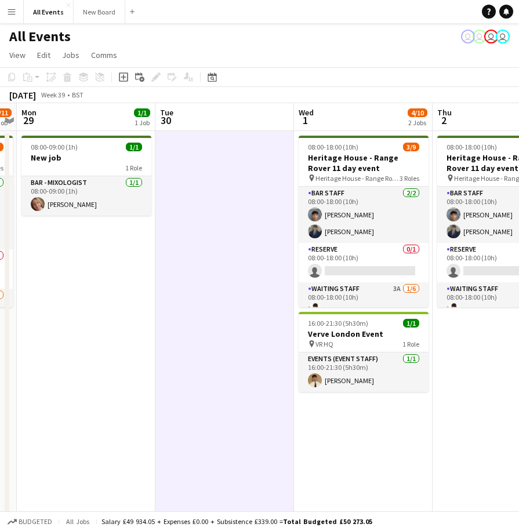
click at [7, 10] on app-icon "Menu" at bounding box center [11, 11] width 9 height 9
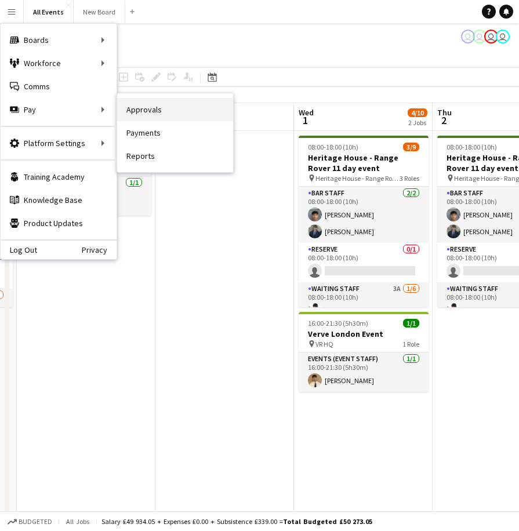
click at [134, 108] on link "Approvals" at bounding box center [175, 109] width 116 height 23
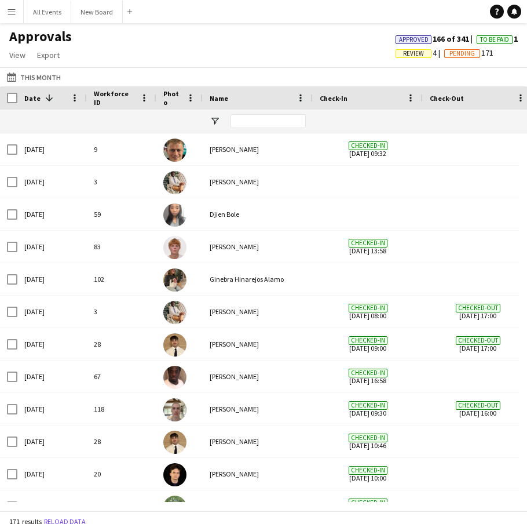
click at [48, 99] on span at bounding box center [49, 98] width 10 height 10
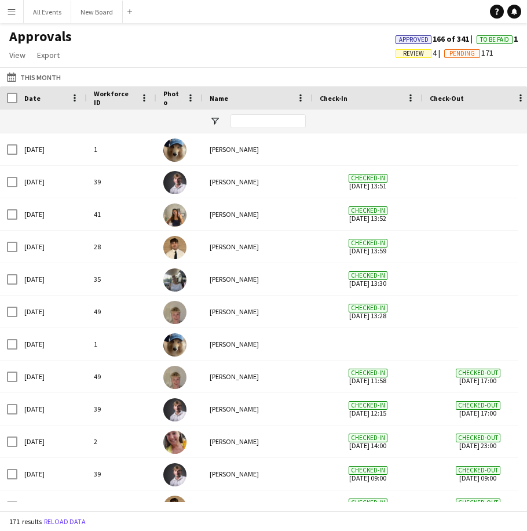
click at [48, 99] on div "Date" at bounding box center [45, 97] width 42 height 17
click at [15, 77] on app-icon "This Month" at bounding box center [13, 76] width 13 height 9
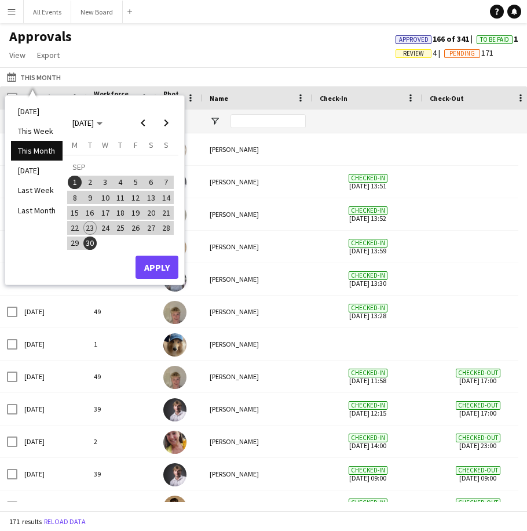
click at [76, 242] on span "29" at bounding box center [75, 243] width 14 height 14
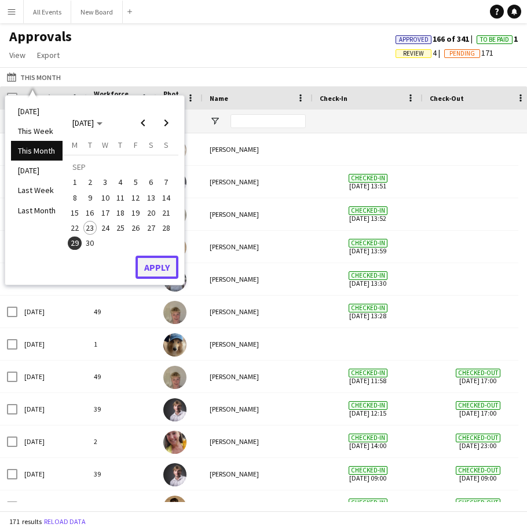
click at [162, 268] on button "Apply" at bounding box center [157, 267] width 43 height 23
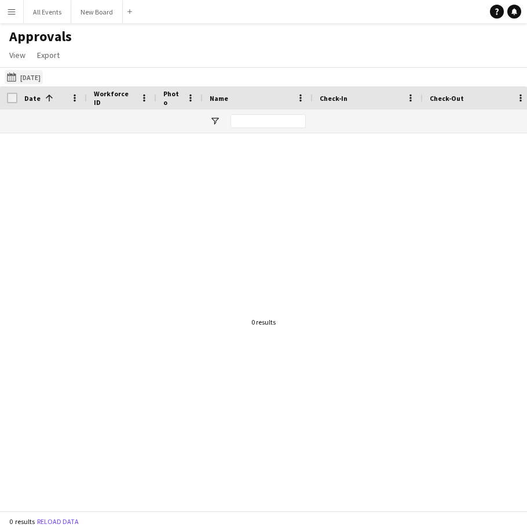
click at [14, 75] on app-icon "This Month" at bounding box center [13, 76] width 13 height 9
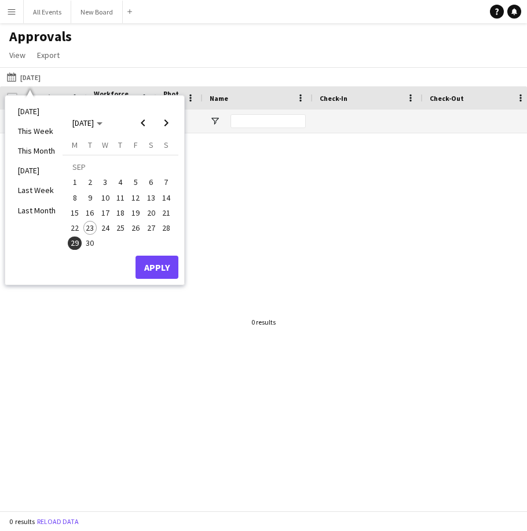
click at [89, 240] on span "30" at bounding box center [90, 243] width 14 height 14
click at [72, 179] on span "1" at bounding box center [75, 183] width 14 height 14
click at [90, 238] on span "30" at bounding box center [90, 243] width 14 height 14
click at [77, 180] on span "1" at bounding box center [75, 183] width 14 height 14
click at [159, 266] on button "Apply" at bounding box center [157, 267] width 43 height 23
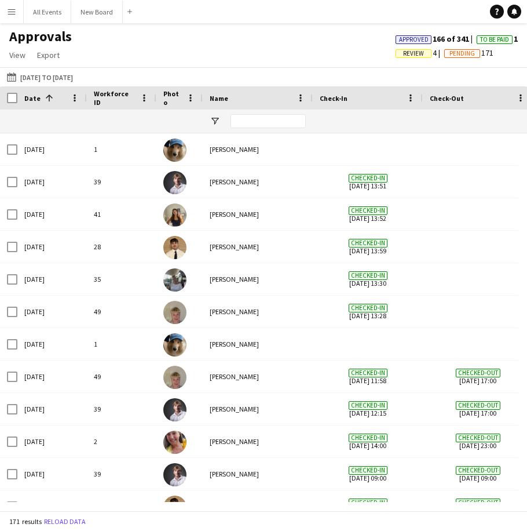
click at [45, 99] on span at bounding box center [49, 98] width 10 height 10
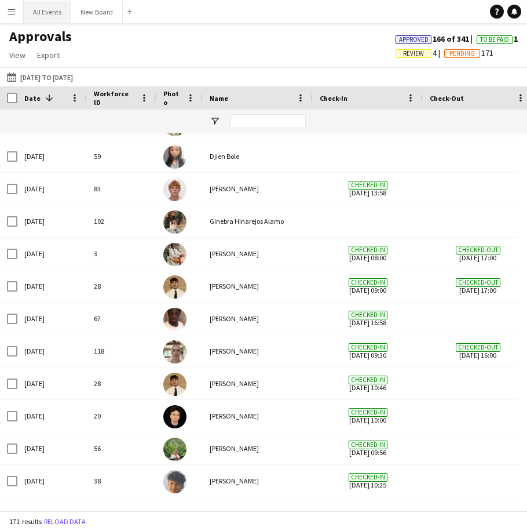
click at [44, 10] on button "All Events Close" at bounding box center [48, 12] width 48 height 23
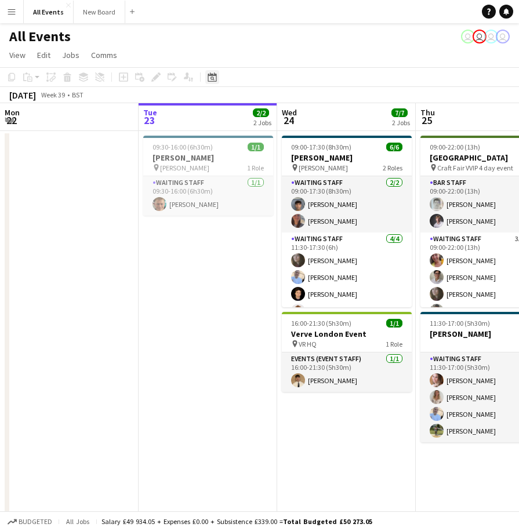
click at [211, 75] on icon at bounding box center [211, 76] width 9 height 9
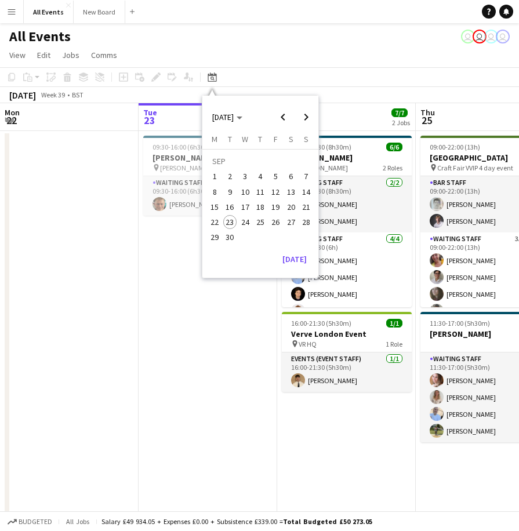
click at [216, 235] on span "29" at bounding box center [214, 238] width 14 height 14
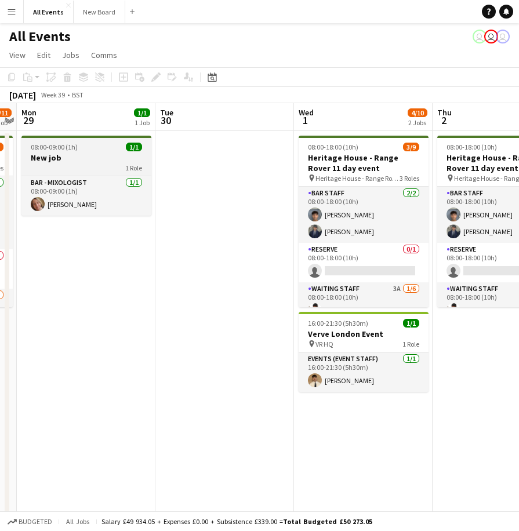
click at [83, 156] on h3 "New job" at bounding box center [86, 157] width 130 height 10
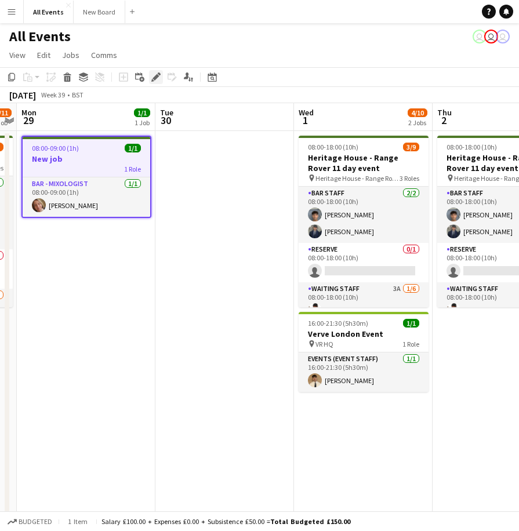
click at [155, 77] on icon at bounding box center [155, 77] width 6 height 6
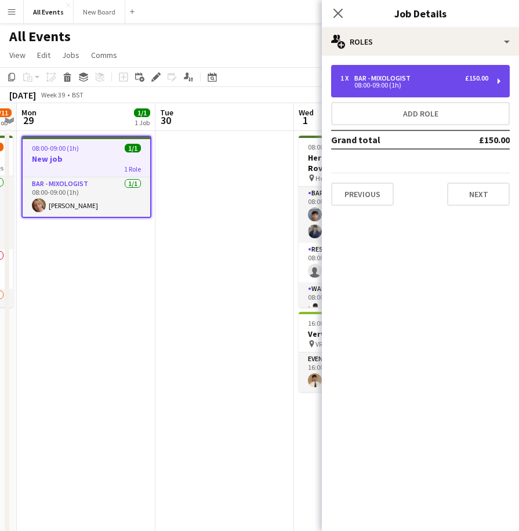
click at [382, 74] on div "1 x Bar - mixologist £150.00 08:00-09:00 (1h)" at bounding box center [420, 81] width 178 height 32
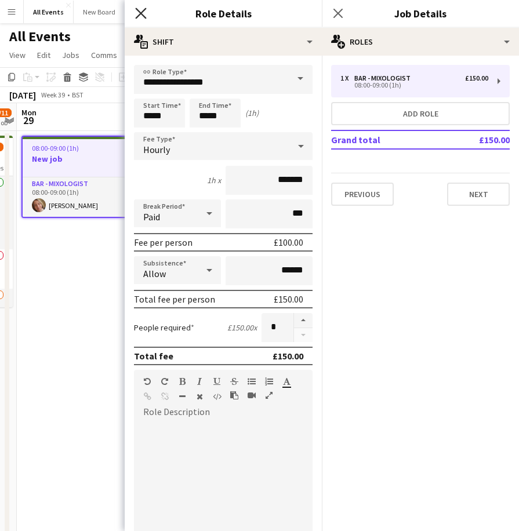
click at [143, 14] on icon "Close pop-in" at bounding box center [140, 13] width 11 height 11
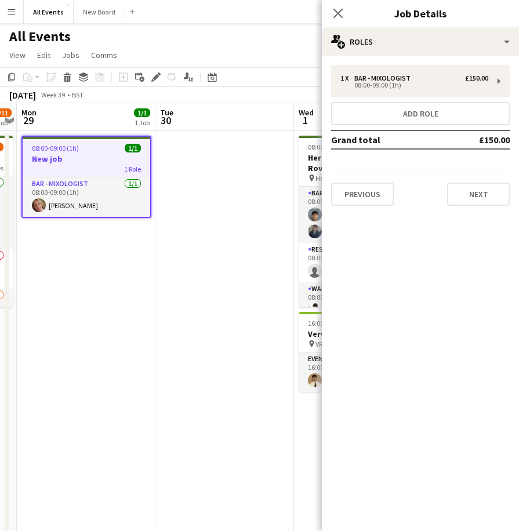
click at [74, 170] on div "1 Role" at bounding box center [86, 168] width 127 height 9
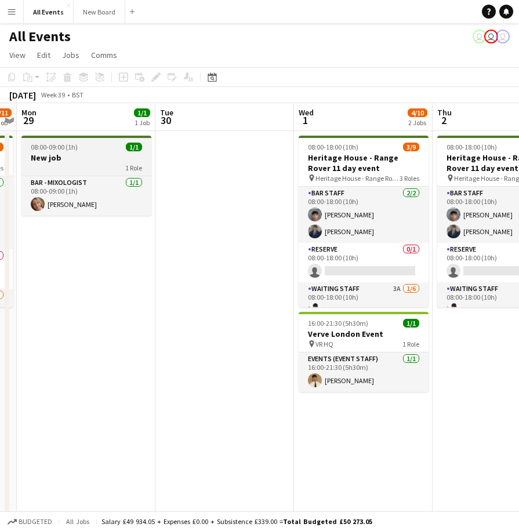
click at [74, 170] on div "1 Role" at bounding box center [86, 167] width 130 height 9
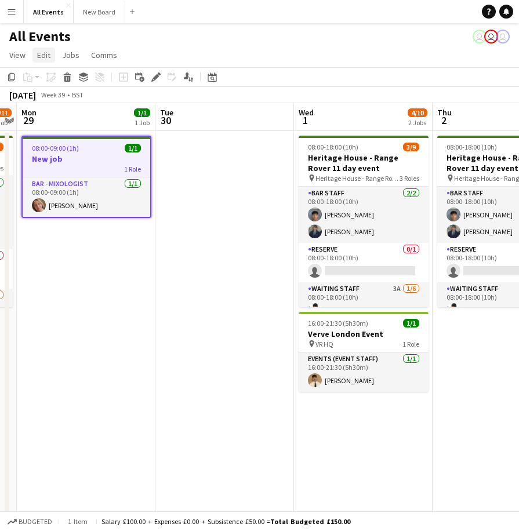
click at [39, 55] on span "Edit" at bounding box center [43, 55] width 13 height 10
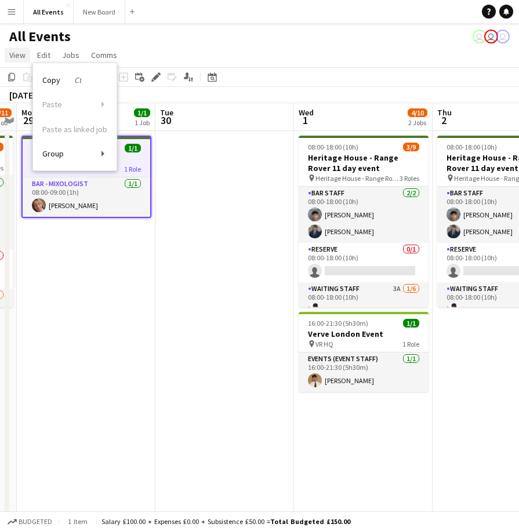
click at [21, 59] on span "View" at bounding box center [17, 55] width 16 height 10
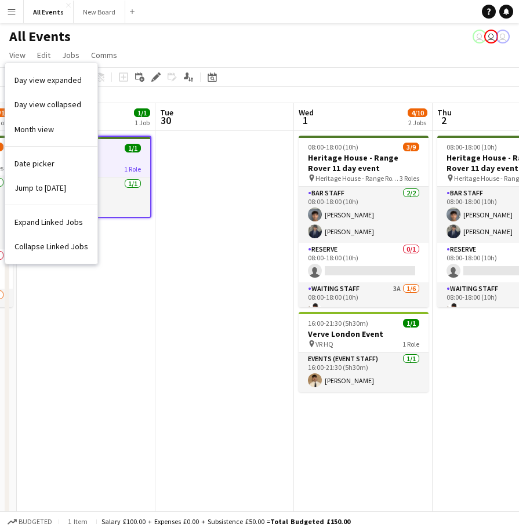
click at [97, 334] on app-date-cell "08:00-09:00 (1h) 1/1 New job 1 Role Bar - mixologist 1/1 08:00-09:00 (1h) Lucy …" at bounding box center [86, 403] width 138 height 545
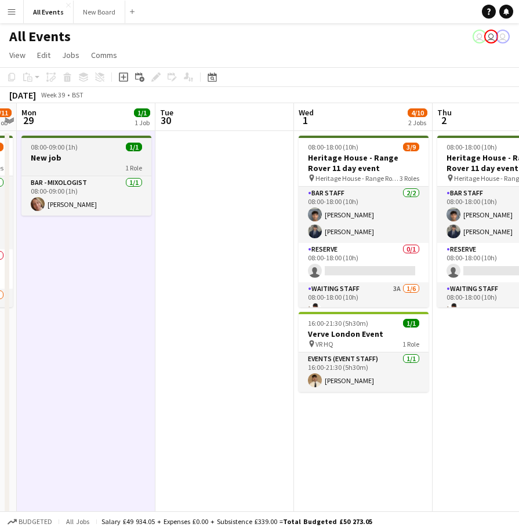
click at [86, 165] on div "1 Role" at bounding box center [86, 167] width 130 height 9
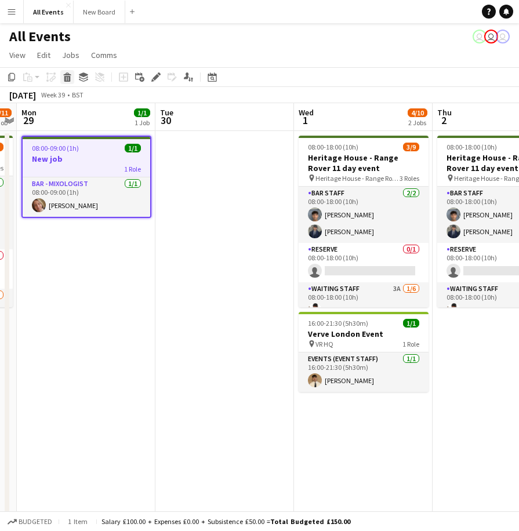
click at [70, 78] on icon at bounding box center [67, 79] width 6 height 6
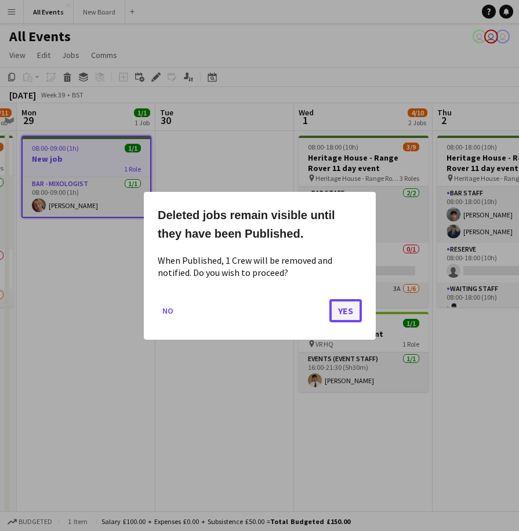
click at [341, 308] on button "Yes" at bounding box center [345, 309] width 32 height 23
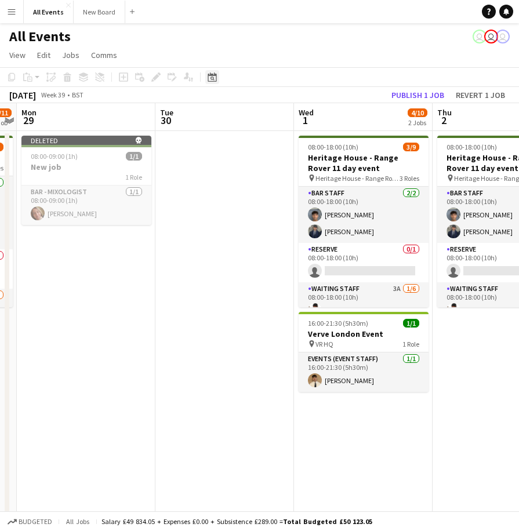
click at [212, 78] on icon "Date picker" at bounding box center [211, 76] width 9 height 9
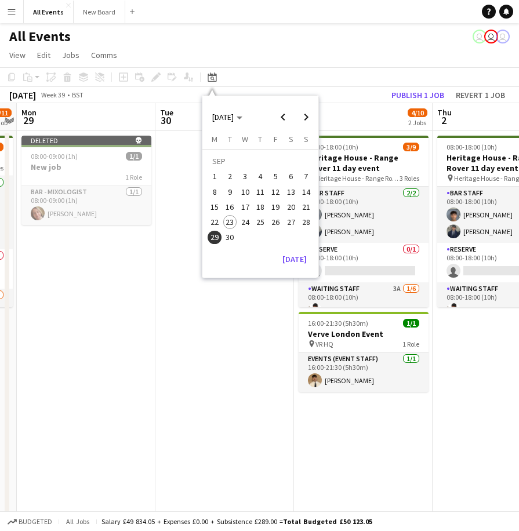
click at [229, 221] on span "23" at bounding box center [230, 222] width 14 height 14
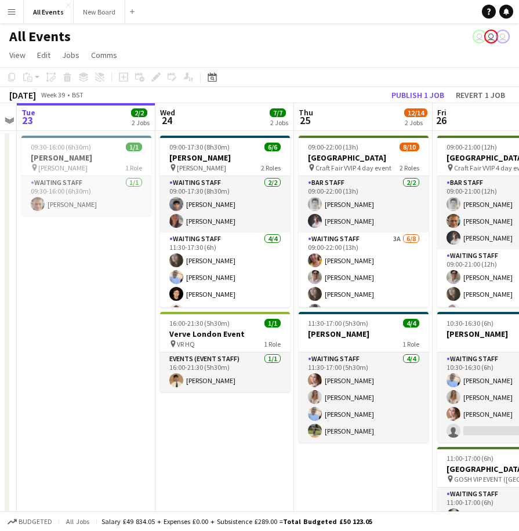
click at [67, 277] on app-date-cell "09:30-16:00 (6h30m) 1/1 [PERSON_NAME] pin [PERSON_NAME] 1 Role Waiting Staff [D…" at bounding box center [86, 403] width 138 height 545
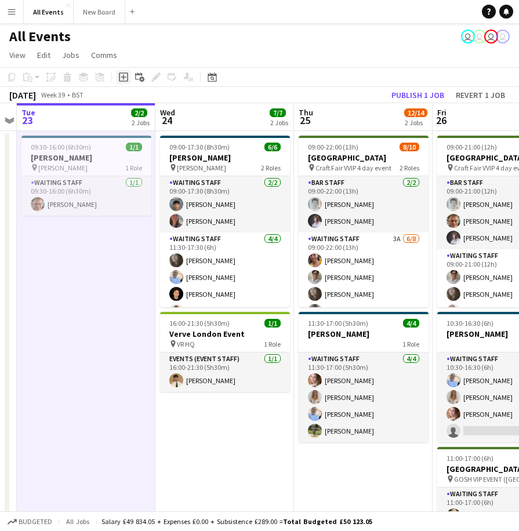
click at [122, 78] on icon at bounding box center [123, 77] width 5 height 5
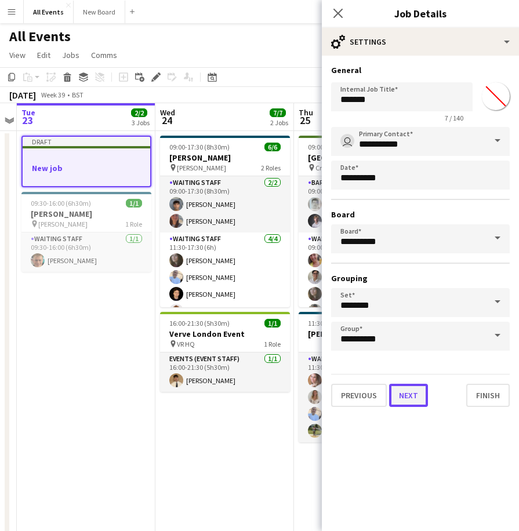
click at [410, 391] on button "Next" at bounding box center [408, 395] width 39 height 23
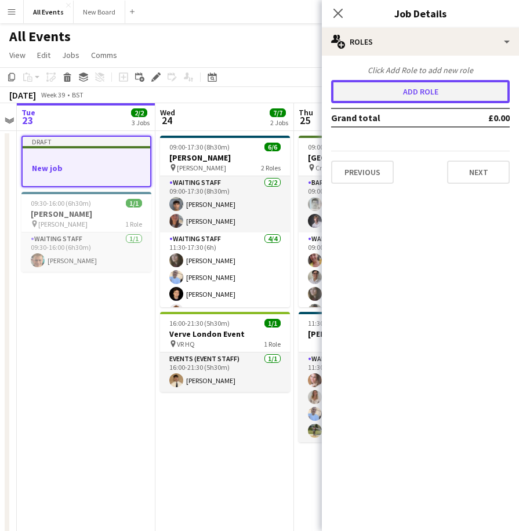
click at [424, 91] on button "Add role" at bounding box center [420, 91] width 178 height 23
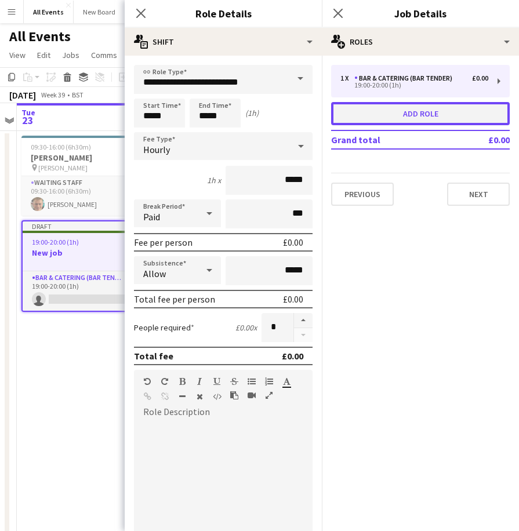
click at [408, 114] on button "Add role" at bounding box center [420, 113] width 178 height 23
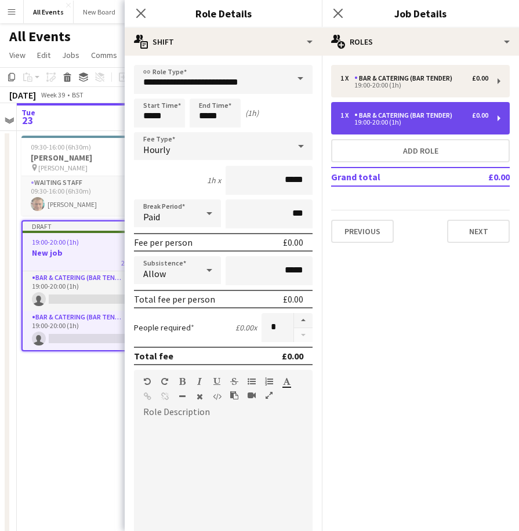
click at [497, 117] on div "1 x Bar & Catering (Bar Tender) £0.00 19:00-20:00 (1h)" at bounding box center [420, 118] width 178 height 32
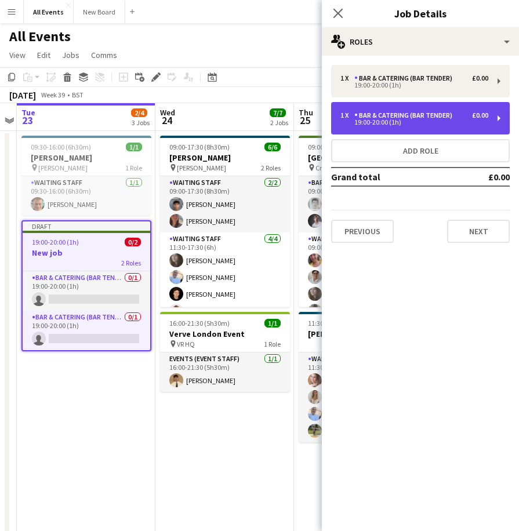
click at [403, 116] on div "Bar & Catering (Bar Tender)" at bounding box center [405, 115] width 103 height 8
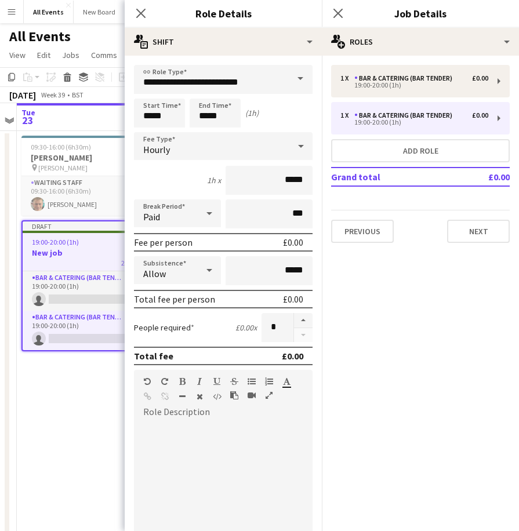
click at [293, 75] on span at bounding box center [300, 79] width 24 height 28
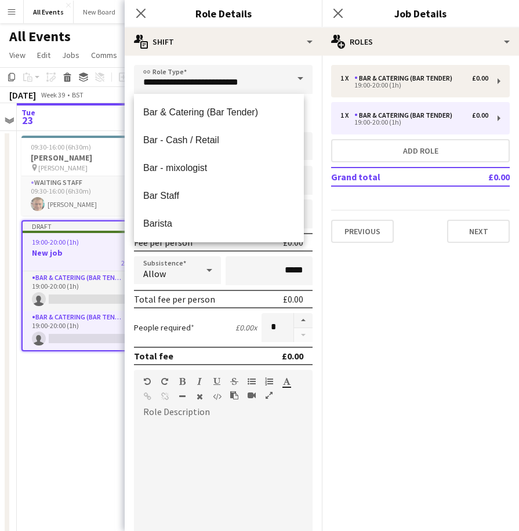
click at [292, 79] on span at bounding box center [300, 79] width 24 height 28
click at [483, 231] on button "Next" at bounding box center [478, 231] width 63 height 23
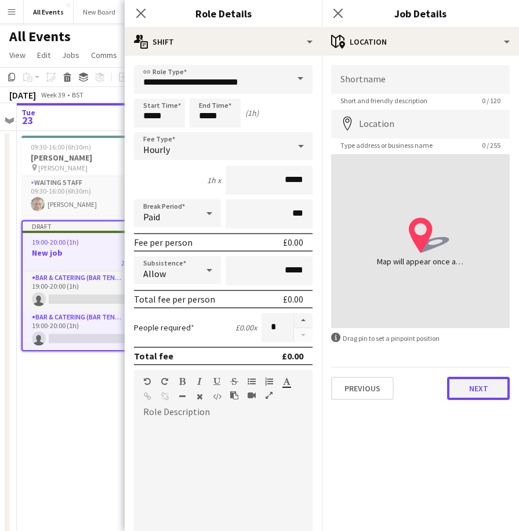
click at [479, 385] on button "Next" at bounding box center [478, 388] width 63 height 23
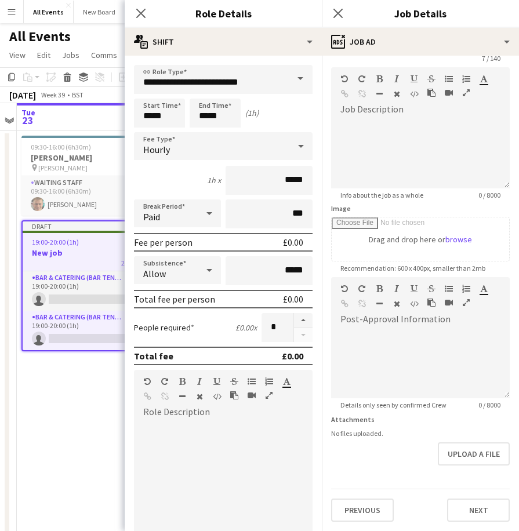
scroll to position [79, 0]
click at [473, 470] on form "Headline ******* 7 / 140 Job Description default Heading 1 Heading 2 Heading 3 …" at bounding box center [420, 272] width 197 height 499
click at [477, 510] on button "Next" at bounding box center [478, 509] width 63 height 23
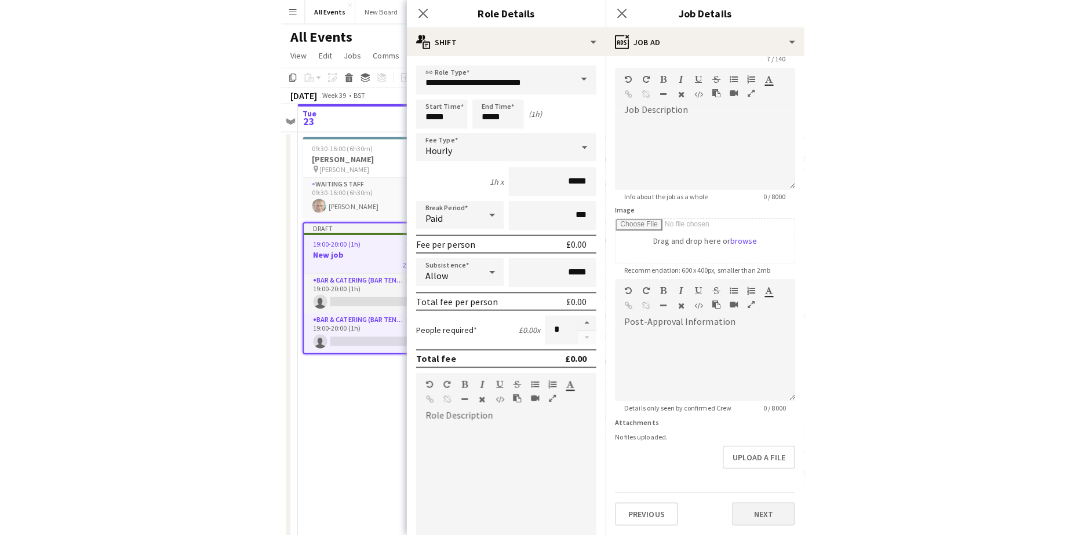
scroll to position [0, 0]
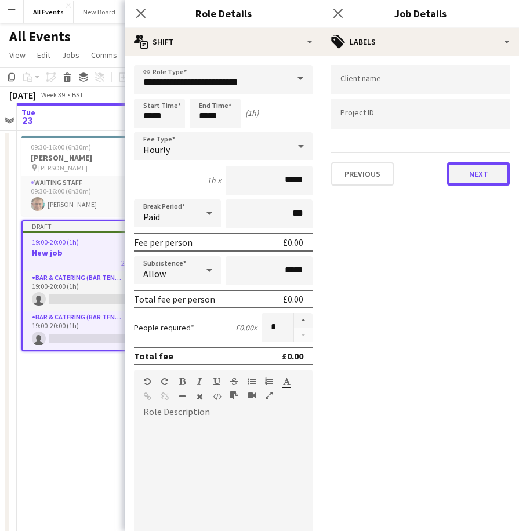
click at [478, 173] on button "Next" at bounding box center [478, 173] width 63 height 23
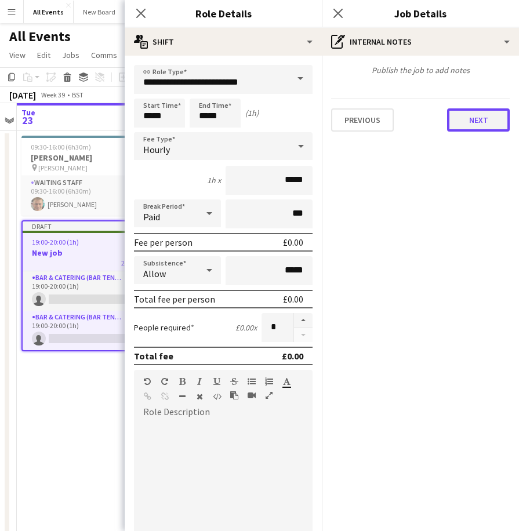
click at [480, 119] on button "Next" at bounding box center [478, 119] width 63 height 23
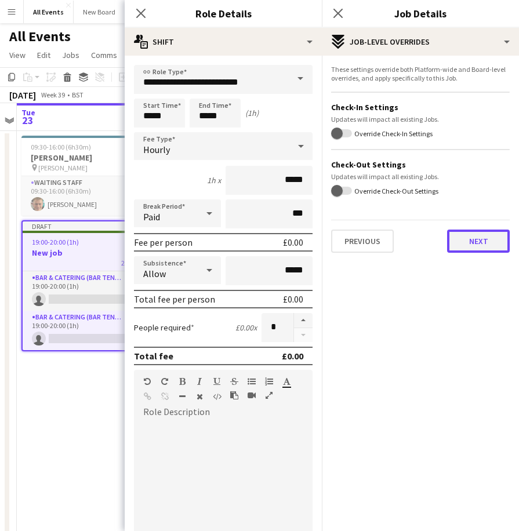
click at [480, 240] on button "Next" at bounding box center [478, 240] width 63 height 23
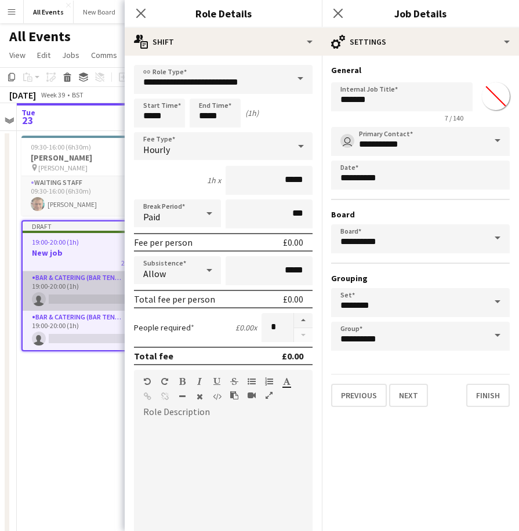
click at [83, 288] on app-card-role "Bar & Catering (Bar Tender) 0/1 19:00-20:00 (1h) single-neutral-actions" at bounding box center [86, 290] width 127 height 39
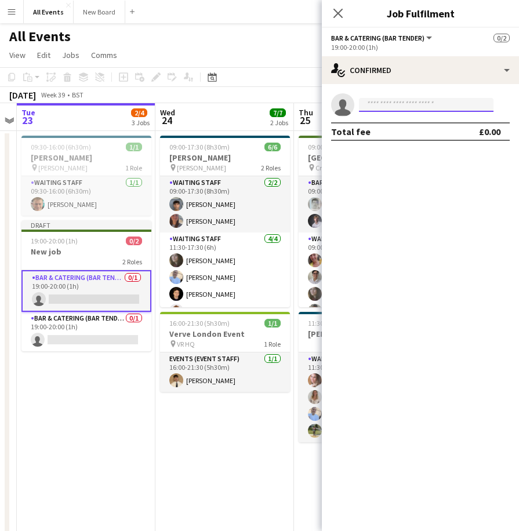
click at [385, 104] on input at bounding box center [426, 105] width 134 height 14
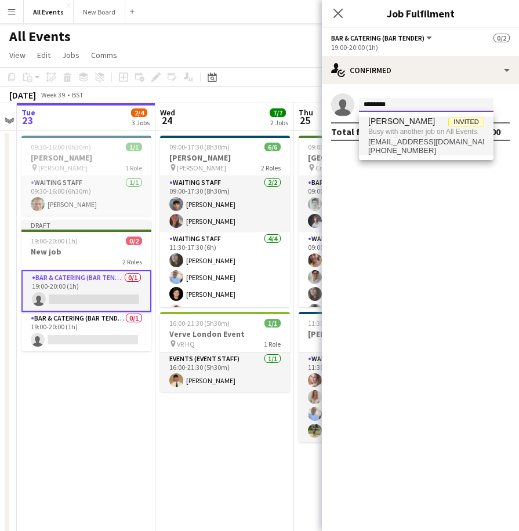
type input "********"
click at [399, 122] on span "[PERSON_NAME]" at bounding box center [401, 121] width 67 height 10
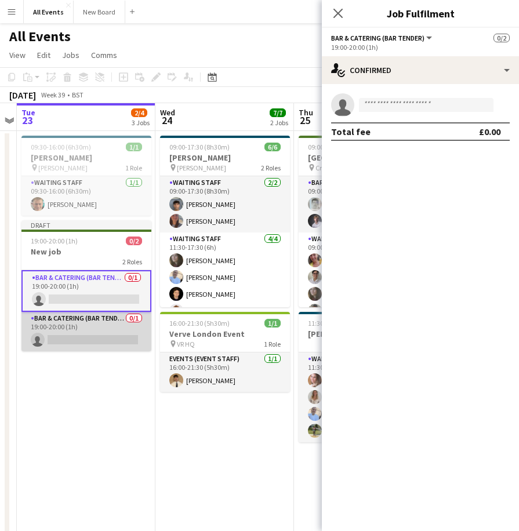
click at [94, 328] on app-card-role "Bar & Catering (Bar Tender) 0/1 19:00-20:00 (1h) single-neutral-actions" at bounding box center [86, 331] width 130 height 39
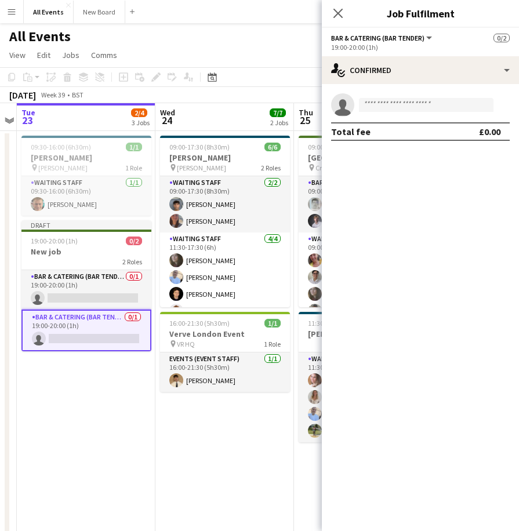
click at [103, 370] on app-date-cell "09:30-16:00 (6h30m) 1/1 E.J. Churchill pin E.J. Churchill 1 Role Waiting Staff …" at bounding box center [86, 403] width 138 height 545
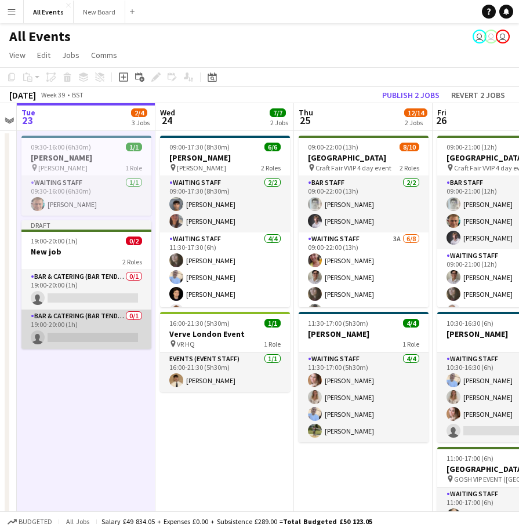
click at [90, 320] on app-card-role "Bar & Catering (Bar Tender) 0/1 19:00-20:00 (1h) single-neutral-actions" at bounding box center [86, 328] width 130 height 39
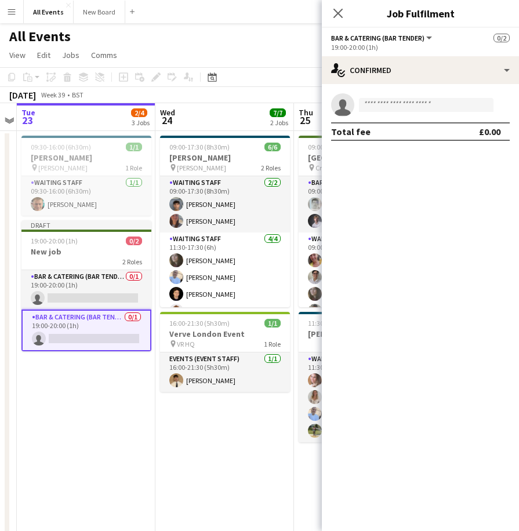
click at [436, 96] on app-invite-slot "single-neutral-actions" at bounding box center [420, 104] width 197 height 23
click at [436, 100] on input at bounding box center [426, 105] width 134 height 14
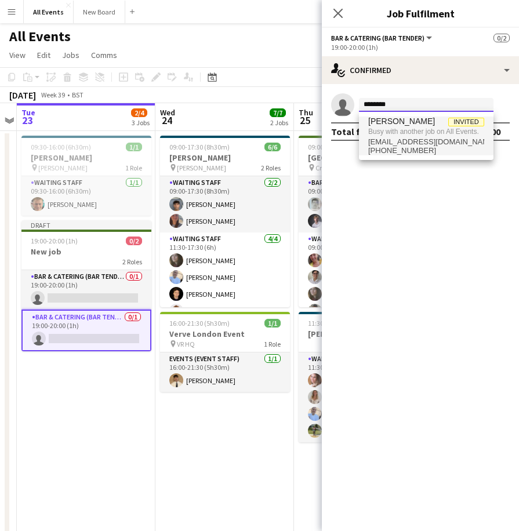
type input "********"
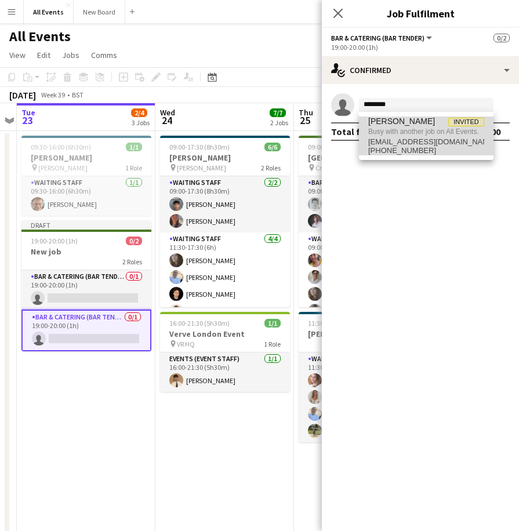
click at [447, 127] on span "Busy with another job on All Events." at bounding box center [426, 131] width 116 height 10
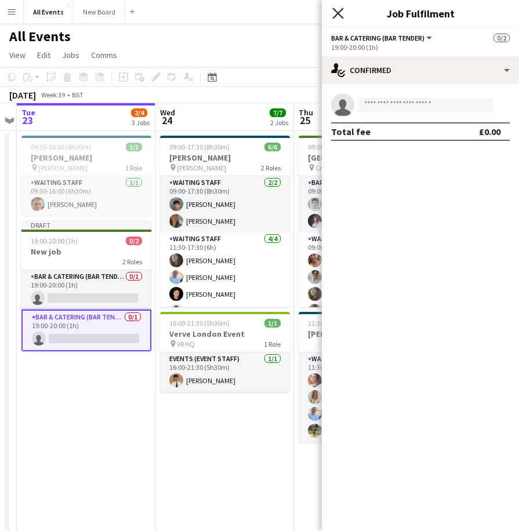
click at [341, 16] on icon "Close pop-in" at bounding box center [337, 13] width 11 height 11
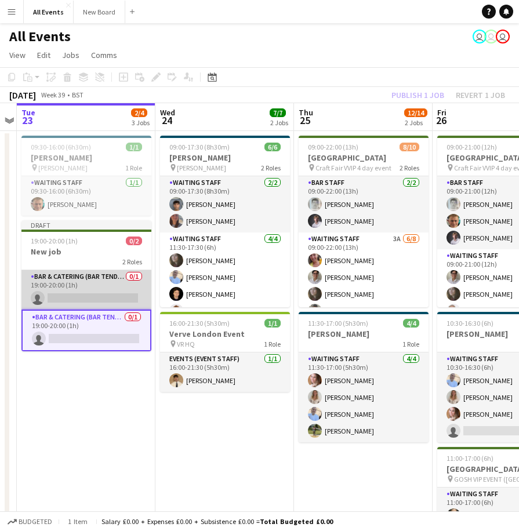
click at [109, 281] on app-card-role "Bar & Catering (Bar Tender) 0/1 19:00-20:00 (1h) single-neutral-actions" at bounding box center [86, 289] width 130 height 39
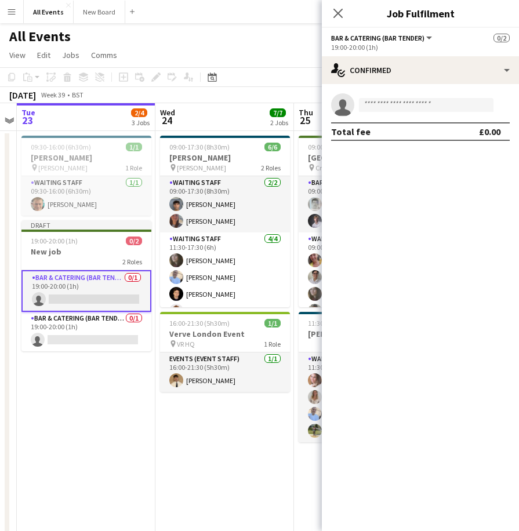
click at [258, 39] on div "All Events user user user" at bounding box center [259, 34] width 519 height 22
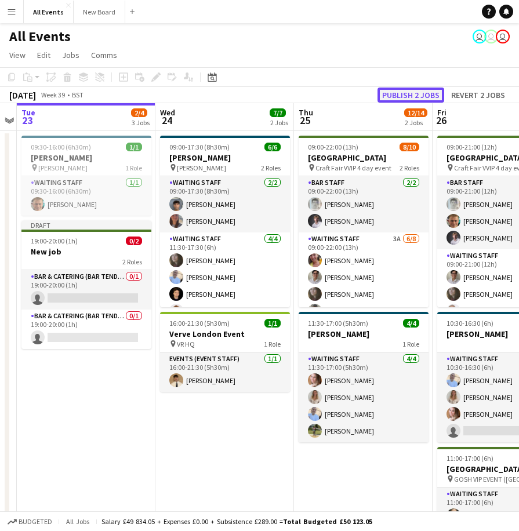
click at [403, 90] on button "Publish 2 jobs" at bounding box center [410, 94] width 67 height 15
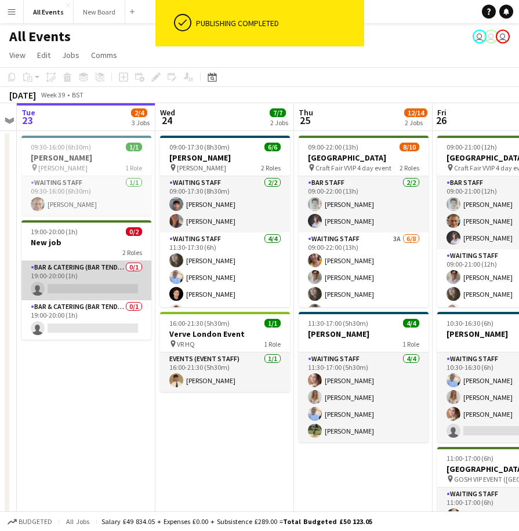
click at [96, 272] on app-card-role "Bar & Catering (Bar Tender) 0/1 19:00-20:00 (1h) single-neutral-actions" at bounding box center [86, 280] width 130 height 39
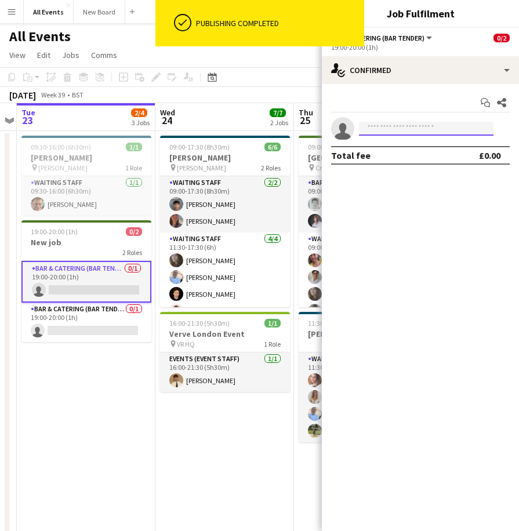
click at [391, 124] on input at bounding box center [426, 129] width 134 height 14
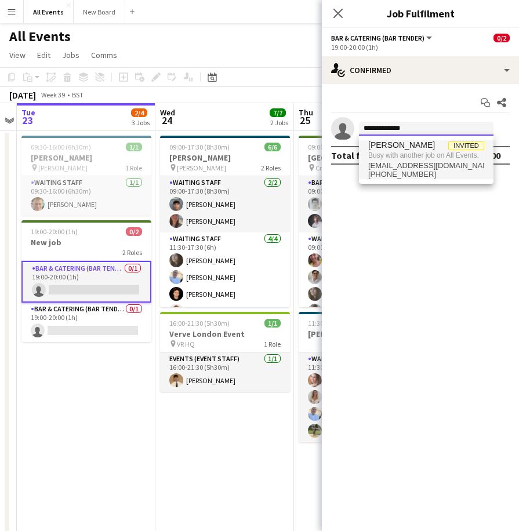
type input "**********"
click at [395, 148] on span "[PERSON_NAME]" at bounding box center [401, 145] width 67 height 10
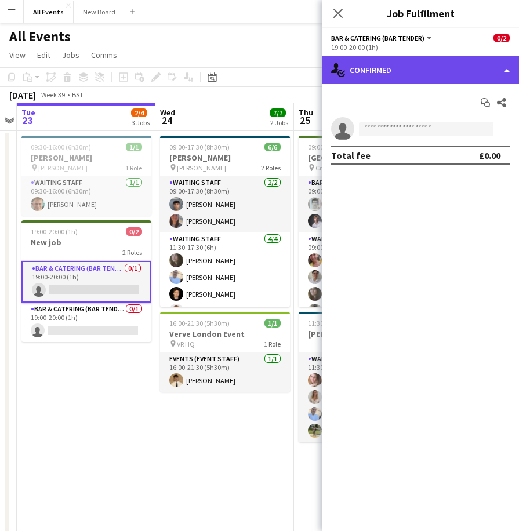
click at [509, 69] on div "single-neutral-actions-check-2 Confirmed" at bounding box center [420, 70] width 197 height 28
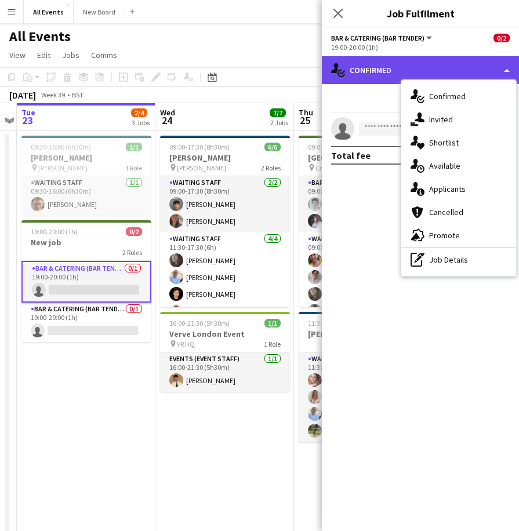
click at [509, 69] on div "single-neutral-actions-check-2 Confirmed" at bounding box center [420, 70] width 197 height 28
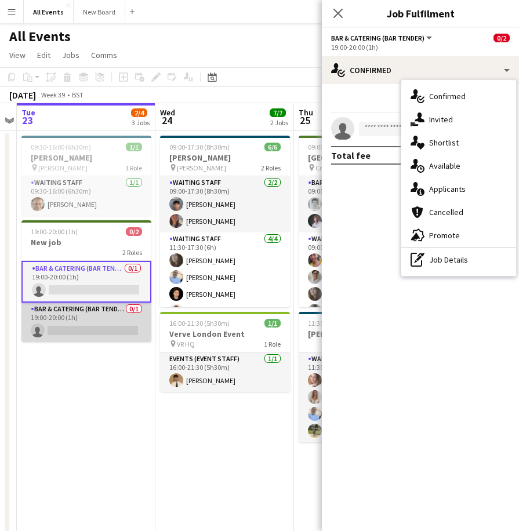
click at [90, 320] on app-card-role "Bar & Catering (Bar Tender) 0/1 19:00-20:00 (1h) single-neutral-actions" at bounding box center [86, 321] width 130 height 39
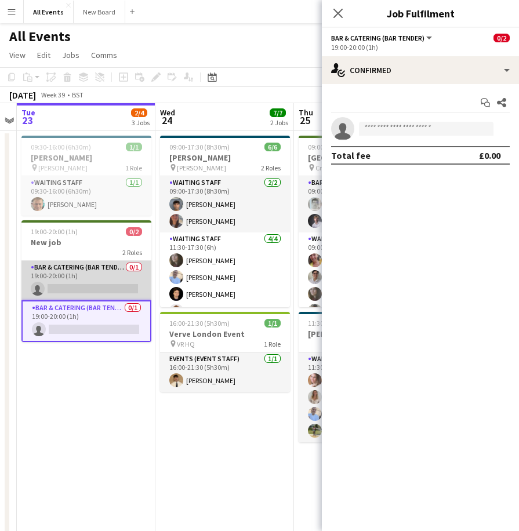
click at [103, 271] on app-card-role "Bar & Catering (Bar Tender) 0/1 19:00-20:00 (1h) single-neutral-actions" at bounding box center [86, 280] width 130 height 39
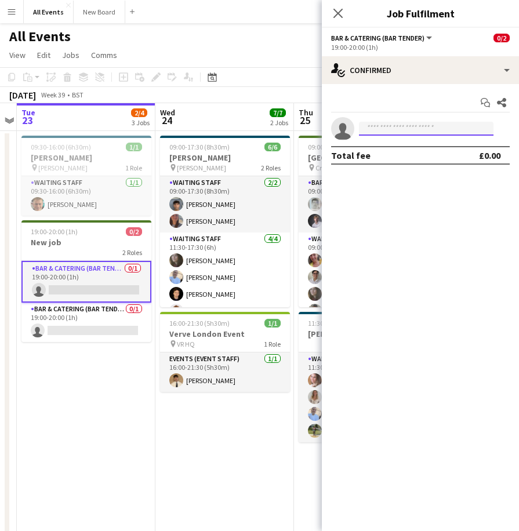
click at [425, 132] on input at bounding box center [426, 129] width 134 height 14
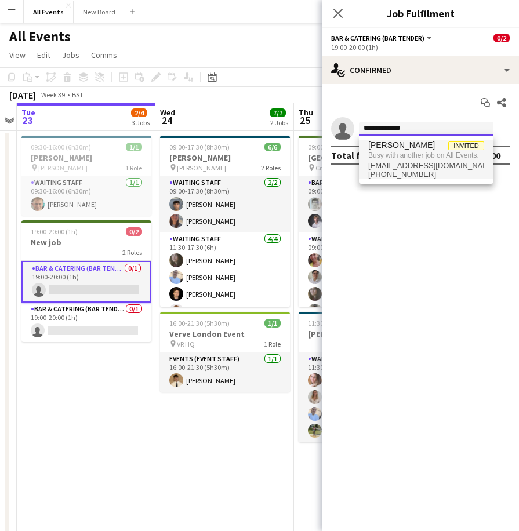
type input "**********"
click at [431, 156] on span "Busy with another job on All Events." at bounding box center [426, 155] width 116 height 10
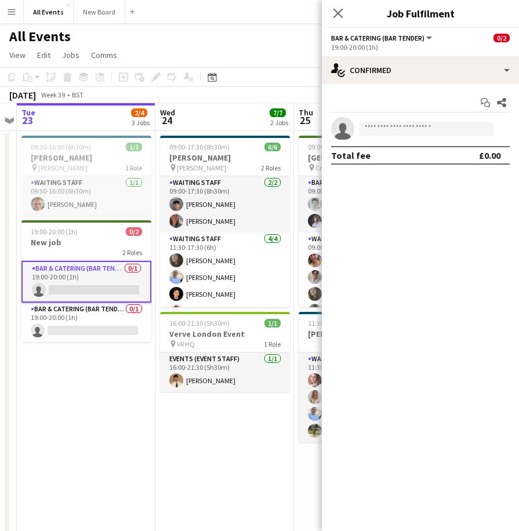
click at [71, 403] on app-date-cell "09:30-16:00 (6h30m) 1/1 E.J. Churchill pin E.J. Churchill 1 Role Waiting Staff …" at bounding box center [86, 403] width 138 height 545
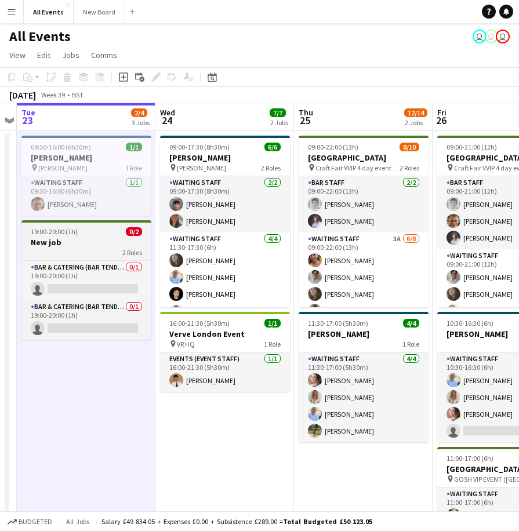
click at [97, 258] on app-job-card "19:00-20:00 (1h) 0/2 New job 2 Roles Bar & Catering (Bar Tender) 0/1 19:00-20:0…" at bounding box center [86, 279] width 130 height 119
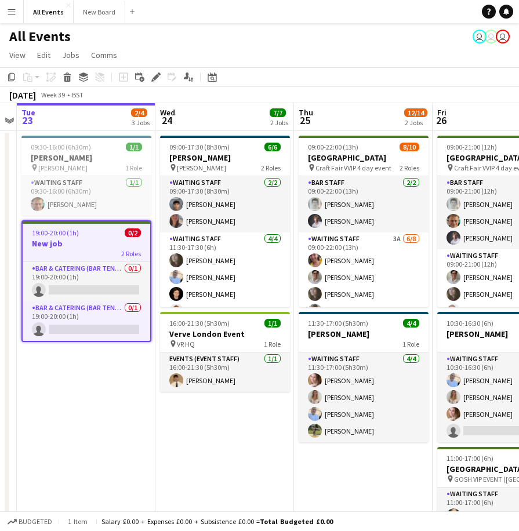
click at [129, 253] on span "2 Roles" at bounding box center [131, 253] width 20 height 9
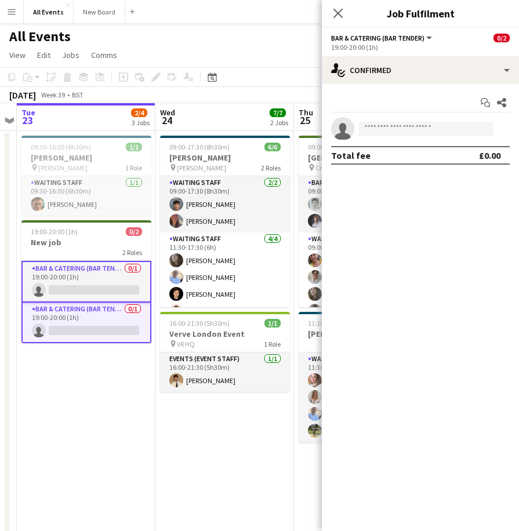
click at [6, 339] on div at bounding box center [7, 402] width 5 height 539
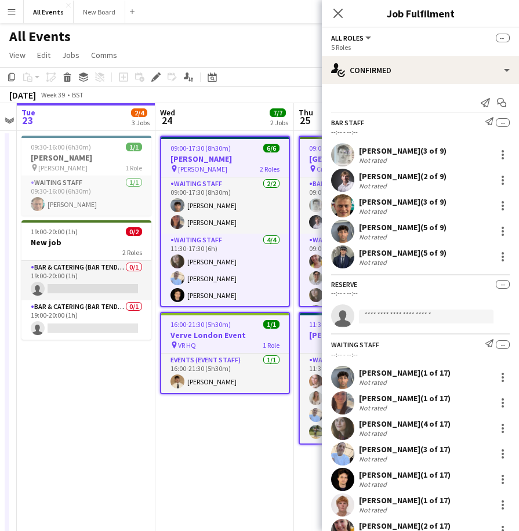
click at [57, 387] on app-date-cell "09:30-16:00 (6h30m) 1/1 E.J. Churchill pin E.J. Churchill 1 Role Waiting Staff …" at bounding box center [86, 403] width 138 height 545
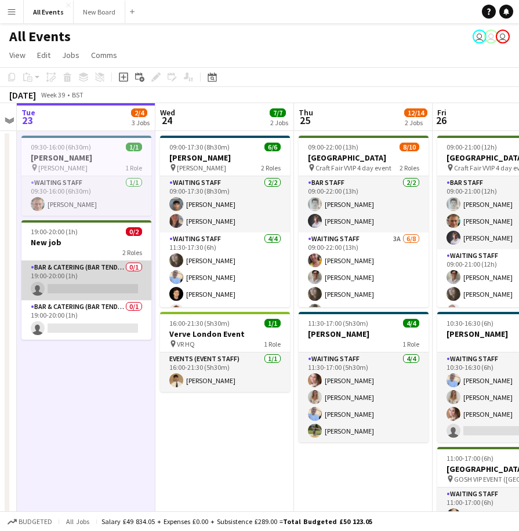
click at [76, 285] on app-card-role "Bar & Catering (Bar Tender) 0/1 19:00-20:00 (1h) single-neutral-actions" at bounding box center [86, 280] width 130 height 39
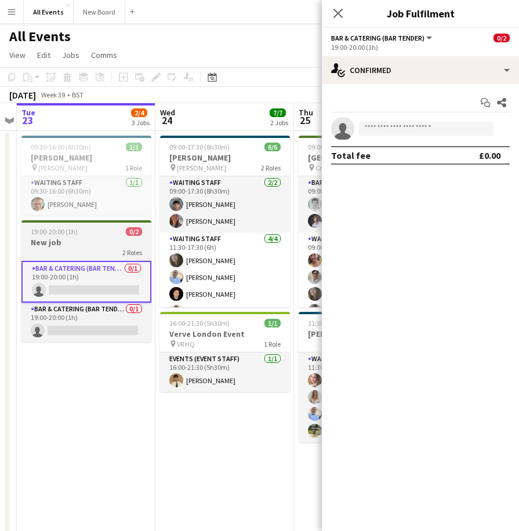
click at [78, 242] on h3 "New job" at bounding box center [86, 242] width 130 height 10
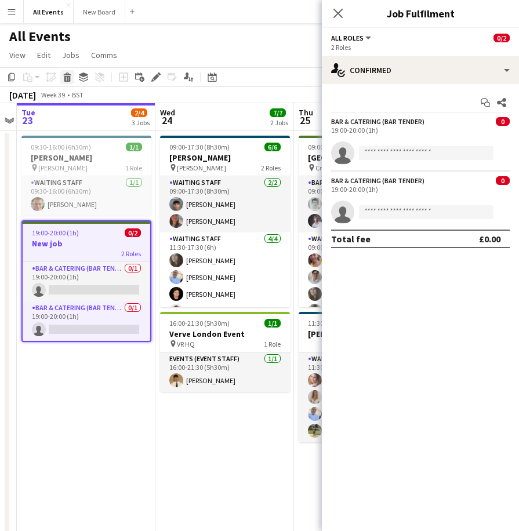
click at [65, 76] on icon at bounding box center [67, 79] width 6 height 6
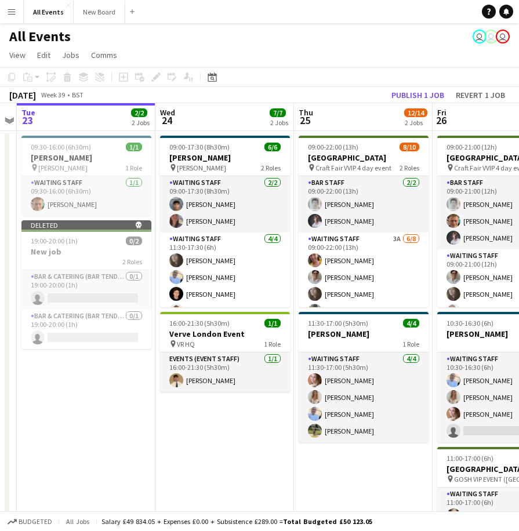
click at [107, 391] on app-date-cell "09:30-16:00 (6h30m) 1/1 E.J. Churchill pin E.J. Churchill 1 Role Waiting Staff …" at bounding box center [86, 403] width 138 height 545
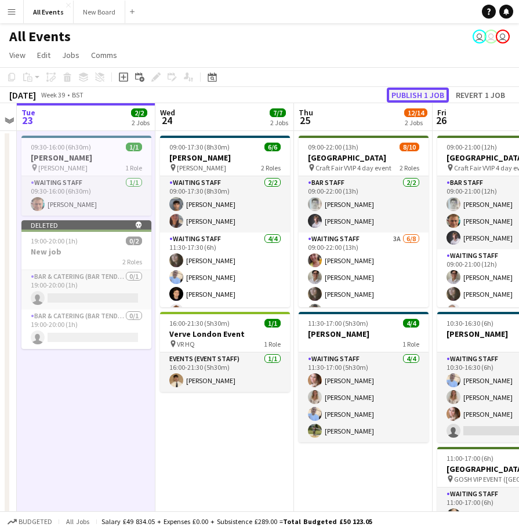
click at [426, 94] on button "Publish 1 job" at bounding box center [417, 94] width 62 height 15
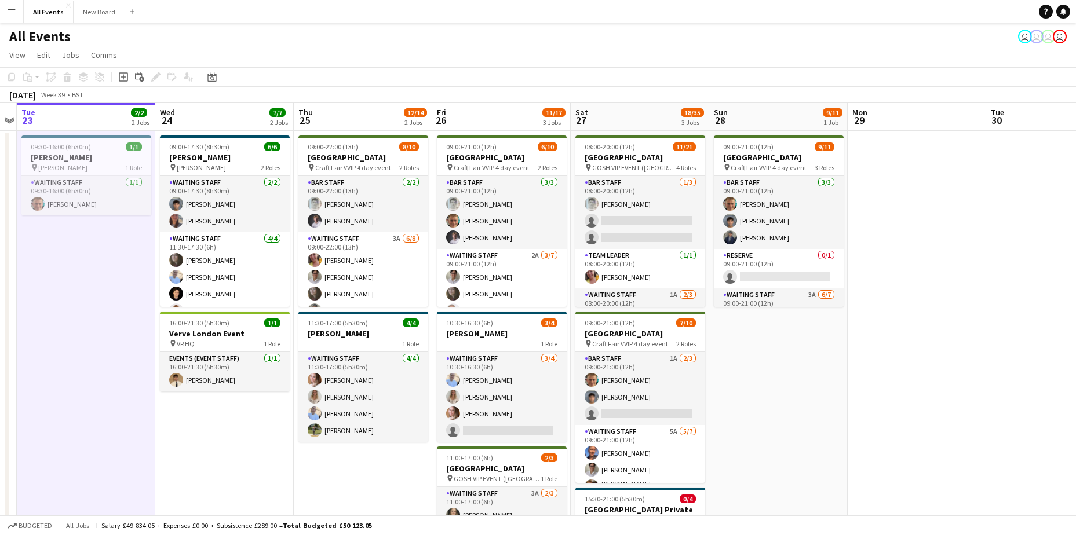
click at [9, 12] on app-icon "Menu" at bounding box center [11, 11] width 9 height 9
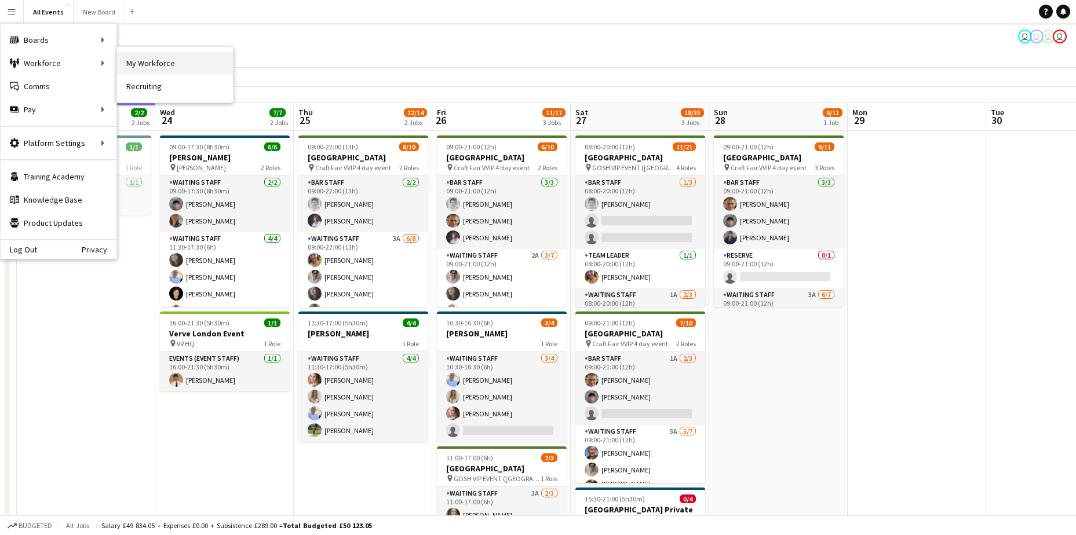
click at [144, 63] on link "My Workforce" at bounding box center [175, 63] width 116 height 23
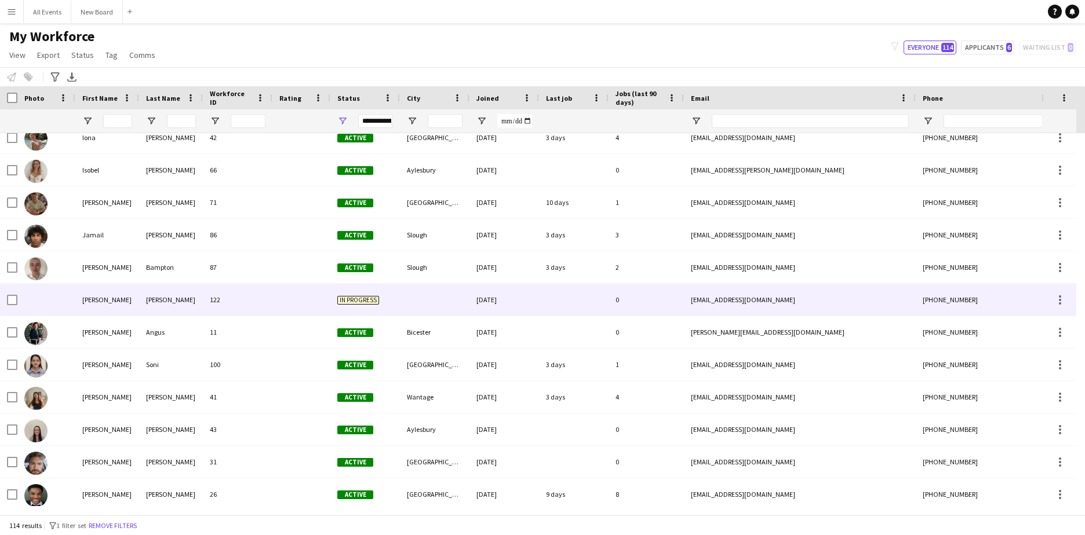
scroll to position [2144, 0]
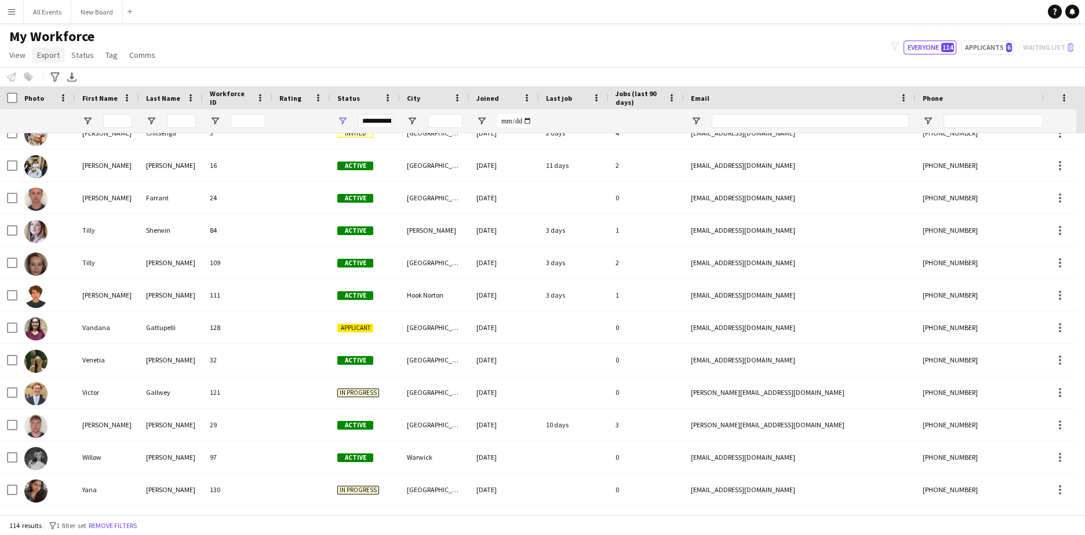
click at [54, 56] on span "Export" at bounding box center [48, 55] width 23 height 10
click at [72, 114] on span "Export as XLSX" at bounding box center [67, 114] width 50 height 10
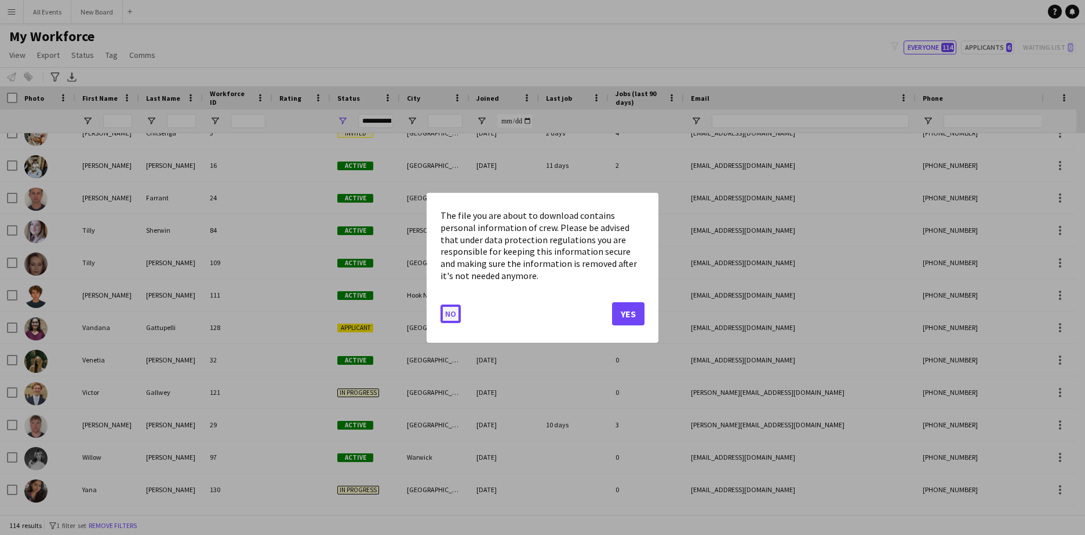
click at [448, 311] on button "No" at bounding box center [450, 313] width 20 height 19
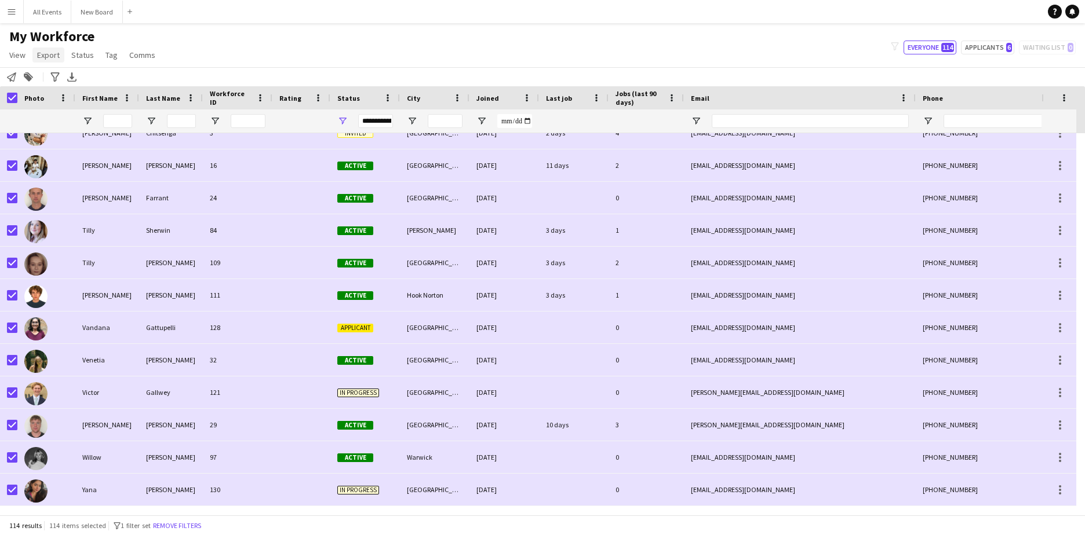
click at [55, 56] on span "Export" at bounding box center [48, 55] width 23 height 10
click at [63, 115] on span "Export as XLSX" at bounding box center [67, 114] width 50 height 10
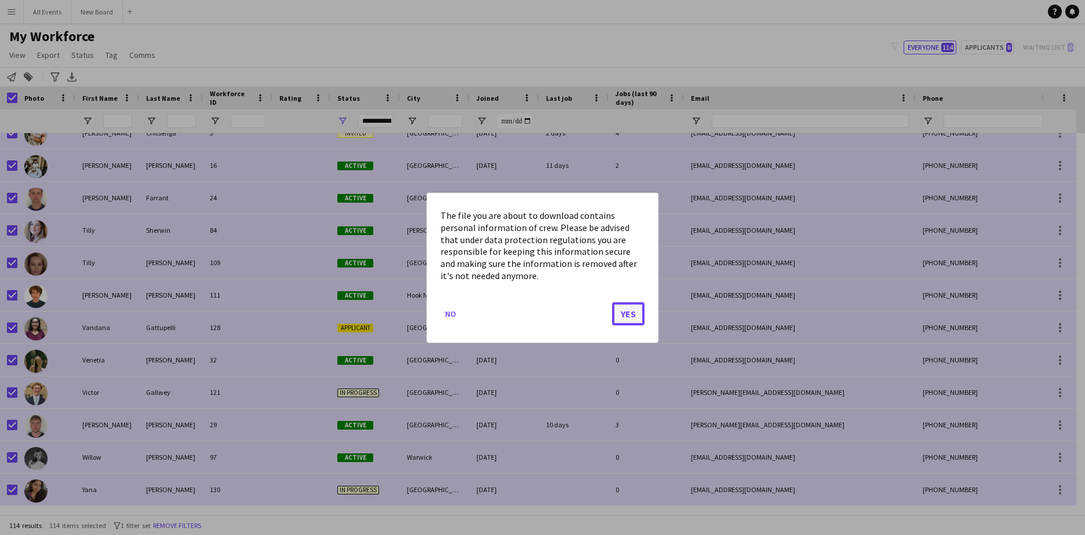
click at [527, 311] on button "Yes" at bounding box center [628, 313] width 32 height 23
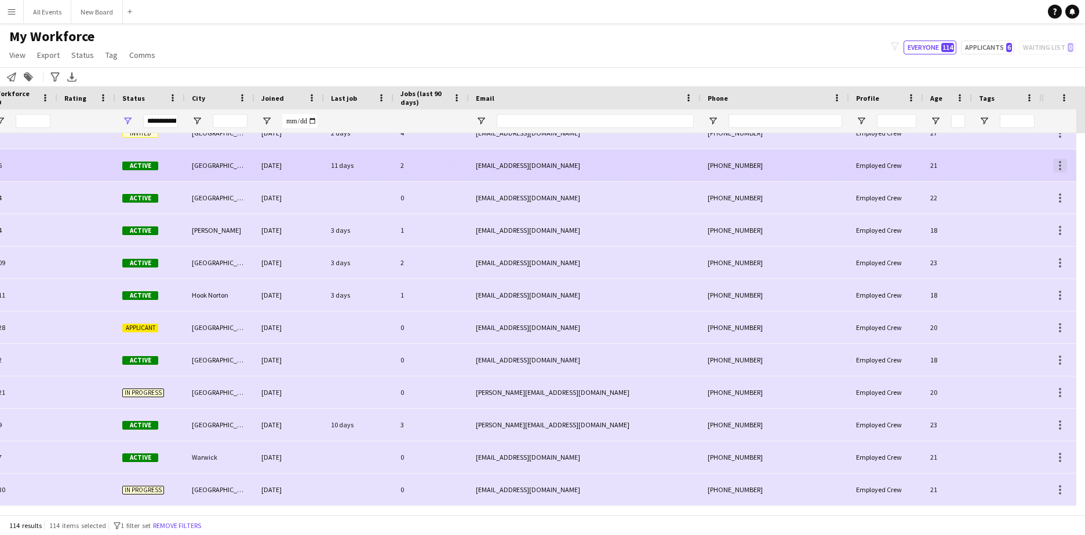
click at [527, 160] on div at bounding box center [1060, 166] width 14 height 14
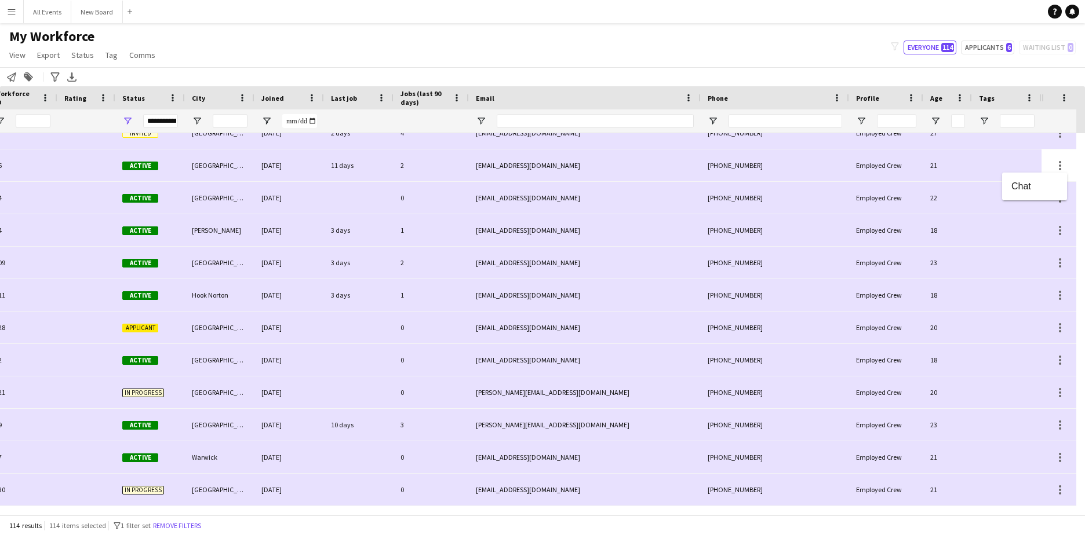
click at [527, 63] on div at bounding box center [542, 267] width 1085 height 535
click at [54, 53] on span "Export" at bounding box center [48, 55] width 23 height 10
click at [81, 53] on span "Status" at bounding box center [82, 55] width 23 height 10
click at [109, 52] on span "Tag" at bounding box center [111, 55] width 12 height 10
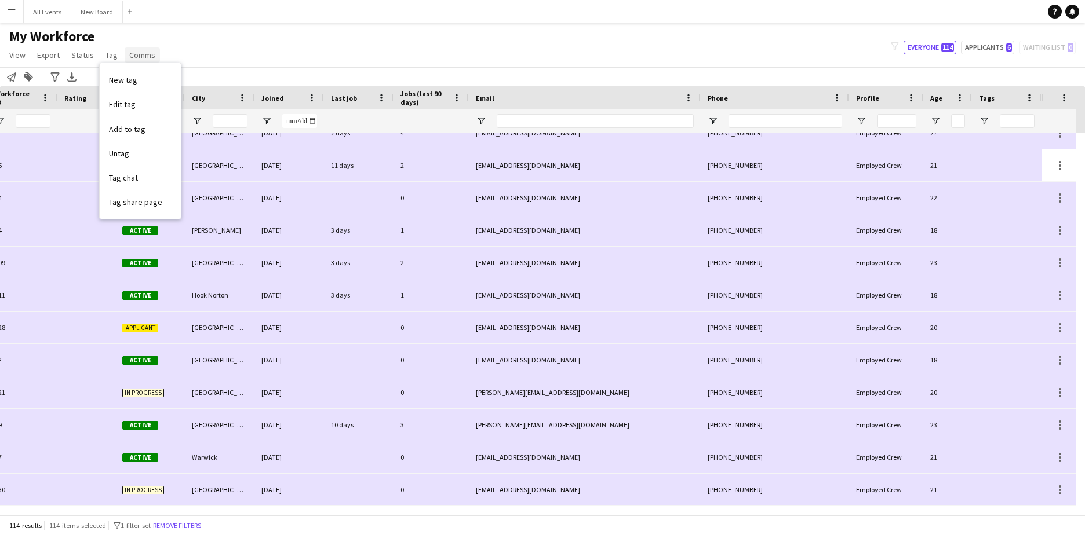
click at [140, 55] on span "Comms" at bounding box center [142, 55] width 26 height 10
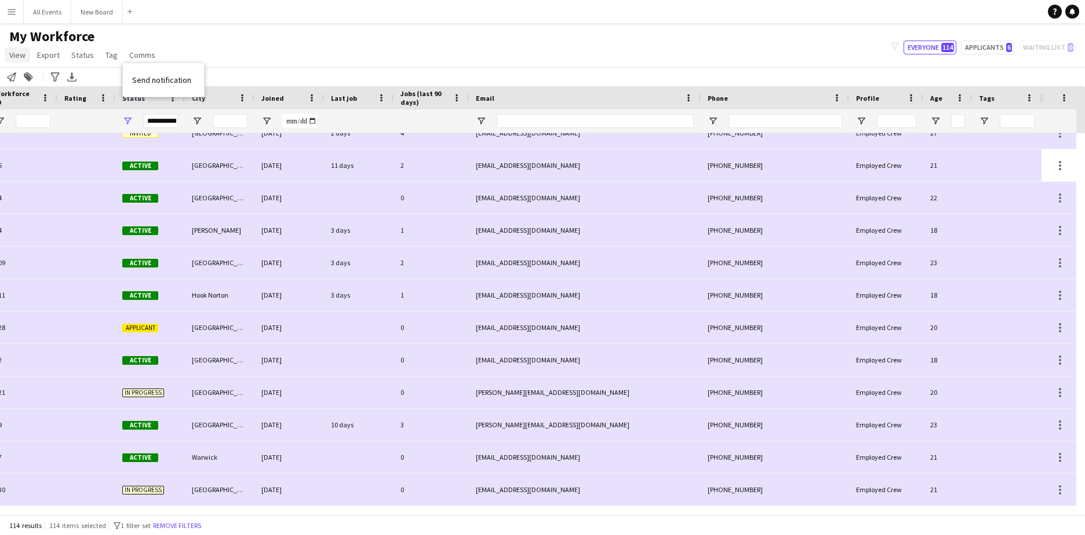
click at [22, 55] on span "View" at bounding box center [17, 55] width 16 height 10
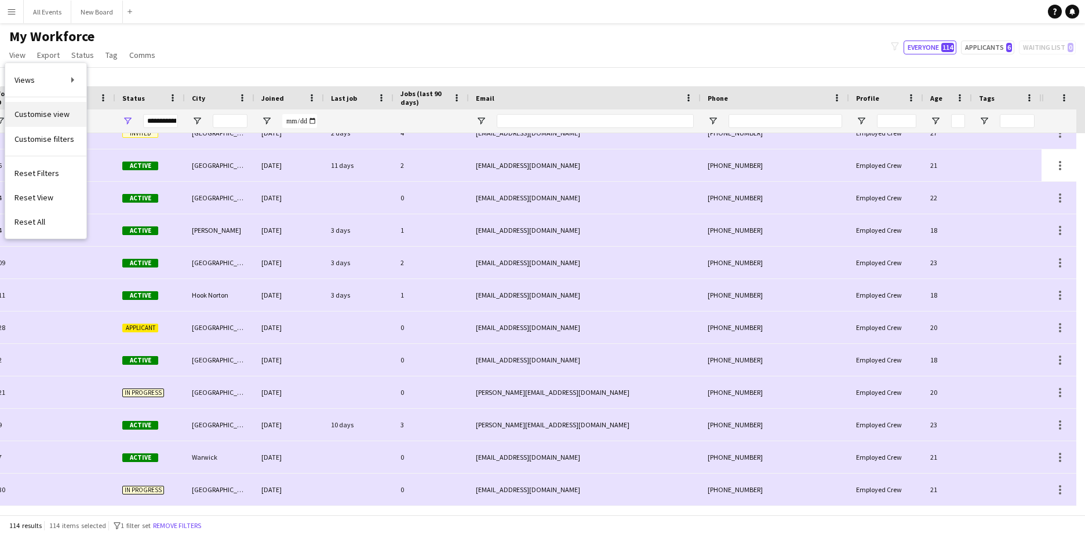
click at [48, 114] on span "Customise view" at bounding box center [41, 114] width 55 height 10
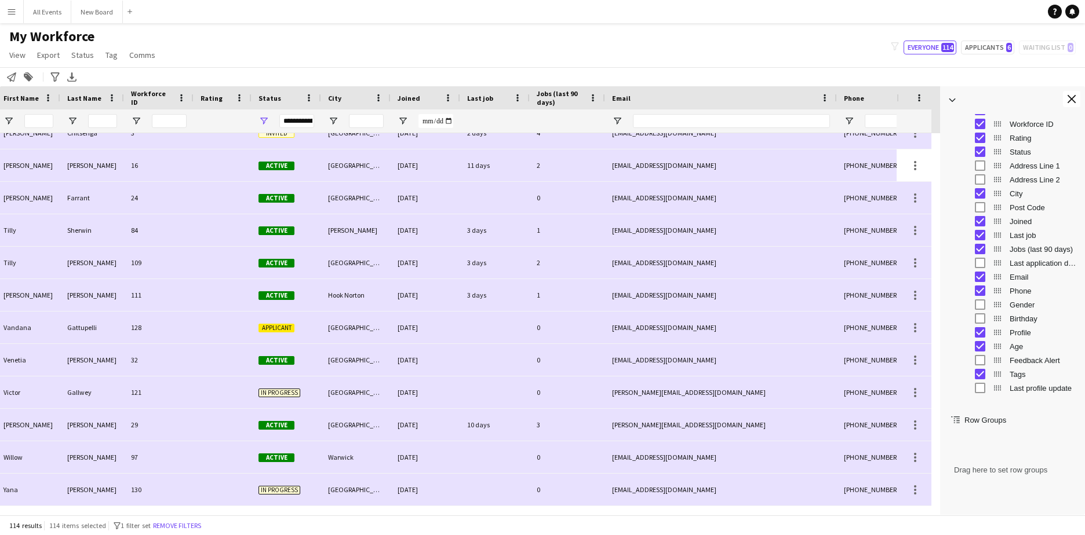
scroll to position [65, 0]
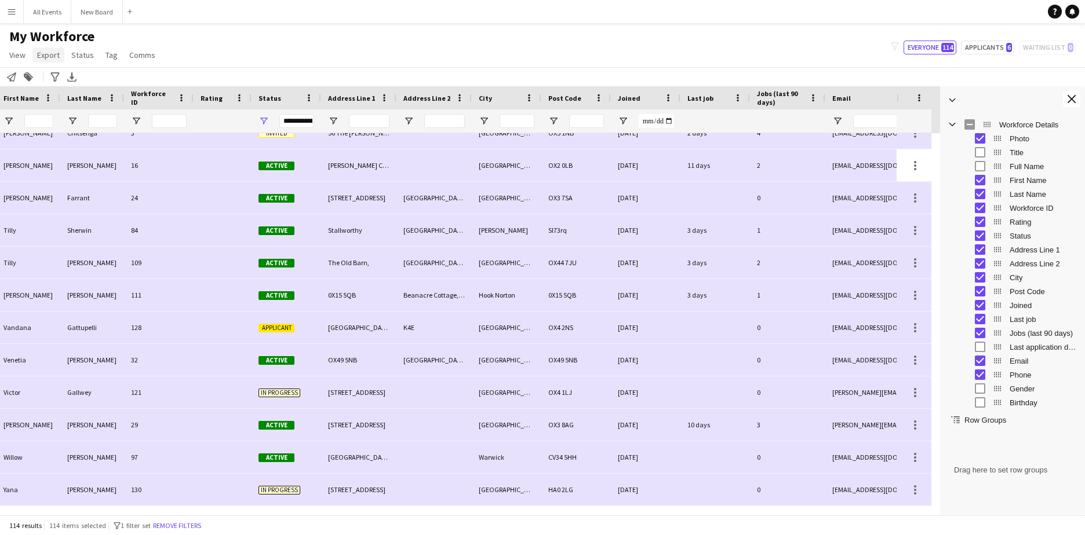
click at [51, 55] on span "Export" at bounding box center [48, 55] width 23 height 10
click at [61, 113] on span "Export as XLSX" at bounding box center [67, 114] width 50 height 10
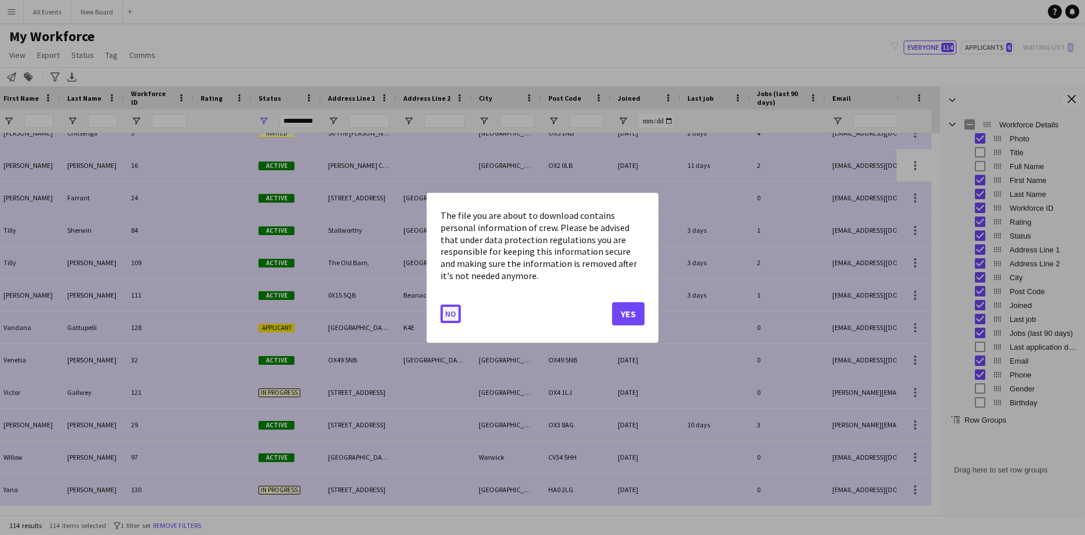
click at [449, 311] on button "No" at bounding box center [450, 313] width 20 height 19
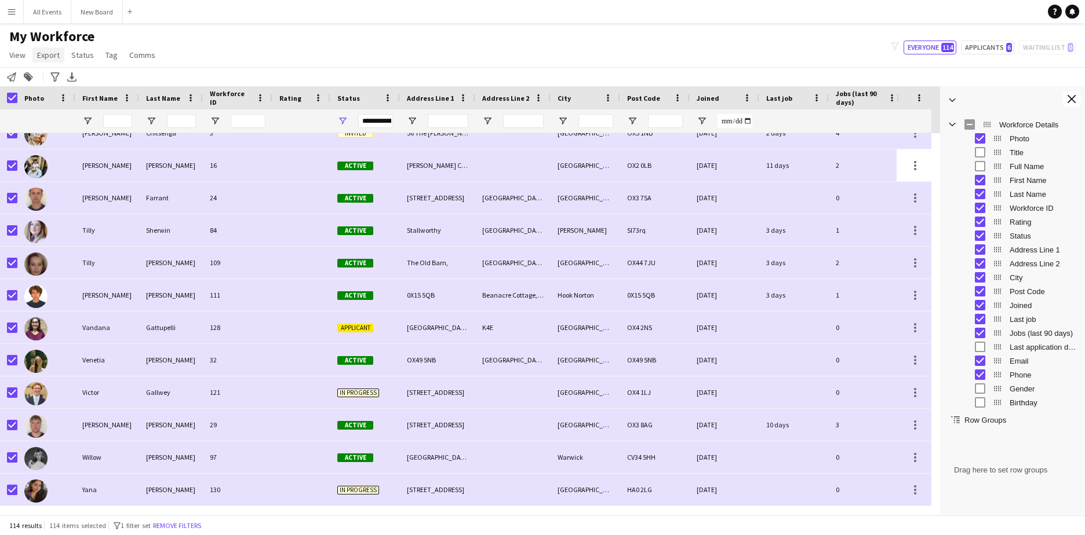
click at [51, 58] on span "Export" at bounding box center [48, 55] width 23 height 10
click at [59, 112] on span "Export as XLSX" at bounding box center [67, 114] width 50 height 10
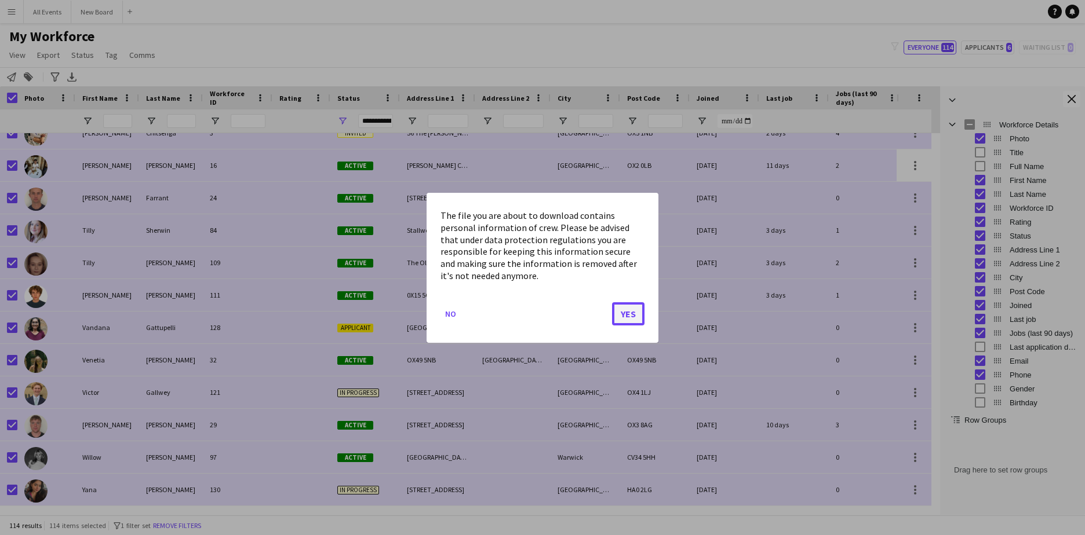
click at [527, 313] on button "Yes" at bounding box center [628, 313] width 32 height 23
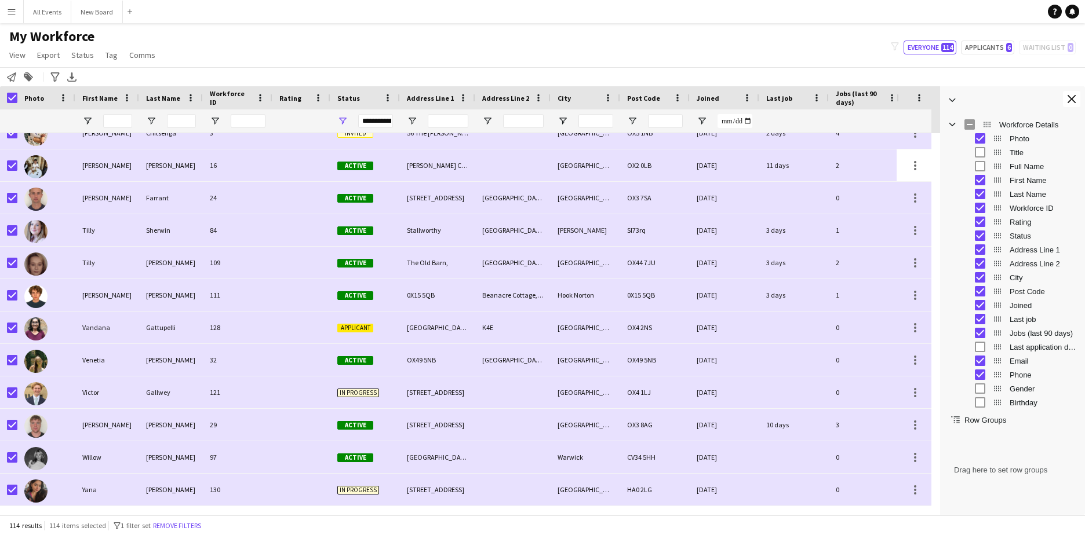
click at [527, 15] on app-navbar "Menu Boards Boards Boards All jobs Status Workforce Workforce My Workforce Recr…" at bounding box center [542, 11] width 1085 height 23
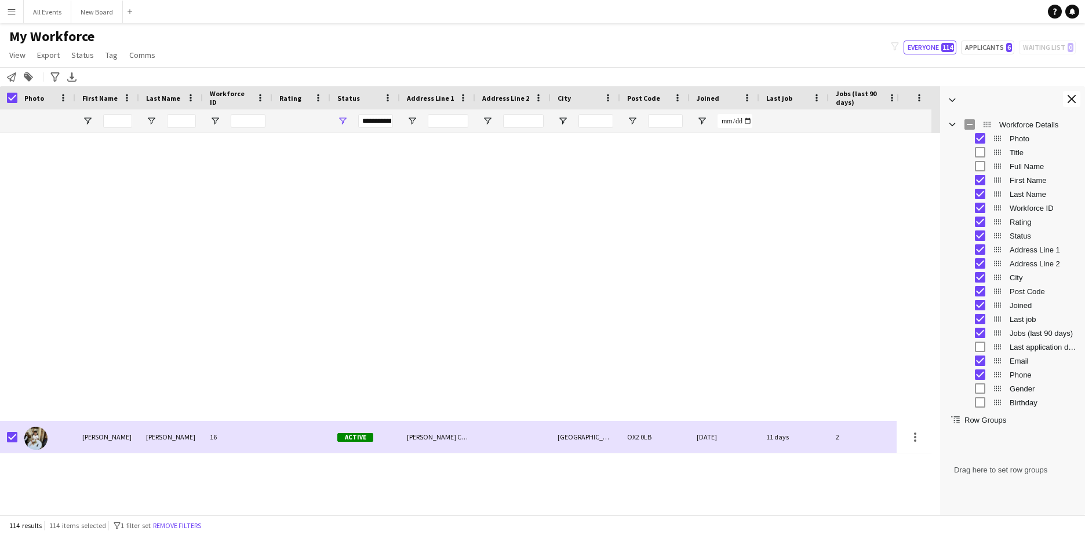
scroll to position [0, 0]
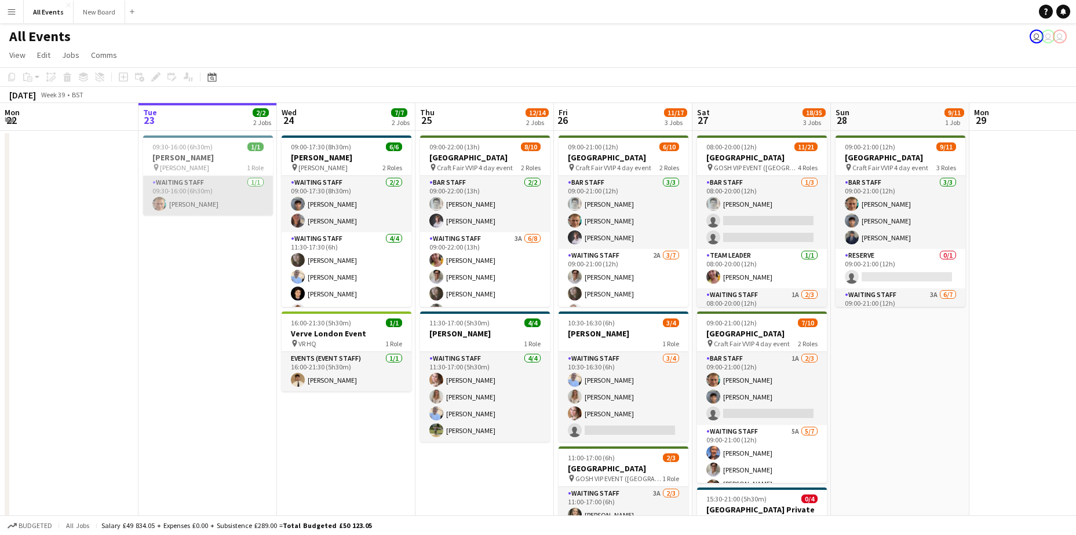
click at [206, 194] on app-card-role "Waiting Staff [DATE] 09:30-16:00 (6h30m) [PERSON_NAME]" at bounding box center [208, 195] width 130 height 39
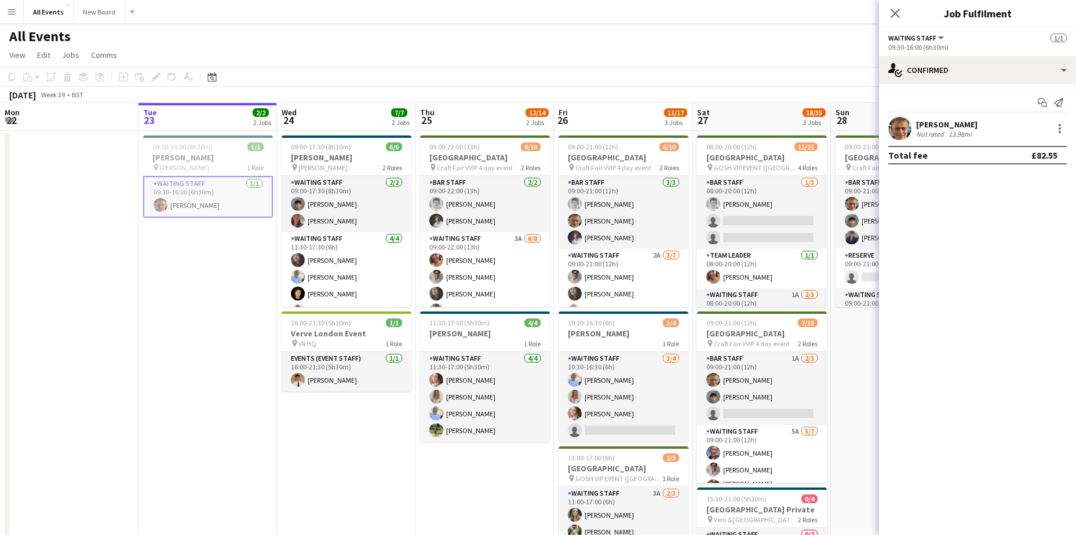
click at [191, 278] on app-date-cell "09:30-16:00 (6h30m) 1/1 [PERSON_NAME] pin [PERSON_NAME] 1 Role Waiting Staff [D…" at bounding box center [207, 403] width 138 height 545
